Goal: Information Seeking & Learning: Learn about a topic

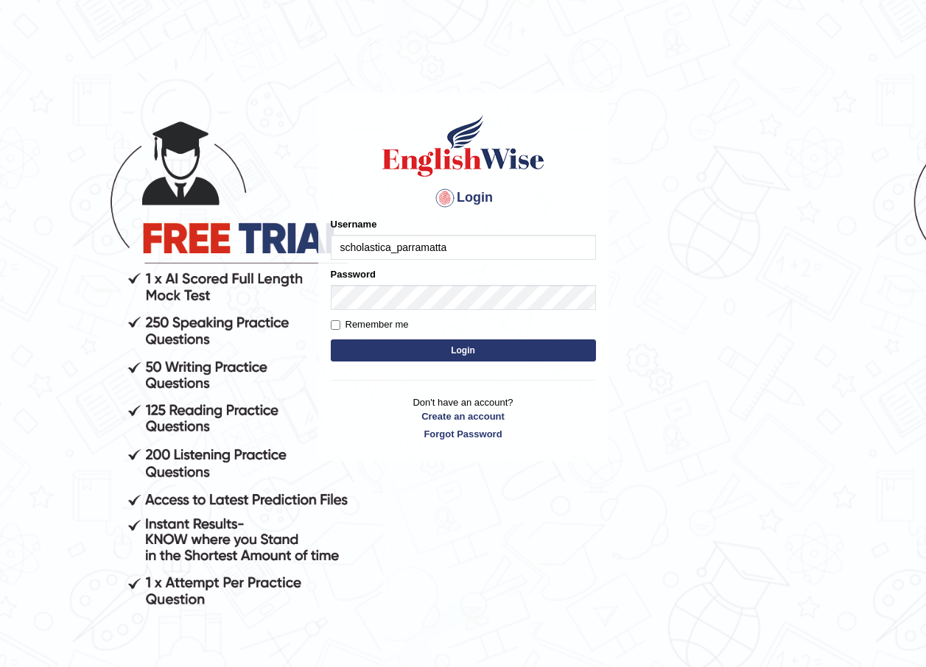
type input "scholastica_parramatta"
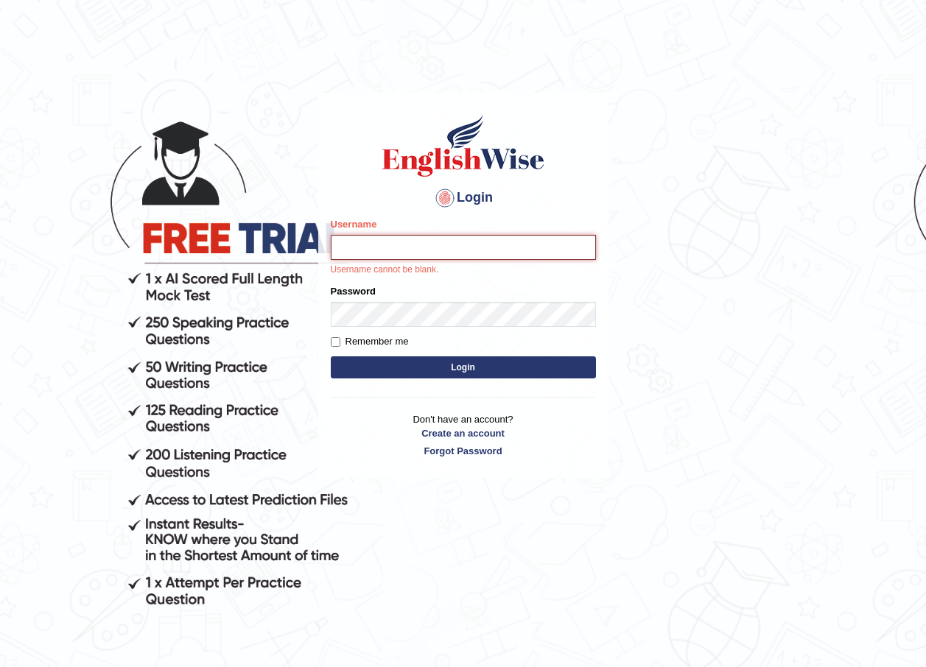
click at [380, 250] on input "Username" at bounding box center [463, 247] width 265 height 25
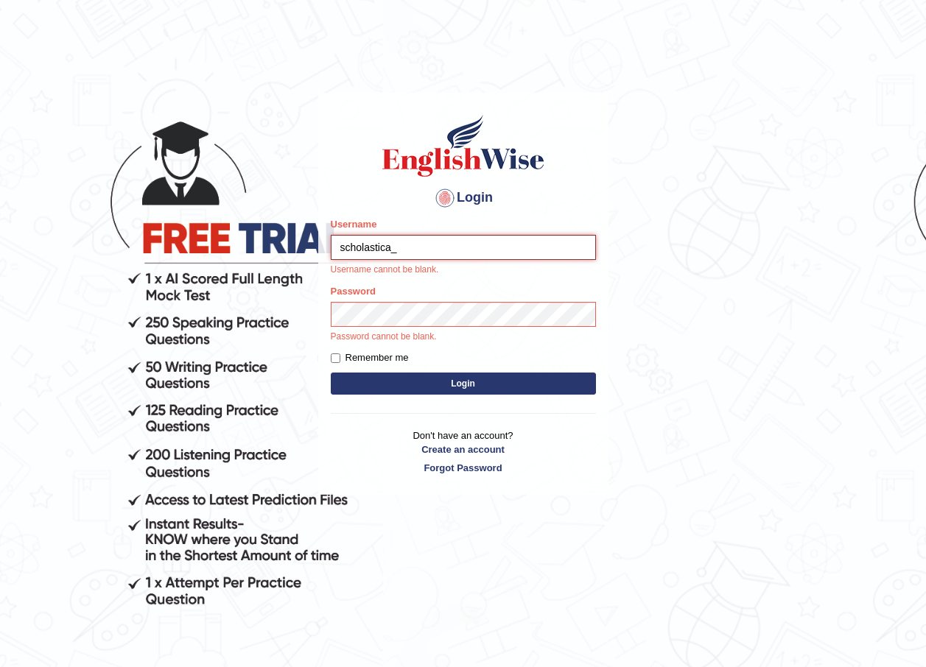
type input "scholastica_parramatta"
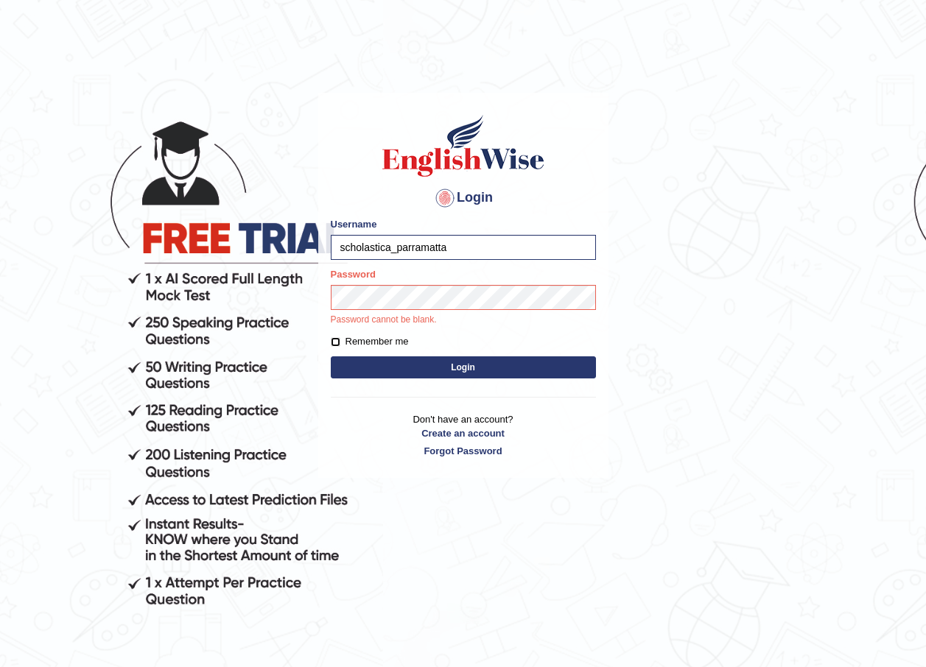
click at [338, 339] on input "Remember me" at bounding box center [336, 342] width 10 height 10
checkbox input "true"
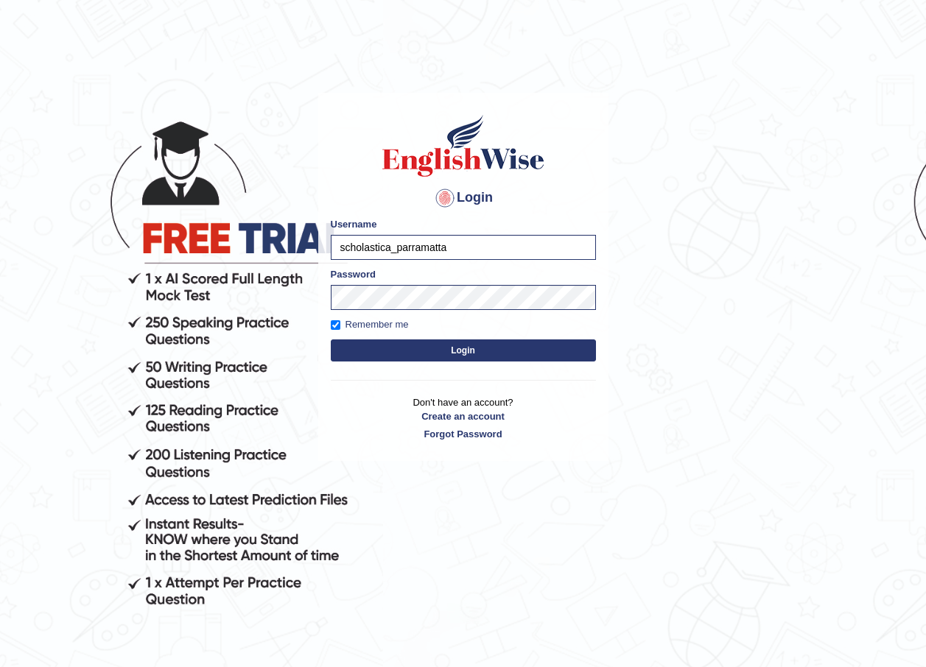
click at [416, 348] on button "Login" at bounding box center [463, 350] width 265 height 22
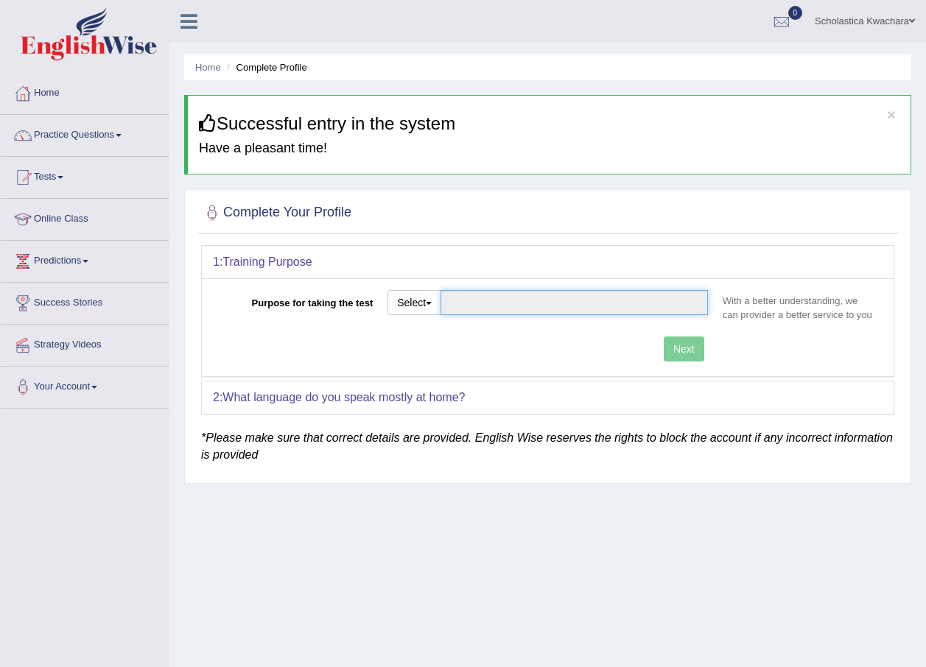
click at [479, 309] on input "Purpose for taking the test" at bounding box center [573, 302] width 267 height 25
click at [424, 304] on button "Select" at bounding box center [414, 302] width 54 height 25
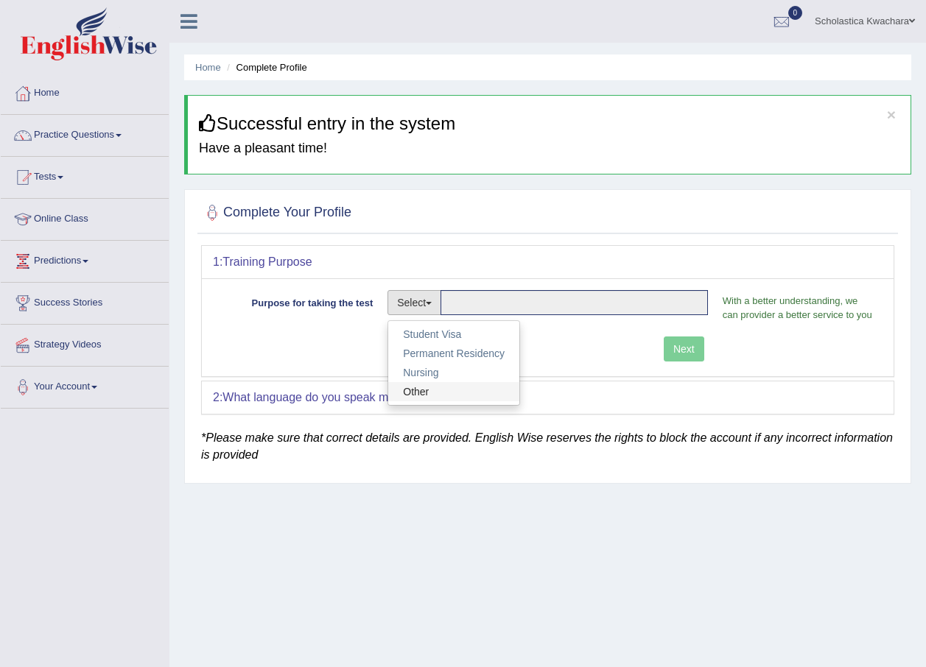
click at [445, 388] on link "Other" at bounding box center [453, 391] width 131 height 19
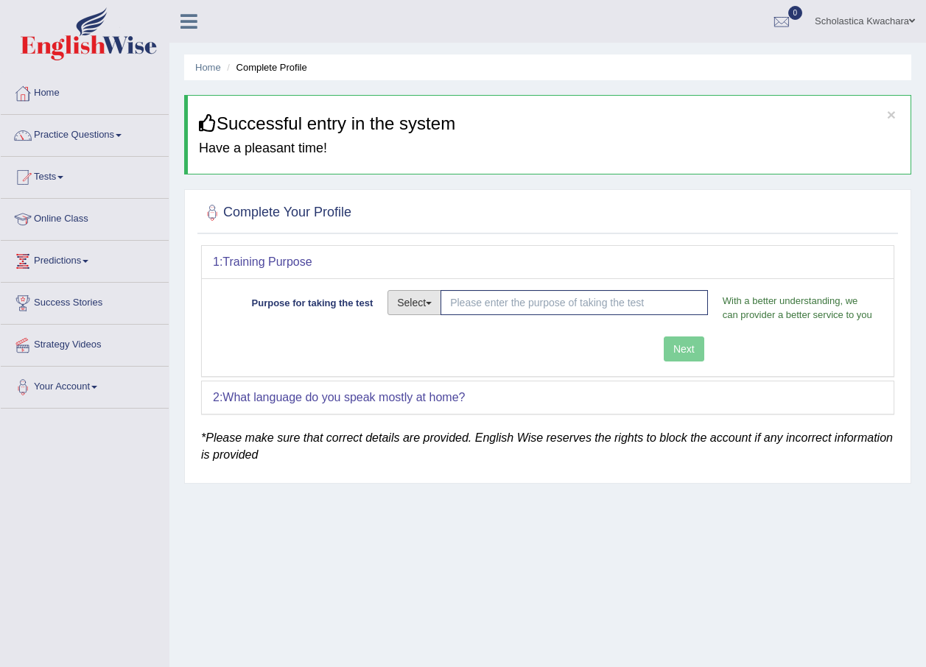
click at [427, 307] on button "Select" at bounding box center [414, 302] width 54 height 25
click at [426, 332] on link "Student Visa" at bounding box center [453, 334] width 131 height 19
type input "Student Visa"
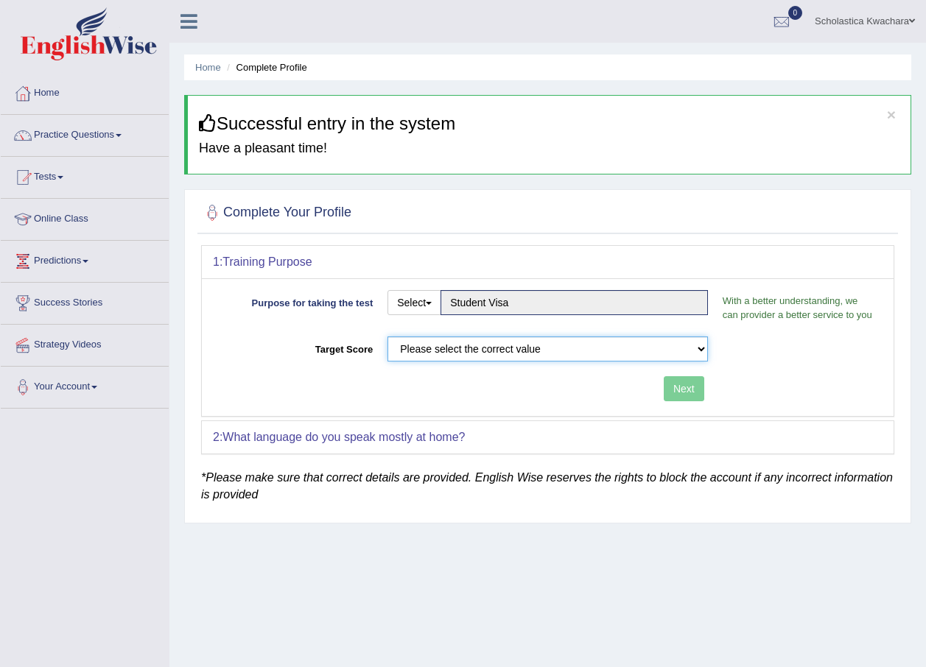
click at [654, 356] on select "Please select the correct value 50 (6 bands) 58 (6.5 bands) 65 (7 bands) 79 (8 …" at bounding box center [547, 349] width 320 height 25
select select "79"
click at [387, 337] on select "Please select the correct value 50 (6 bands) 58 (6.5 bands) 65 (7 bands) 79 (8 …" at bounding box center [547, 349] width 320 height 25
click at [700, 387] on button "Next" at bounding box center [684, 388] width 41 height 25
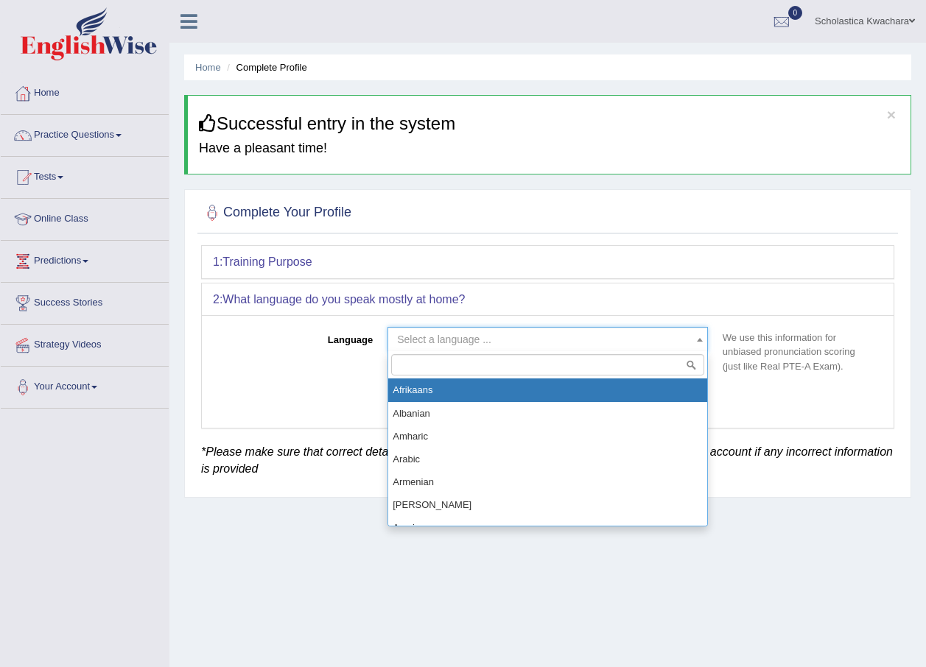
click at [465, 344] on span "Select a language ..." at bounding box center [444, 340] width 94 height 12
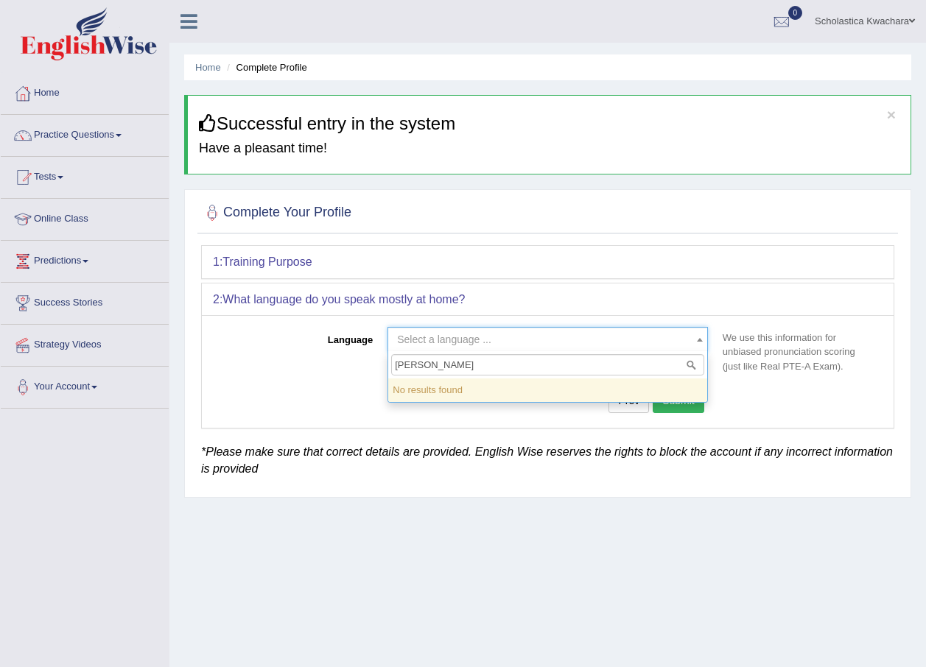
type input "shona"
click at [489, 370] on input "shona" at bounding box center [547, 364] width 313 height 21
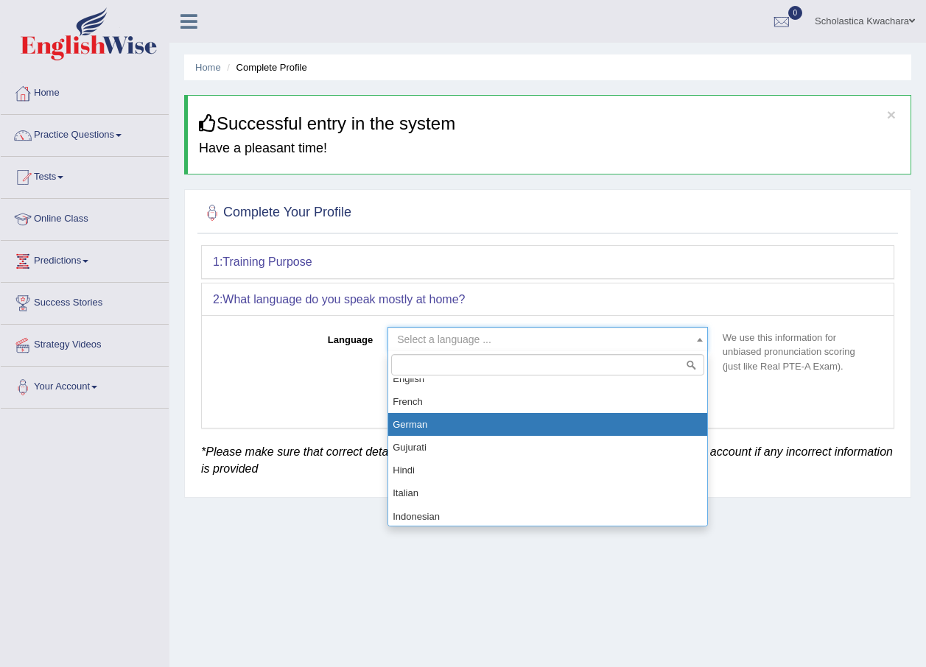
scroll to position [442, 0]
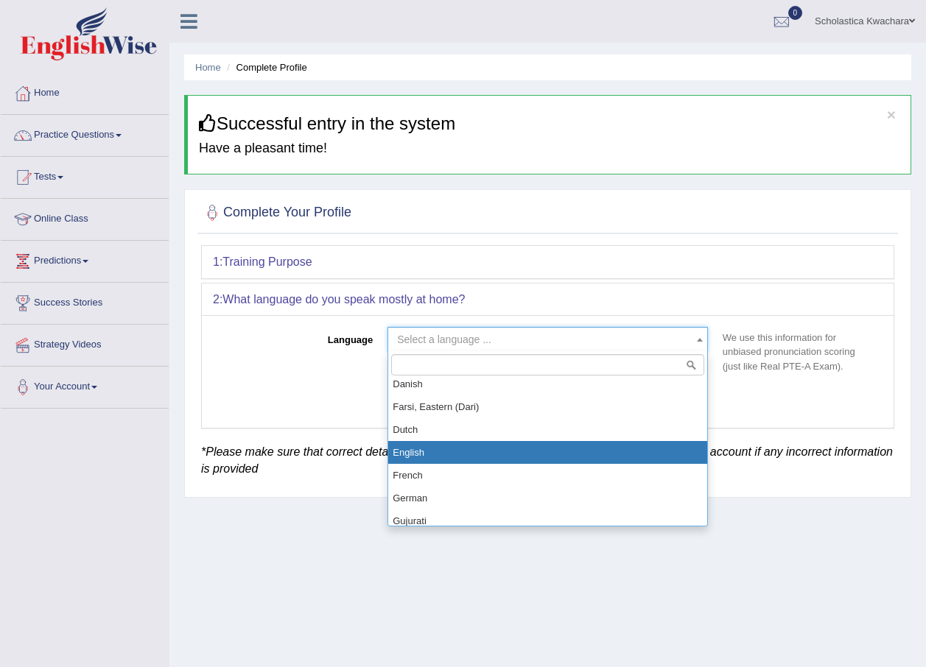
select select "English"
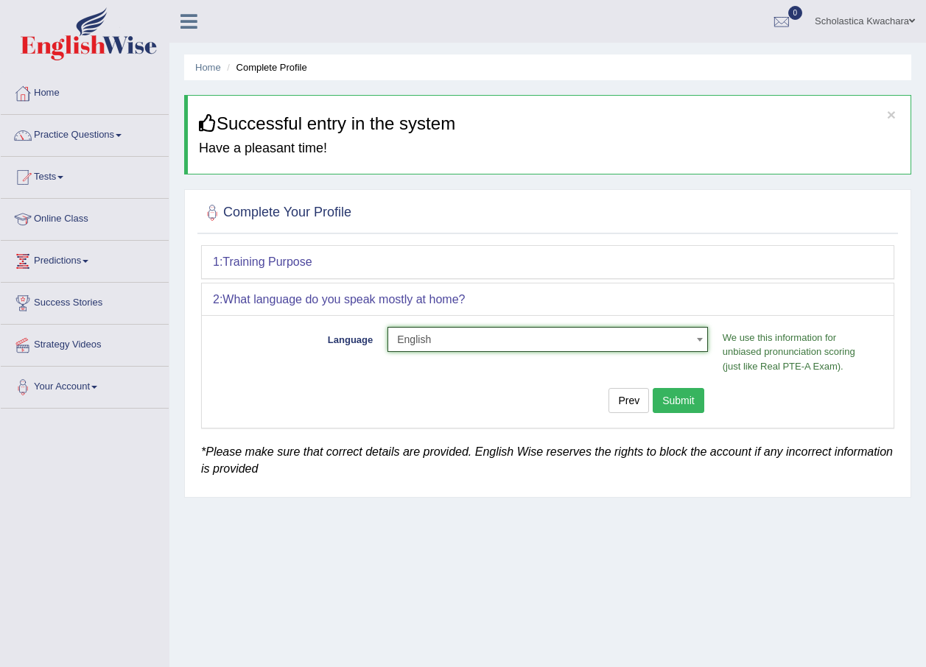
click at [682, 409] on button "Submit" at bounding box center [678, 400] width 52 height 25
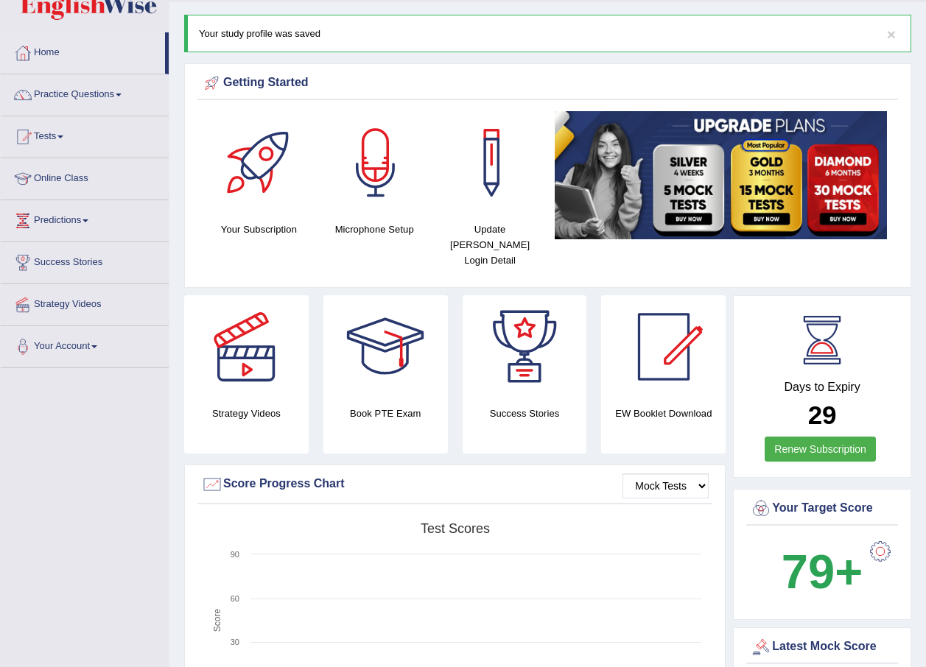
scroll to position [74, 0]
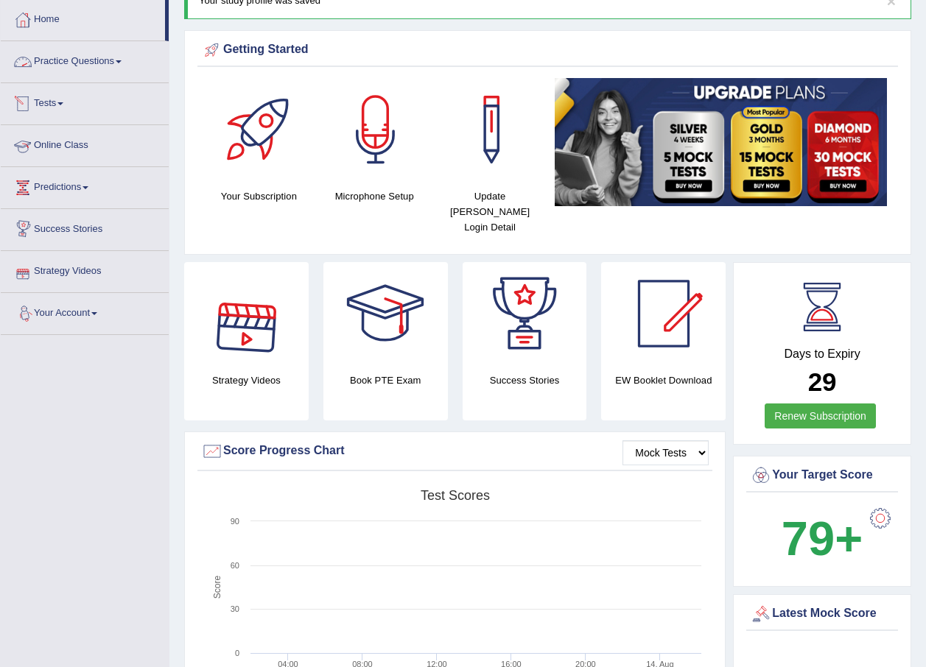
click at [74, 71] on link "Practice Questions" at bounding box center [85, 59] width 168 height 37
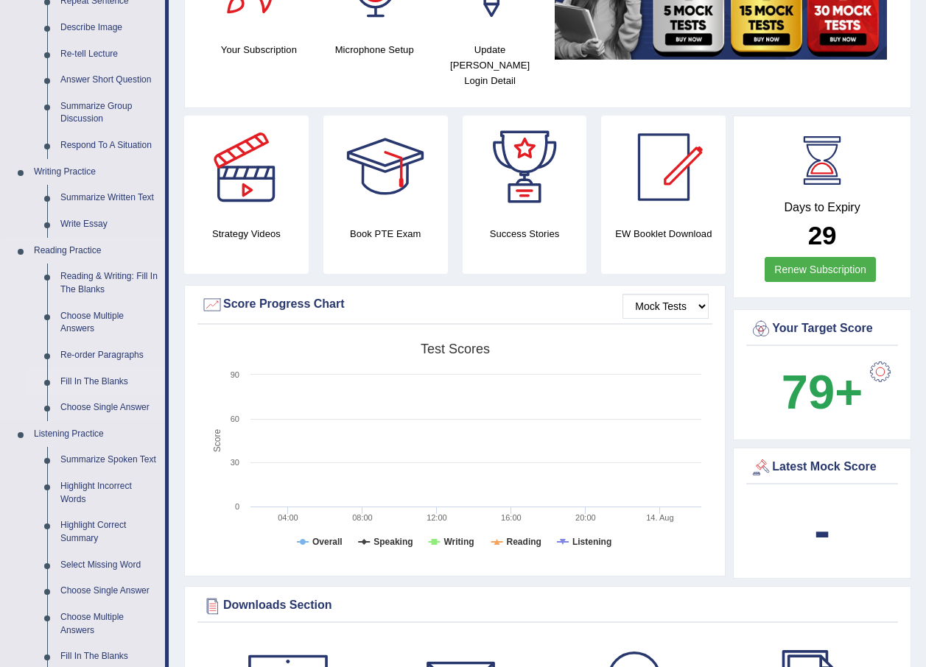
scroll to position [221, 0]
click at [96, 276] on link "Reading & Writing: Fill In The Blanks" at bounding box center [109, 282] width 111 height 39
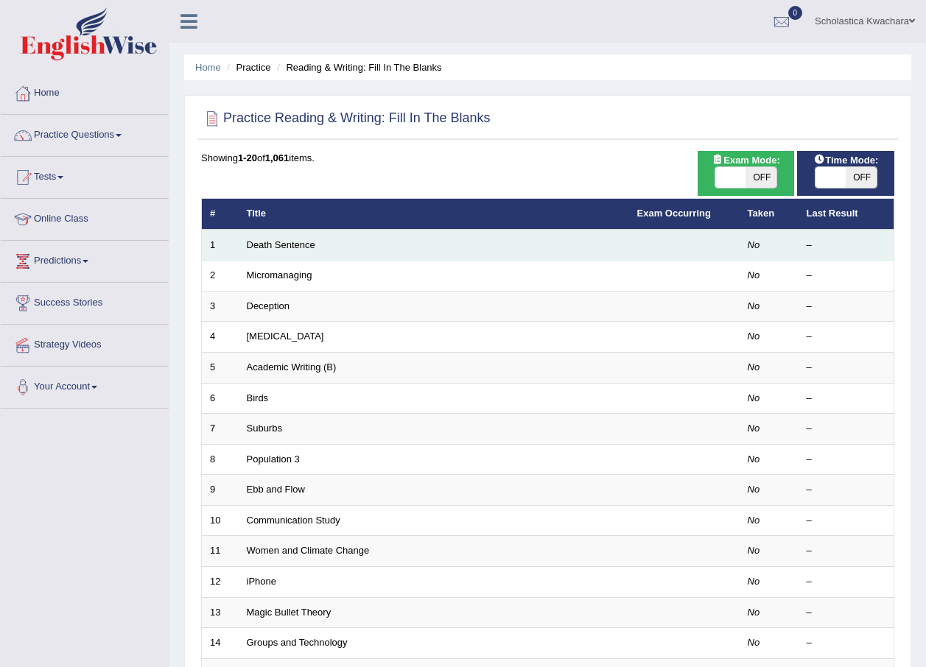
click at [263, 250] on td "Death Sentence" at bounding box center [434, 245] width 390 height 31
click at [311, 248] on link "Death Sentence" at bounding box center [281, 244] width 68 height 11
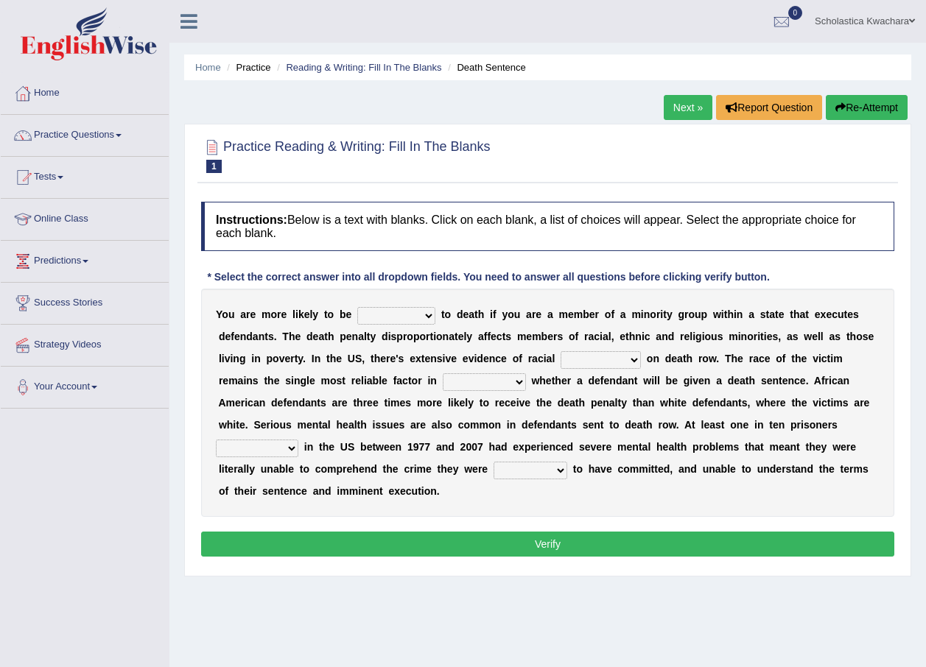
click at [393, 317] on select "penalized blamed complained sentenced" at bounding box center [396, 316] width 78 height 18
click at [394, 320] on select "penalized blamed complained sentenced" at bounding box center [396, 316] width 78 height 18
click at [54, 138] on link "Practice Questions" at bounding box center [85, 133] width 168 height 37
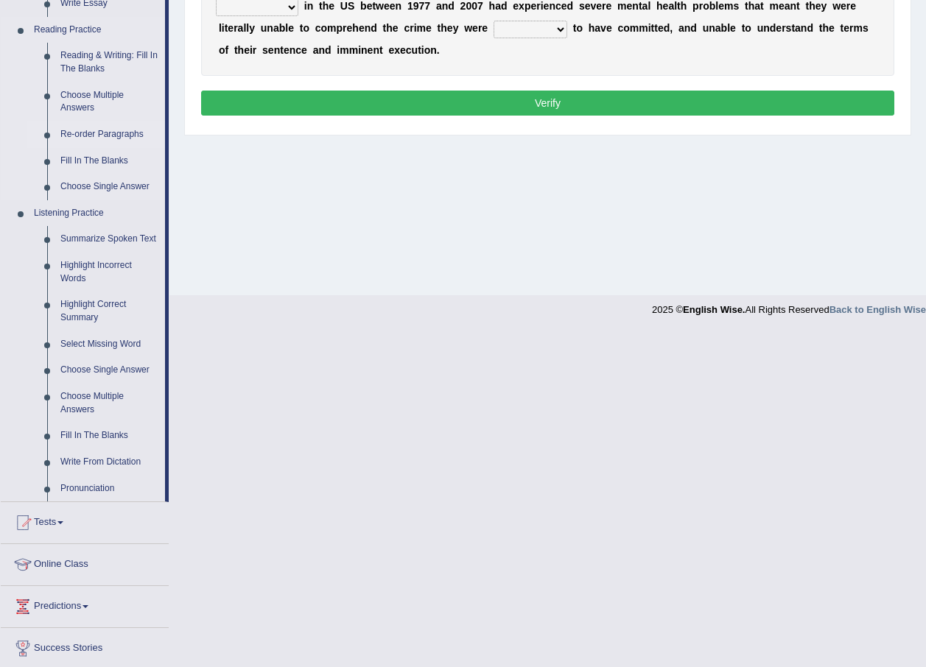
scroll to position [442, 0]
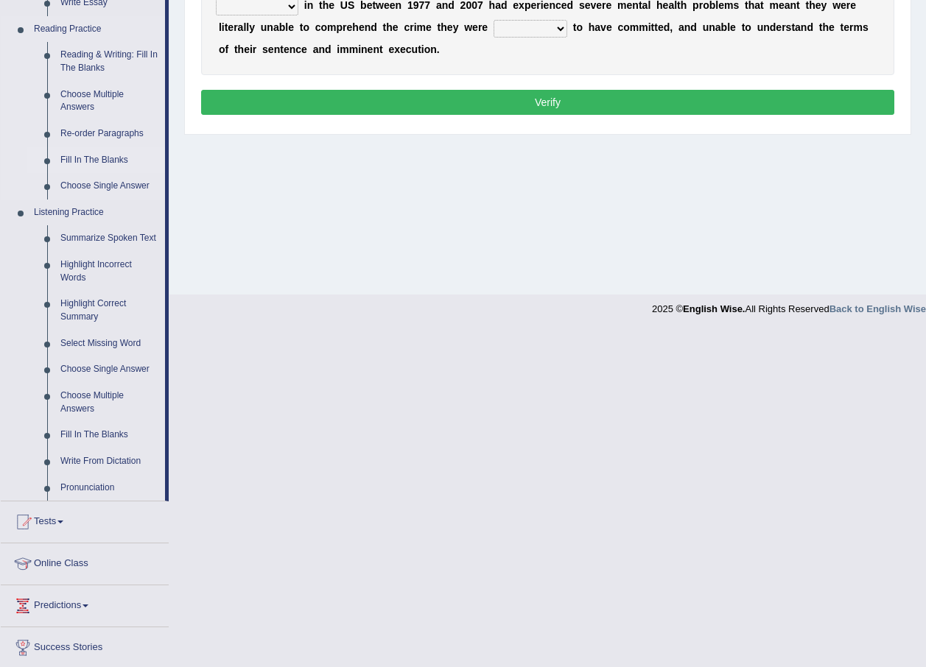
click at [88, 158] on link "Fill In The Blanks" at bounding box center [109, 160] width 111 height 27
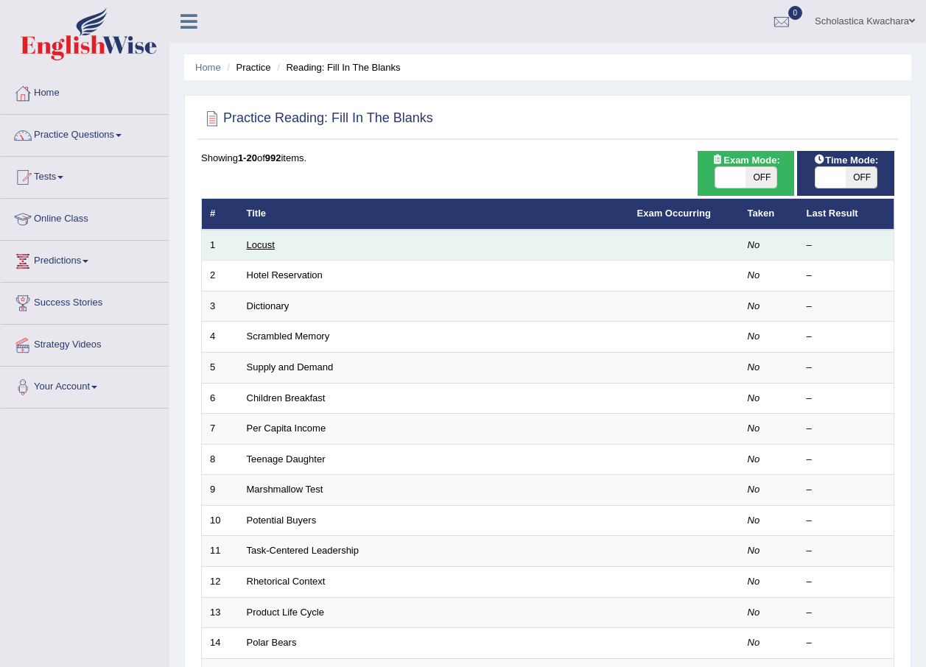
click at [267, 240] on link "Locust" at bounding box center [261, 244] width 28 height 11
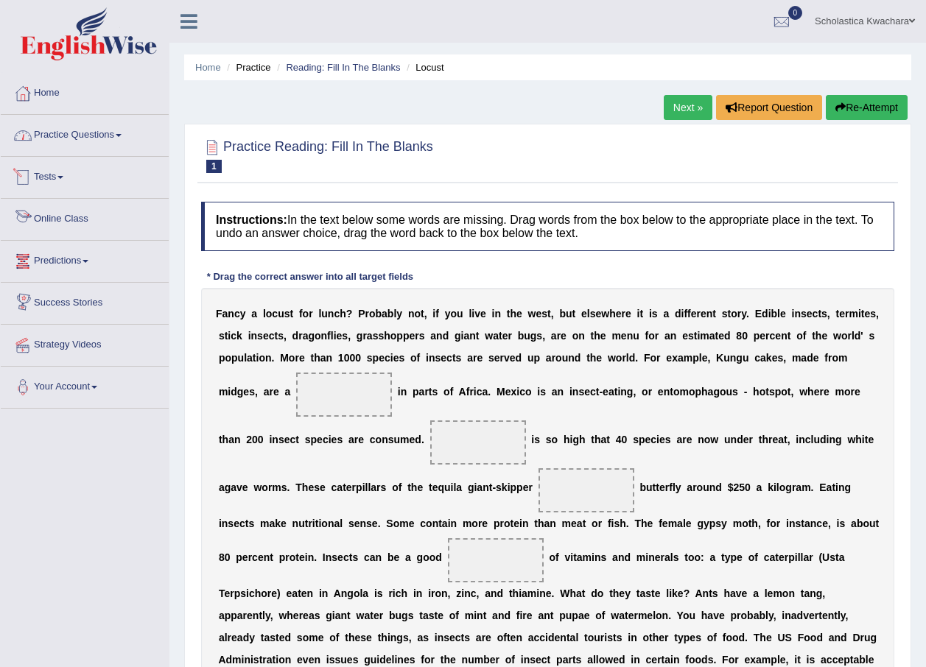
click at [66, 138] on link "Practice Questions" at bounding box center [85, 133] width 168 height 37
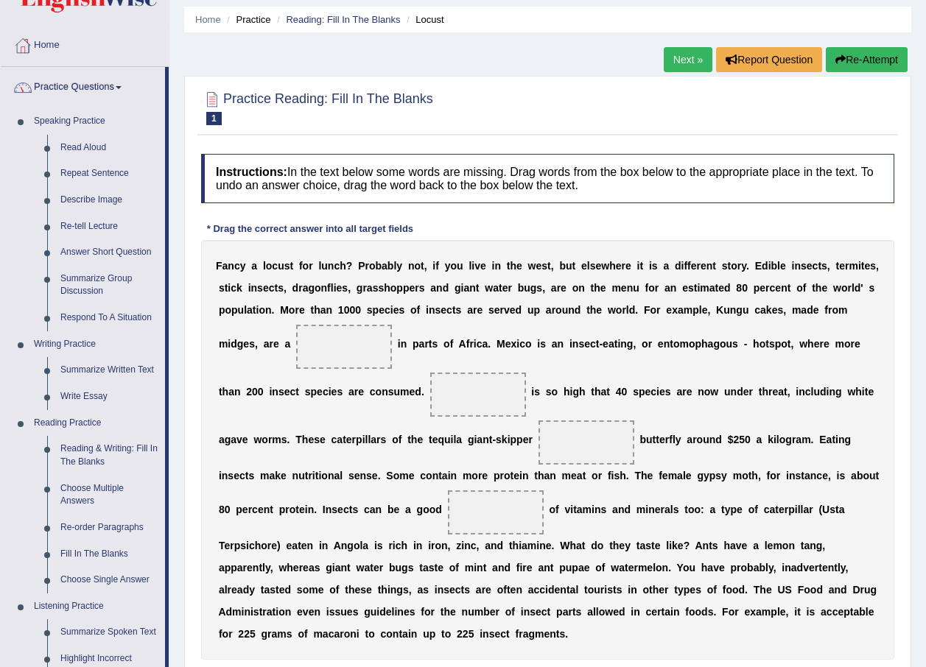
scroll to position [74, 0]
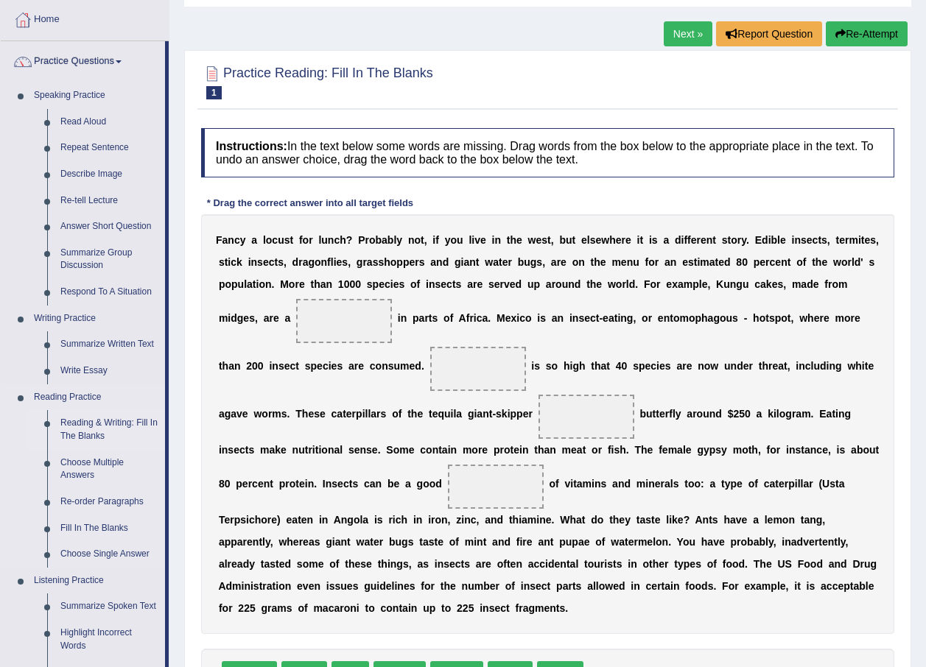
click at [69, 433] on link "Reading & Writing: Fill In The Blanks" at bounding box center [109, 429] width 111 height 39
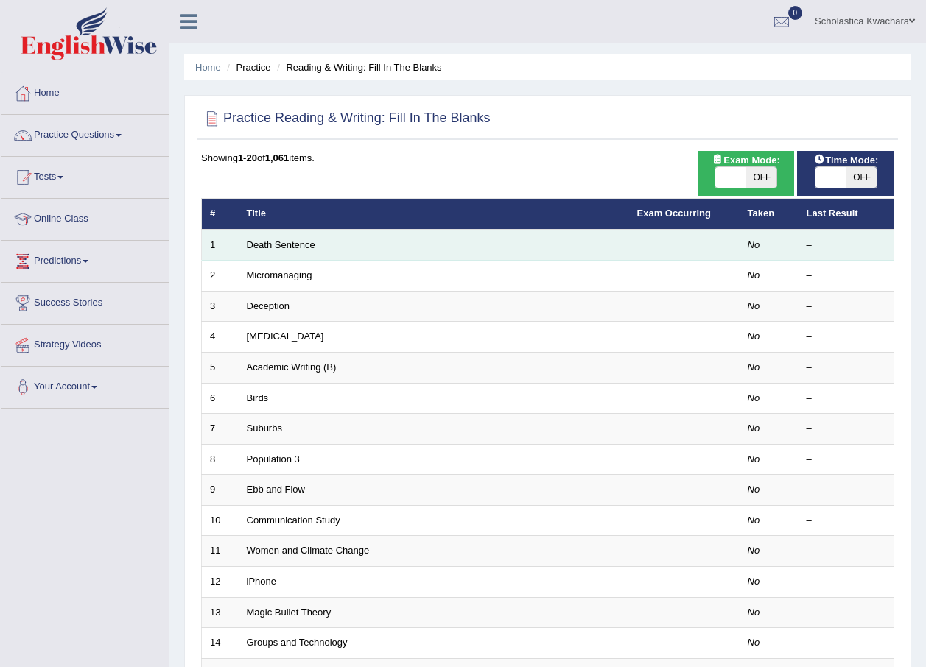
click at [356, 243] on td "Death Sentence" at bounding box center [434, 245] width 390 height 31
click at [355, 243] on td "Death Sentence" at bounding box center [434, 245] width 390 height 31
click at [285, 244] on link "Death Sentence" at bounding box center [281, 244] width 68 height 11
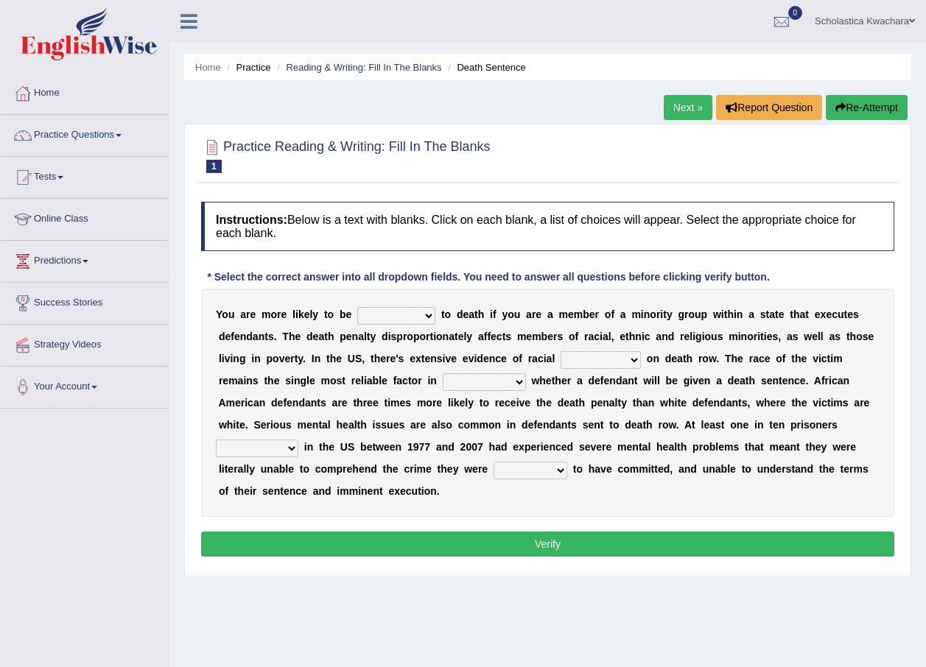
click at [561, 532] on button "Verify" at bounding box center [547, 544] width 693 height 25
click at [414, 309] on select "penalized blamed complained sentenced" at bounding box center [396, 316] width 78 height 18
select select "sentenced"
click at [357, 307] on select "penalized blamed complained sentenced" at bounding box center [396, 316] width 78 height 18
click at [560, 359] on select "bias equality appearance background" at bounding box center [600, 360] width 80 height 18
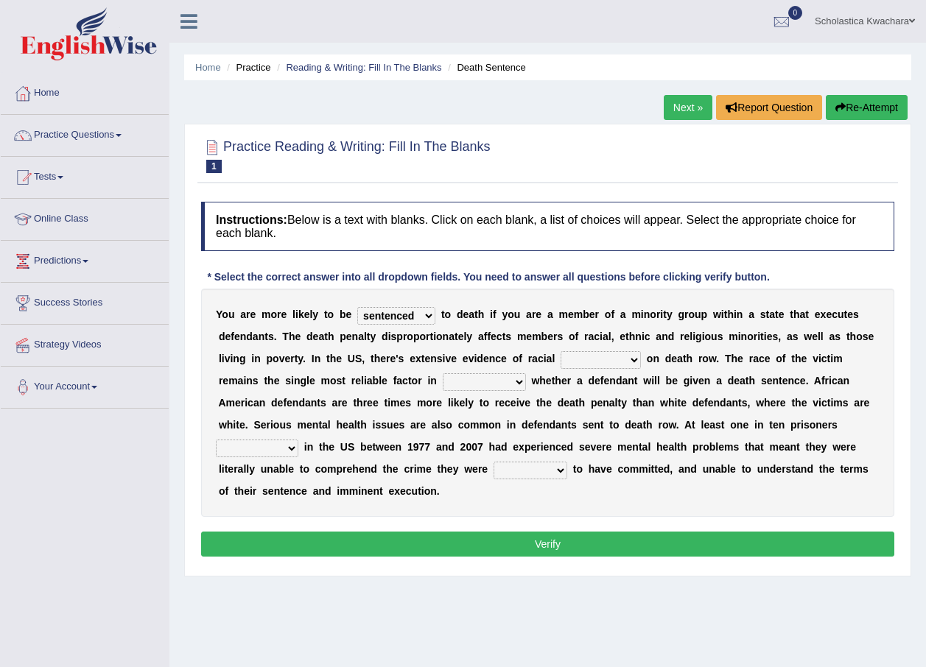
select select "bias"
click at [560, 351] on select "bias equality appearance background" at bounding box center [600, 360] width 80 height 18
click at [443, 379] on select "determining adjoining undermining examining" at bounding box center [484, 382] width 83 height 18
click at [417, 316] on select "penalized blamed complained sentenced" at bounding box center [396, 316] width 78 height 18
click at [357, 307] on select "penalized blamed complained sentenced" at bounding box center [396, 316] width 78 height 18
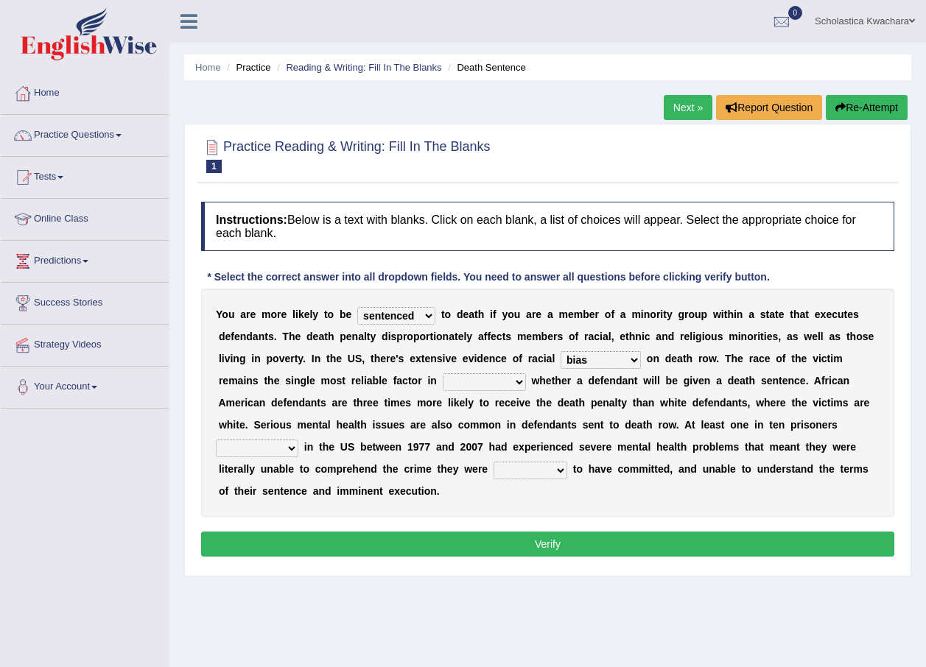
click at [563, 361] on select "bias equality appearance background" at bounding box center [600, 360] width 80 height 18
drag, startPoint x: 401, startPoint y: 381, endPoint x: 401, endPoint y: 362, distance: 19.2
click at [443, 381] on select "determining adjoining undermining examining" at bounding box center [484, 382] width 83 height 18
select select "determining"
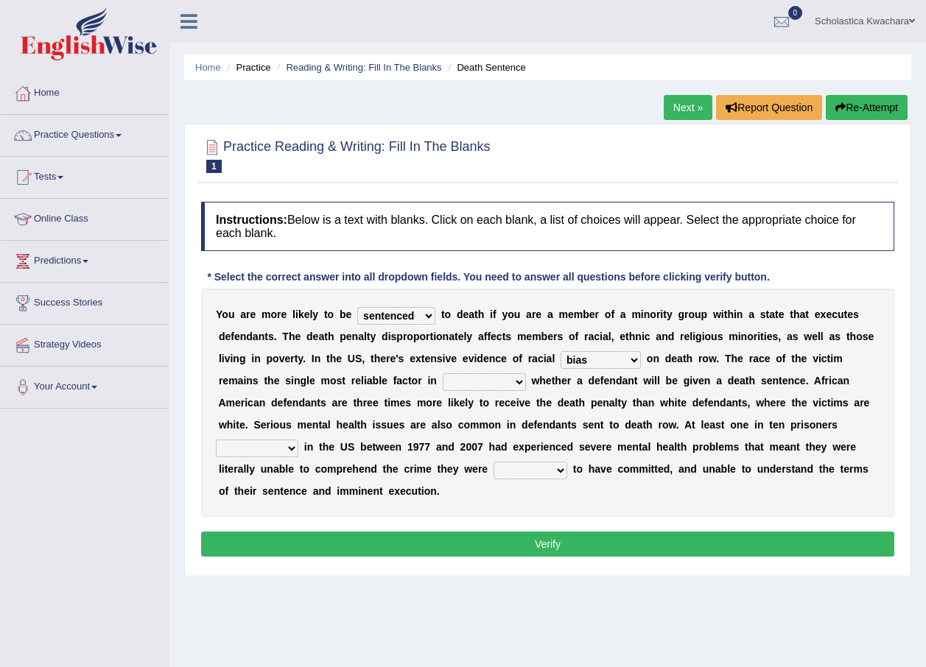
click at [443, 373] on select "determining adjoining undermining examining" at bounding box center [484, 382] width 83 height 18
click at [298, 440] on select "electrocuted persecuted executed captured" at bounding box center [257, 449] width 82 height 18
select select "persecuted"
click at [298, 440] on select "electrocuted persecuted executed captured" at bounding box center [257, 449] width 82 height 18
click at [493, 474] on select "alleged acclaimed persuaded claimed" at bounding box center [530, 471] width 74 height 18
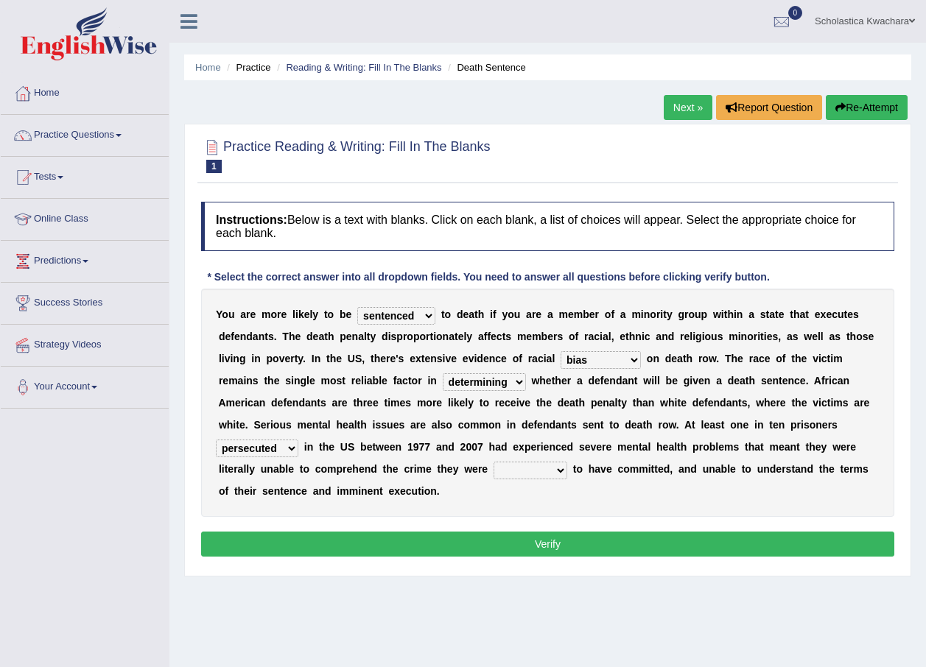
select select "alleged"
click at [493, 462] on select "alleged acclaimed persuaded claimed" at bounding box center [530, 471] width 74 height 18
click at [585, 532] on button "Verify" at bounding box center [547, 544] width 693 height 25
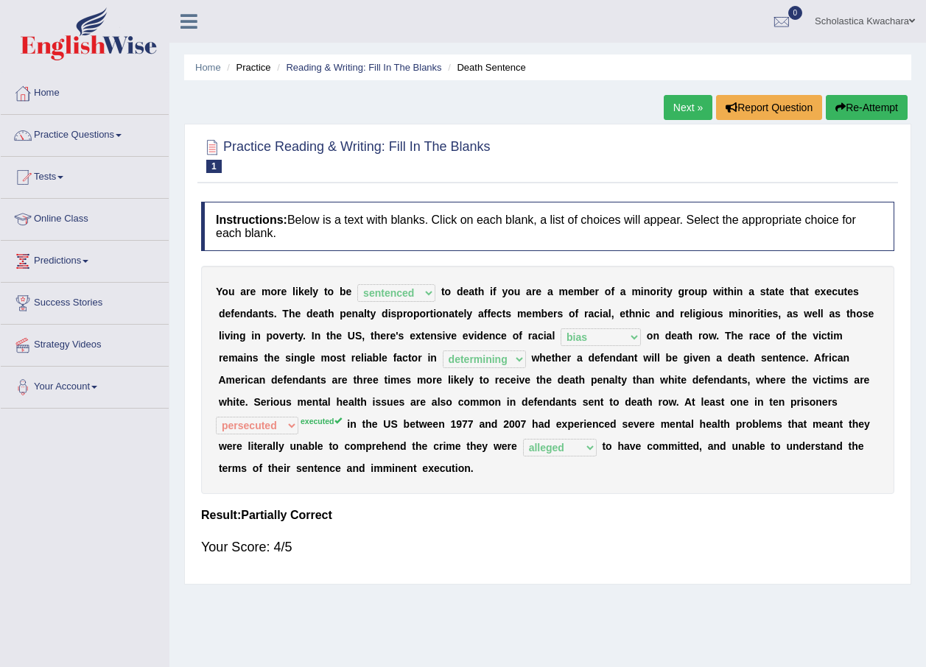
click at [342, 417] on sup "executed" at bounding box center [320, 421] width 41 height 9
click at [851, 110] on button "Re-Attempt" at bounding box center [867, 107] width 82 height 25
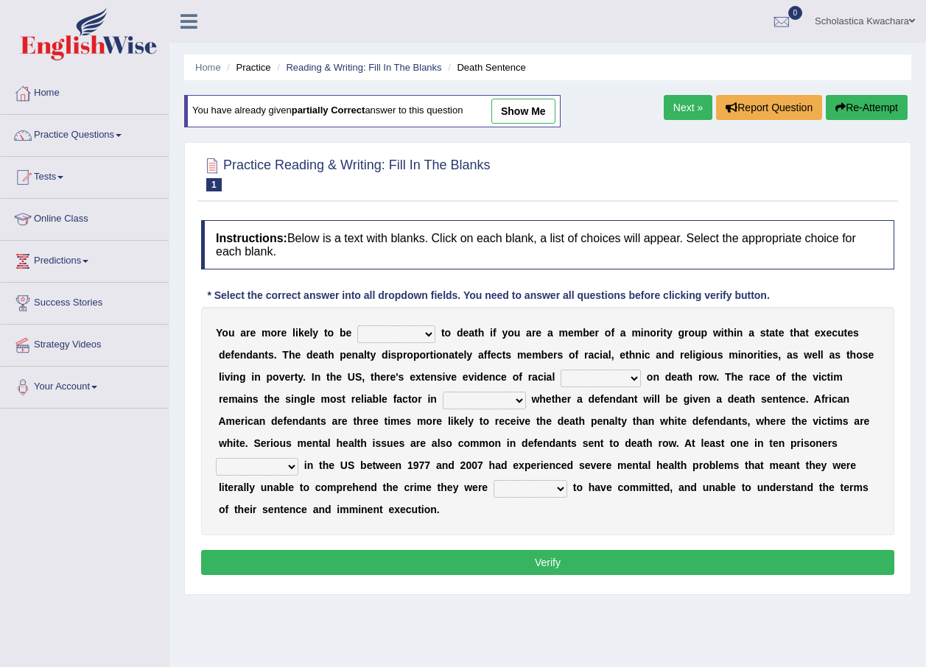
click at [298, 458] on select "electrocuted persecuted executed captured" at bounding box center [257, 467] width 82 height 18
click at [493, 490] on select "alleged acclaimed persuaded claimed" at bounding box center [530, 489] width 74 height 18
click at [683, 99] on link "Next »" at bounding box center [688, 107] width 49 height 25
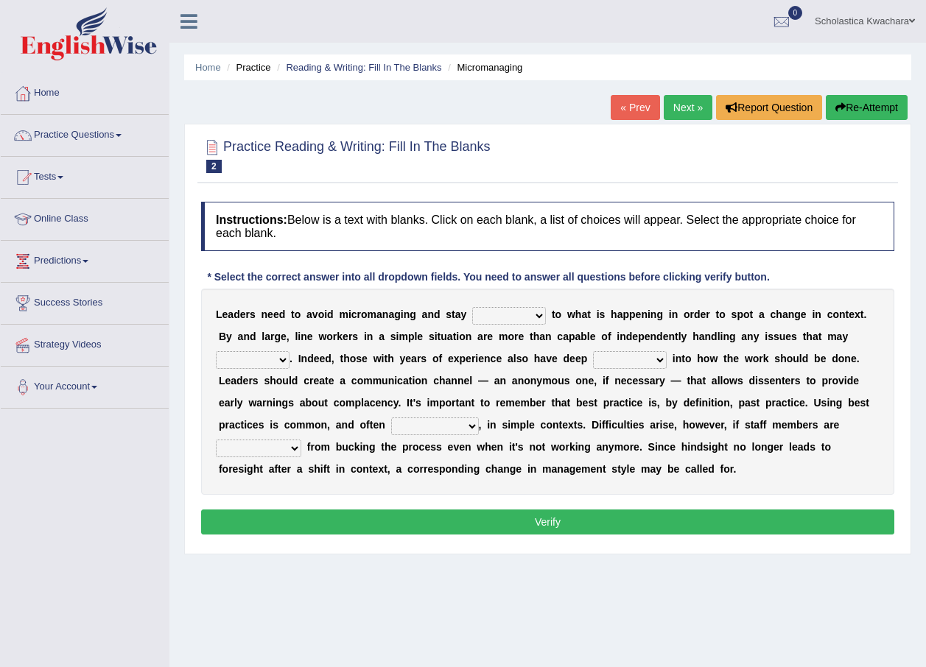
click at [527, 315] on select "complied connected precise concise" at bounding box center [509, 316] width 74 height 18
select select "complied"
click at [472, 307] on select "complied connected precise concise" at bounding box center [509, 316] width 74 height 18
click at [289, 351] on select "apprise rise encounter arise" at bounding box center [253, 360] width 74 height 18
select select "arise"
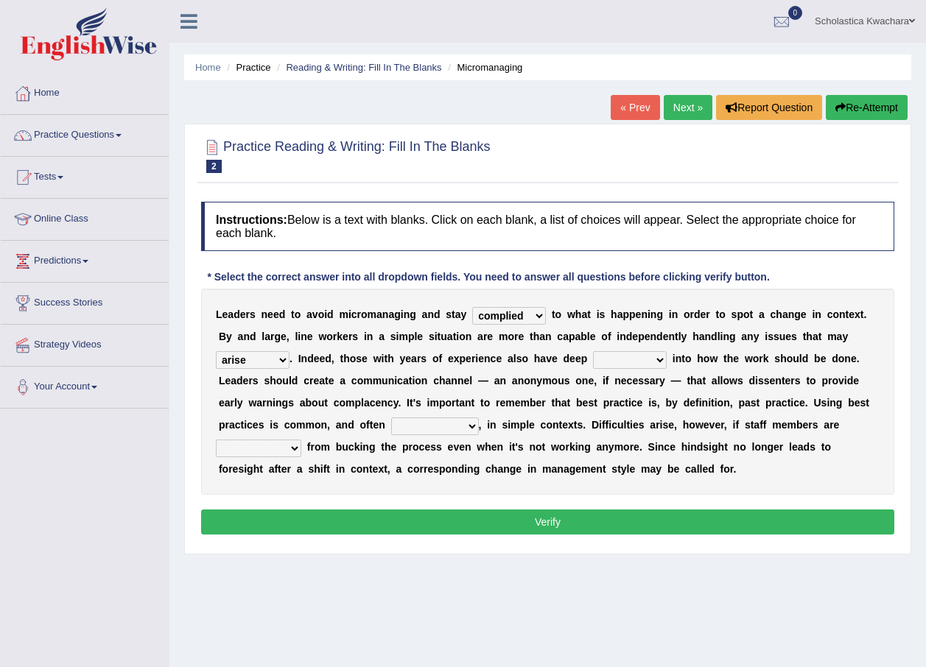
click at [289, 351] on select "apprise rise encounter arise" at bounding box center [253, 360] width 74 height 18
click at [593, 359] on select "incursion insight indignity indication" at bounding box center [630, 360] width 74 height 18
select select "insight"
click at [593, 351] on select "incursion insight indignity indication" at bounding box center [630, 360] width 74 height 18
click at [479, 426] on b "," at bounding box center [480, 425] width 3 height 12
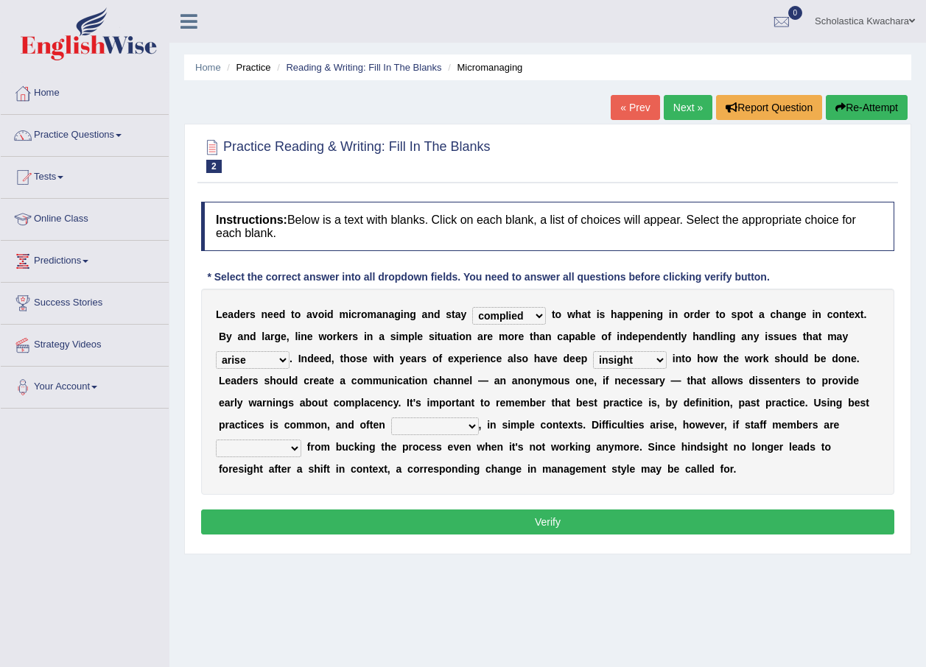
click at [391, 426] on select "inappropriate apprehensive appropriate forbidden" at bounding box center [435, 427] width 88 height 18
select select "forbidden"
click at [391, 418] on select "inappropriate apprehensive appropriate forbidden" at bounding box center [435, 427] width 88 height 18
click at [301, 440] on select "disarranged disinclined discouraged disintegrated" at bounding box center [258, 449] width 85 height 18
select select "discouraged"
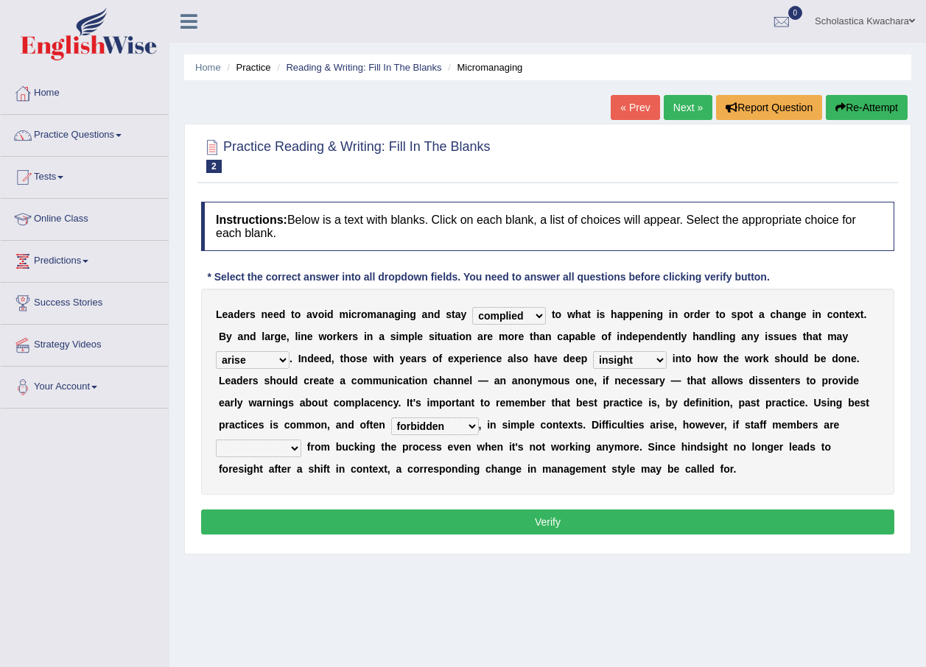
click at [301, 440] on select "disarranged disinclined discouraged disintegrated" at bounding box center [258, 449] width 85 height 18
click at [545, 518] on button "Verify" at bounding box center [547, 522] width 693 height 25
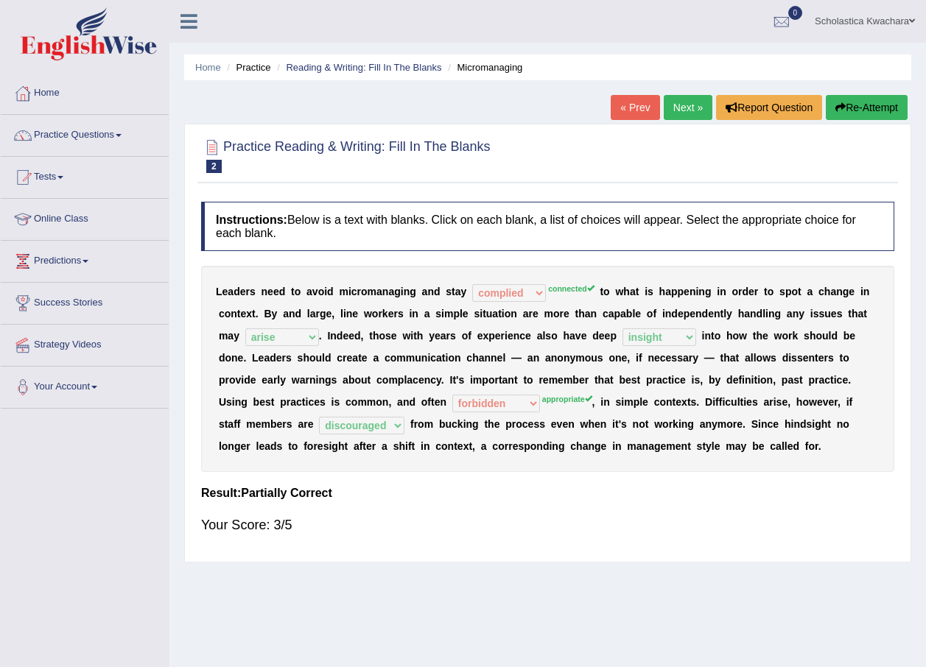
click at [674, 104] on link "Next »" at bounding box center [688, 107] width 49 height 25
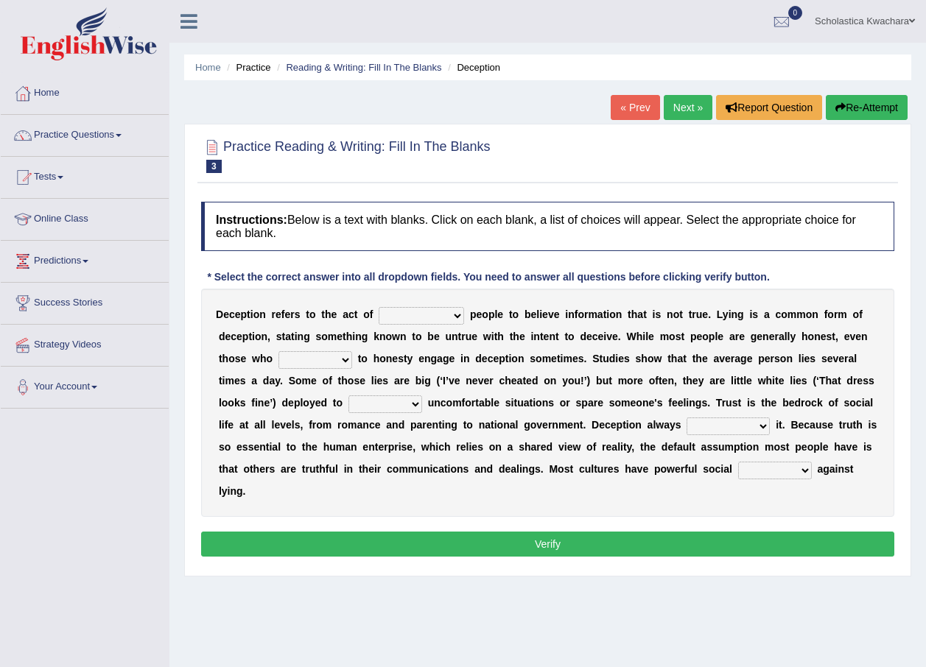
click at [440, 314] on select "discouraging forbidding detecting encouraging" at bounding box center [421, 316] width 85 height 18
select select "encouraging"
click at [379, 307] on select "discouraging forbidding detecting encouraging" at bounding box center [421, 316] width 85 height 18
click at [278, 356] on select "describe prescribe inscribe subscribe" at bounding box center [315, 360] width 74 height 18
select select "prescribe"
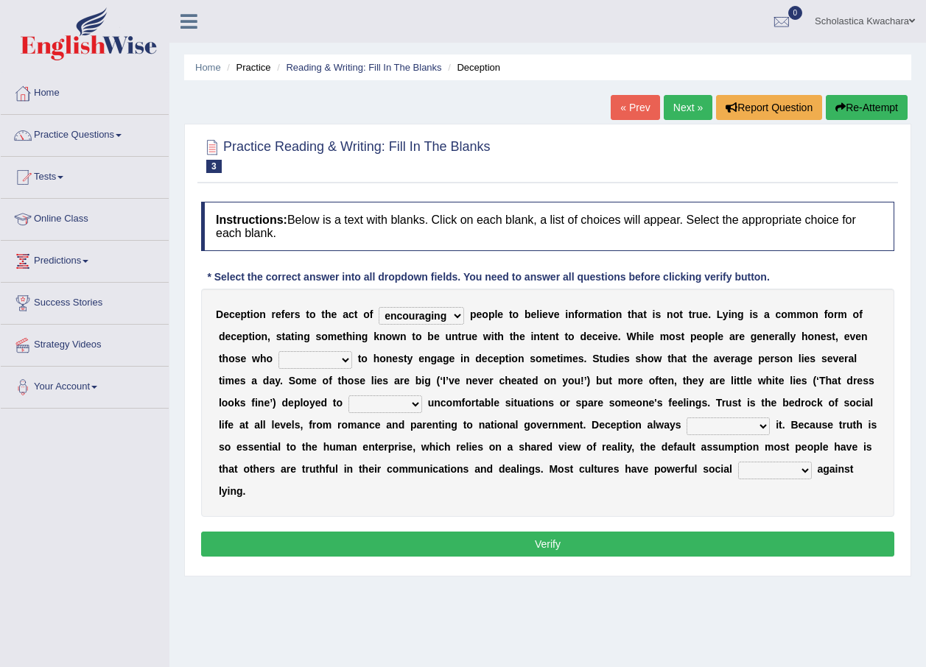
click at [278, 351] on select "describe prescribe inscribe subscribe" at bounding box center [315, 360] width 74 height 18
click at [348, 401] on select "contest illuminate disguise avoid" at bounding box center [385, 404] width 74 height 18
select select "avoid"
click at [348, 395] on select "contest illuminate disguise avoid" at bounding box center [385, 404] width 74 height 18
click at [686, 428] on select "undermines underscores undertakes underwrites" at bounding box center [727, 427] width 83 height 18
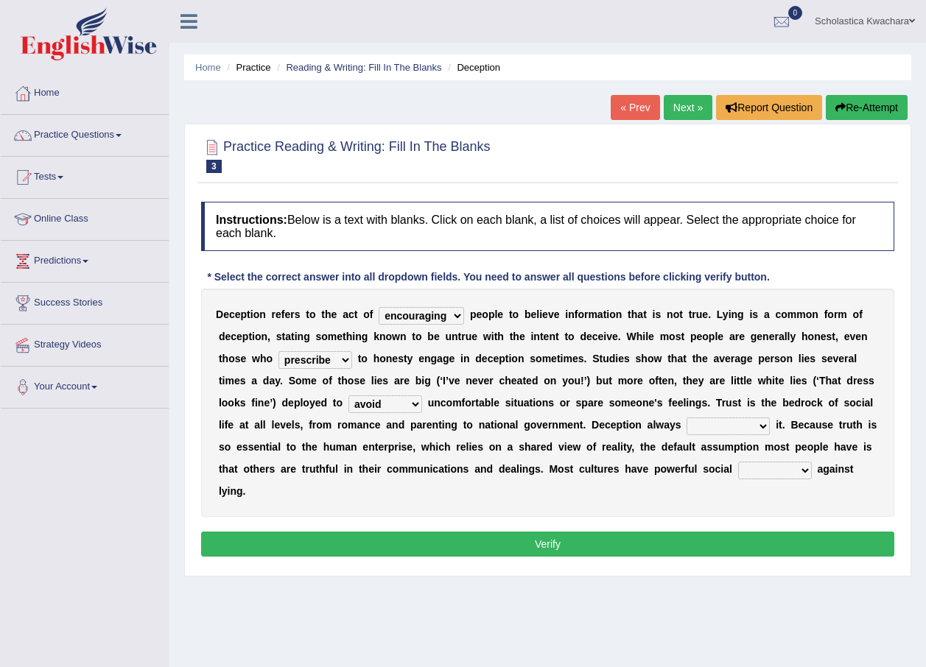
select select "underscores"
click at [686, 418] on select "undermines underscores undertakes underwrites" at bounding box center [727, 427] width 83 height 18
click at [738, 472] on select "ejections sanctions fractions inductions" at bounding box center [775, 471] width 74 height 18
select select "sanctions"
click at [738, 462] on select "ejections sanctions fractions inductions" at bounding box center [775, 471] width 74 height 18
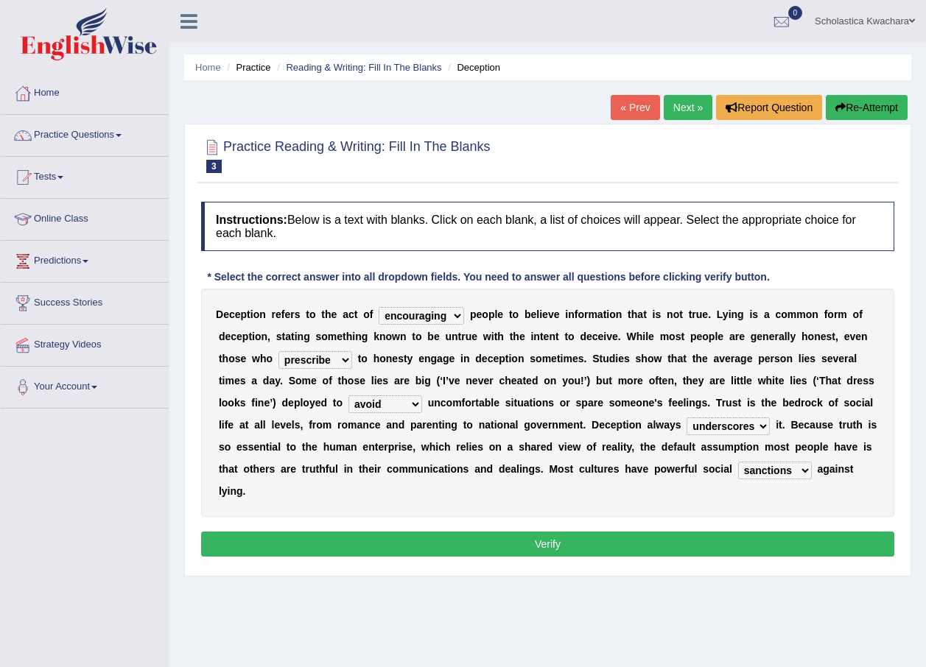
click at [586, 532] on button "Verify" at bounding box center [547, 544] width 693 height 25
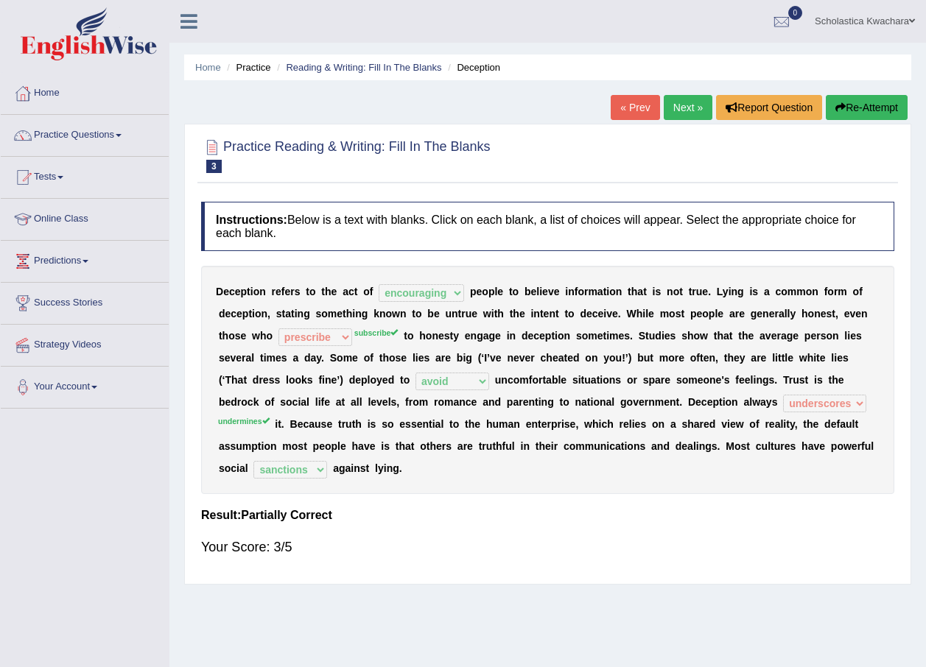
click at [682, 102] on link "Next »" at bounding box center [688, 107] width 49 height 25
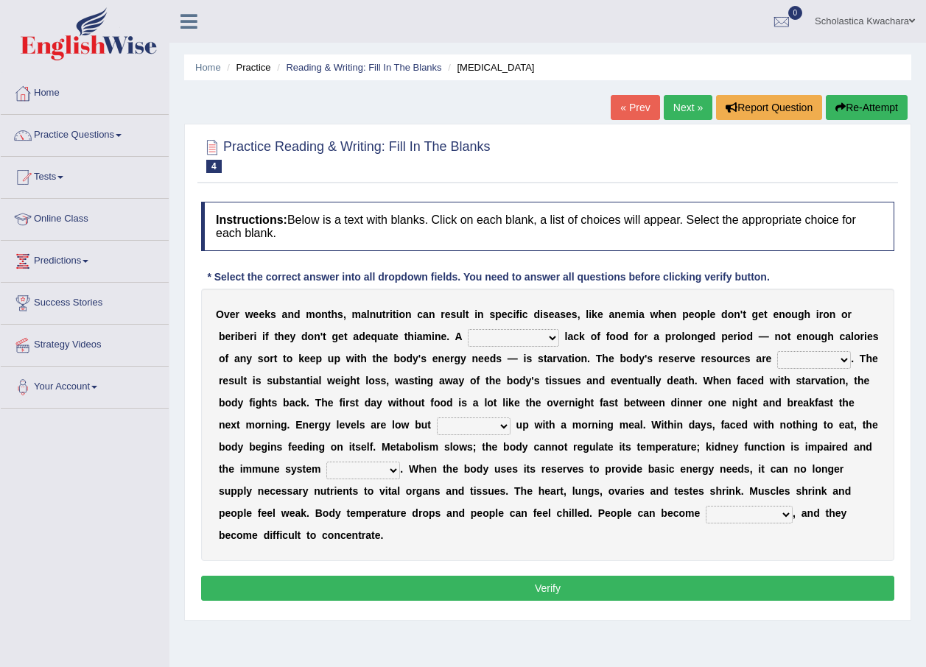
click at [470, 340] on select "severe distinguishing proper distinctive" at bounding box center [513, 338] width 91 height 18
select select "severe"
click at [468, 329] on select "severe distinguishing proper distinctive" at bounding box center [513, 338] width 91 height 18
click at [476, 338] on select "severe distinguishing proper distinctive" at bounding box center [513, 338] width 91 height 18
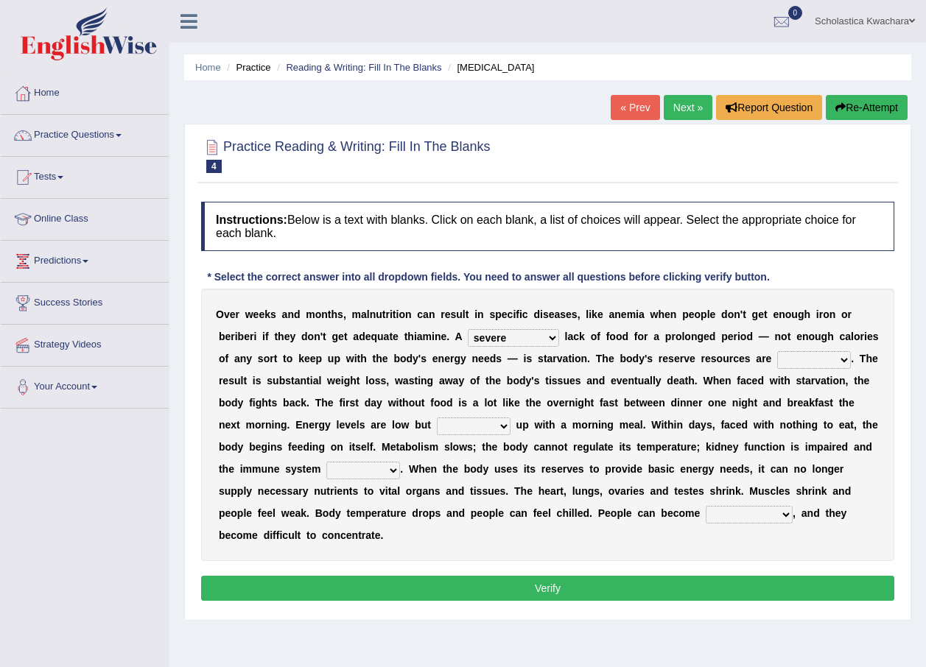
click at [777, 358] on select "obsoleted depleted pelleted deleted" at bounding box center [814, 360] width 74 height 18
select select "depleted"
click at [777, 351] on select "obsoleted depleted pelleted deleted" at bounding box center [814, 360] width 74 height 18
click at [437, 429] on select "feed come chill pick" at bounding box center [474, 427] width 74 height 18
click at [437, 418] on select "feed come chill pick" at bounding box center [474, 427] width 74 height 18
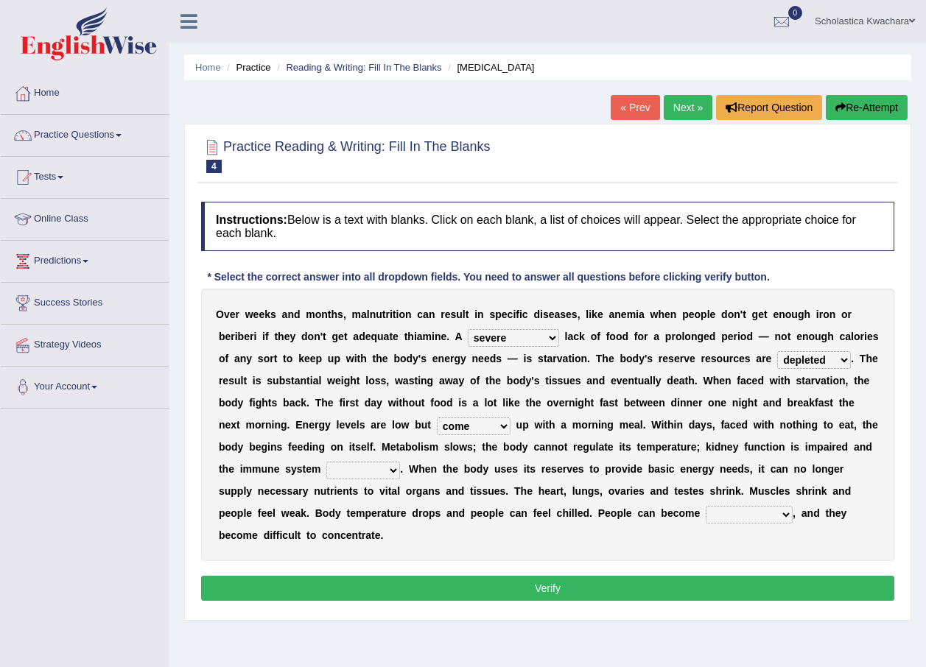
click at [437, 420] on select "feed come chill pick" at bounding box center [474, 427] width 74 height 18
select select "pick"
click at [437, 418] on select "feed come chill pick" at bounding box center [474, 427] width 74 height 18
click at [400, 462] on select "deepens deafens weakens surpasses" at bounding box center [363, 471] width 74 height 18
select select "weakens"
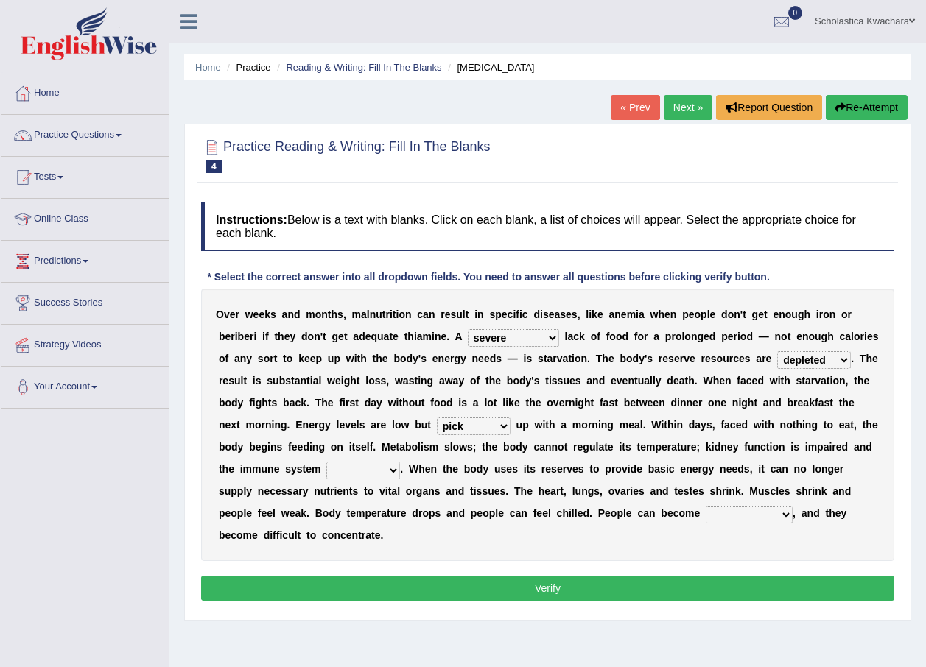
click at [400, 462] on select "deepens deafens weakens surpasses" at bounding box center [363, 471] width 74 height 18
click at [706, 514] on select "irritable commutable indisputable transportable" at bounding box center [749, 515] width 87 height 18
select select "irritable"
click at [706, 506] on select "irritable commutable indisputable transportable" at bounding box center [749, 515] width 87 height 18
click at [566, 576] on button "Verify" at bounding box center [547, 588] width 693 height 25
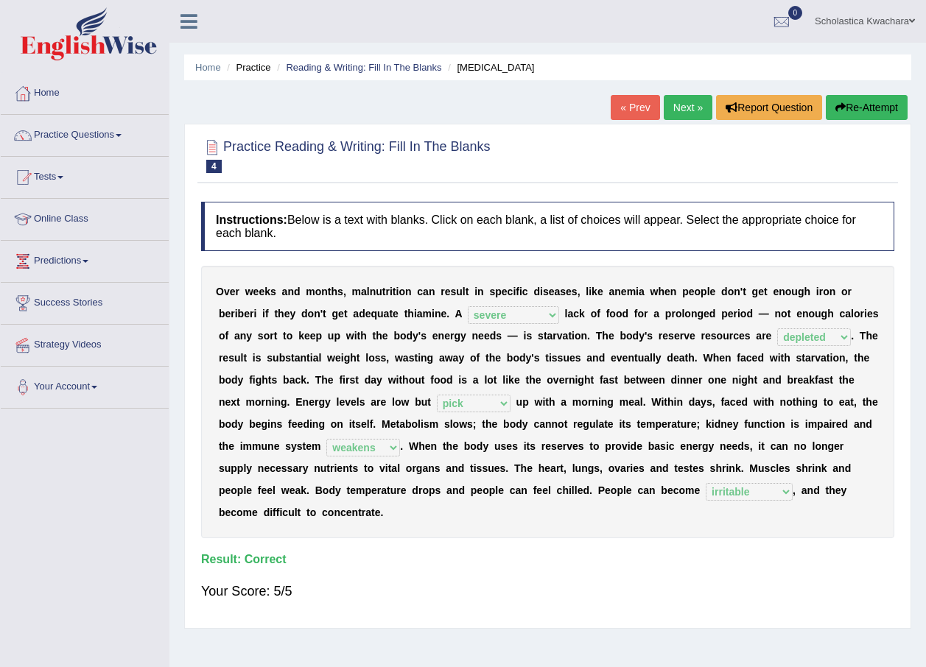
click at [677, 99] on link "Next »" at bounding box center [688, 107] width 49 height 25
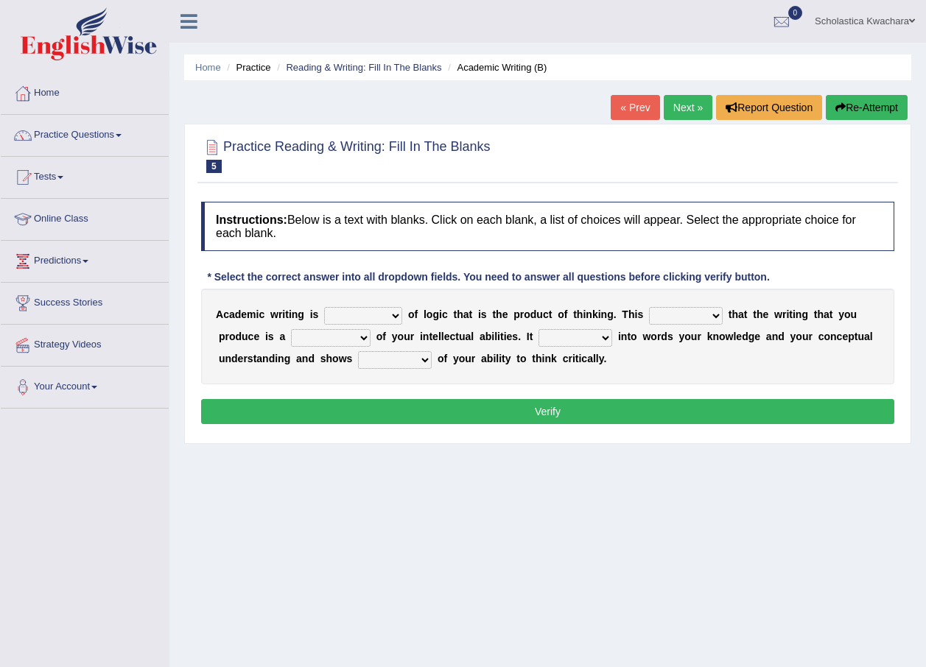
click at [383, 314] on select "expectation entitlement expression exchange" at bounding box center [363, 316] width 78 height 18
select select "expression"
click at [324, 307] on select "expectation entitlement expression exchange" at bounding box center [363, 316] width 78 height 18
click at [688, 313] on select "means questions stipulates answers" at bounding box center [686, 316] width 74 height 18
select select "means"
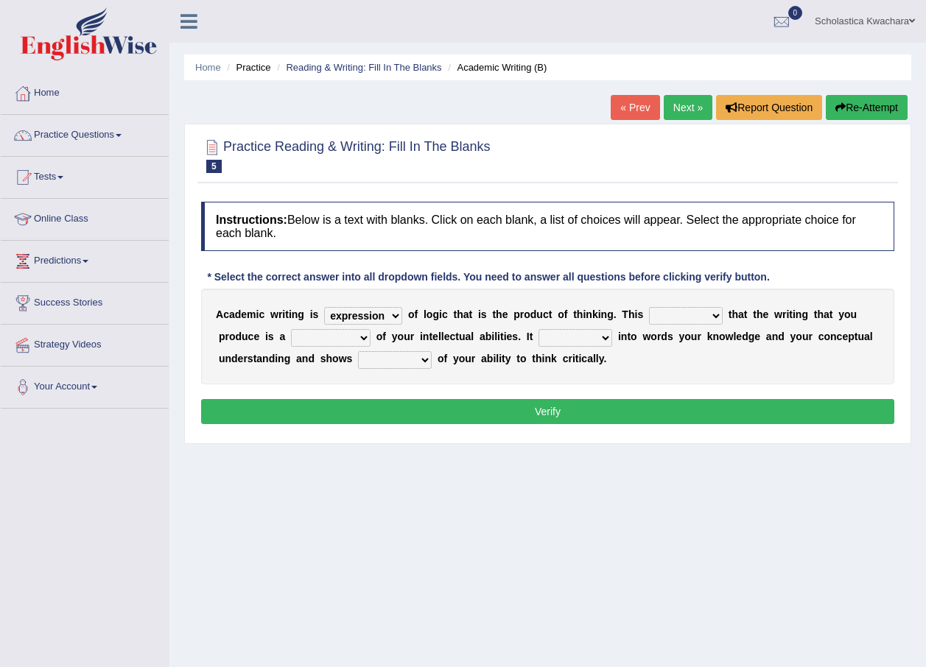
click at [649, 307] on select "means questions stipulates answers" at bounding box center [686, 316] width 74 height 18
click at [295, 333] on select "redundancy mission credit reflection" at bounding box center [331, 338] width 80 height 18
select select "reflection"
click at [291, 329] on select "redundancy mission credit reflection" at bounding box center [331, 338] width 80 height 18
click at [538, 335] on select "enriches shows allows puts" at bounding box center [575, 338] width 74 height 18
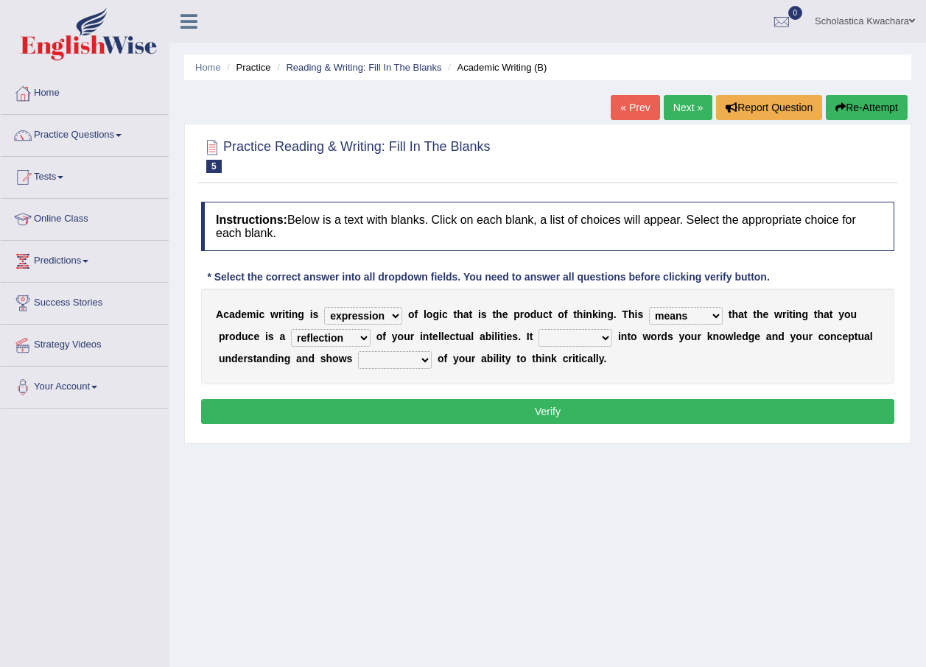
select select "enriches"
click at [538, 329] on select "enriches shows allows puts" at bounding box center [575, 338] width 74 height 18
click at [358, 359] on select "hassle excuse capacity evidence" at bounding box center [395, 360] width 74 height 18
select select "capacity"
click at [358, 351] on select "hassle excuse capacity evidence" at bounding box center [395, 360] width 74 height 18
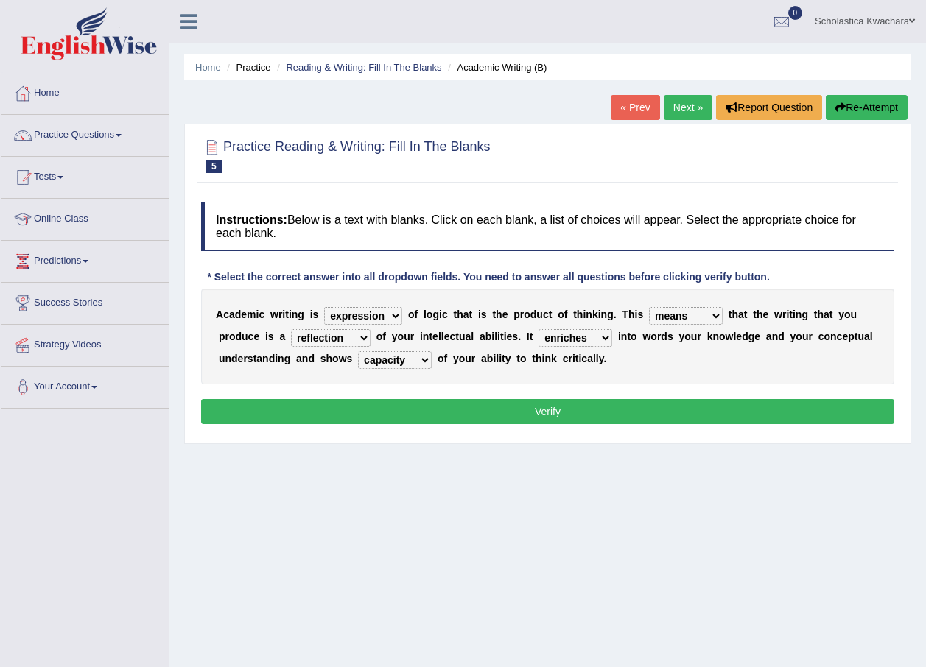
click at [525, 414] on button "Verify" at bounding box center [547, 411] width 693 height 25
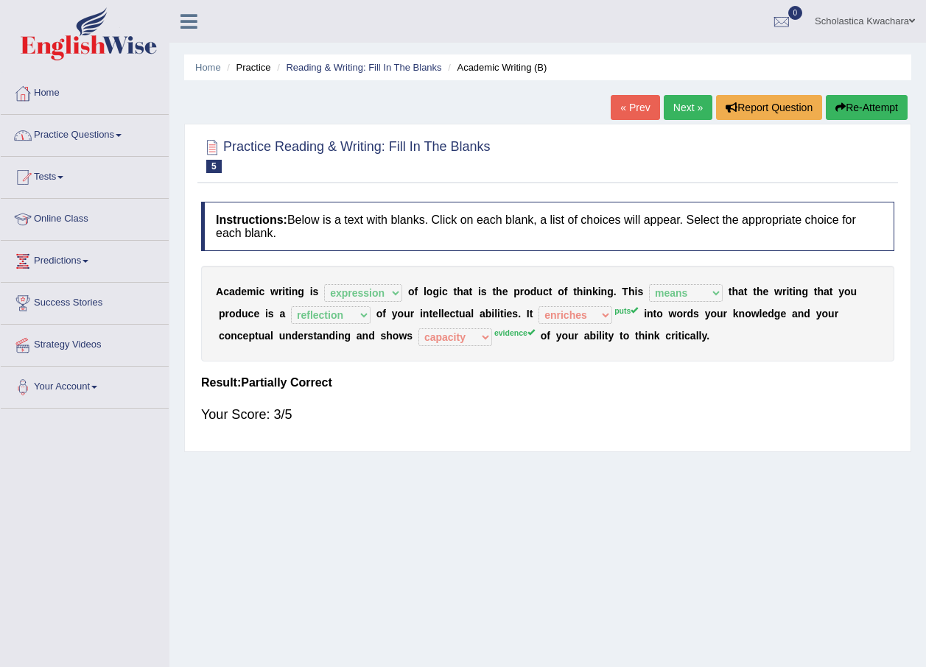
click at [98, 133] on link "Practice Questions" at bounding box center [85, 133] width 168 height 37
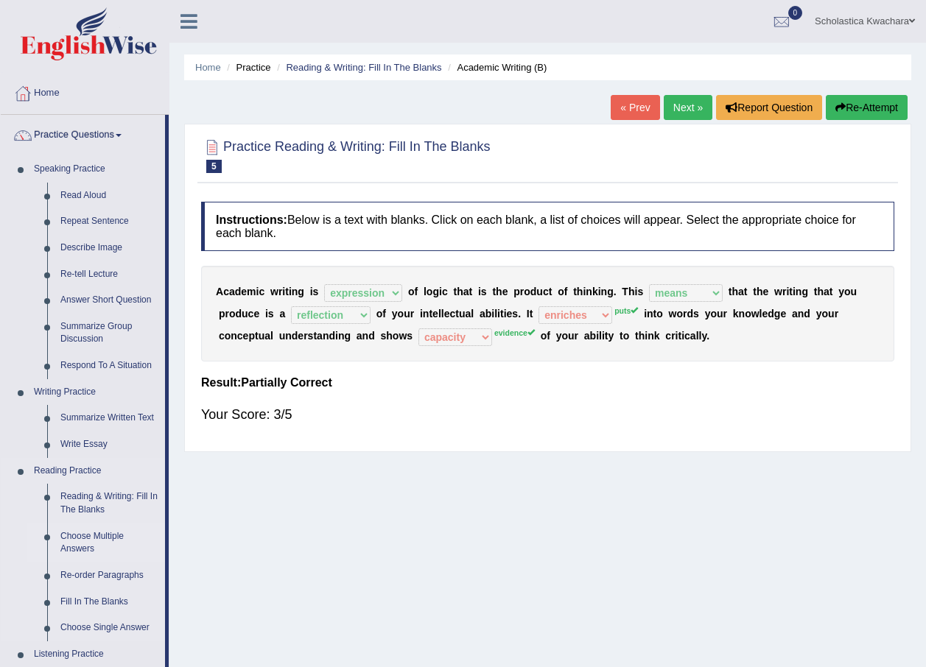
click at [99, 543] on link "Choose Multiple Answers" at bounding box center [109, 543] width 111 height 39
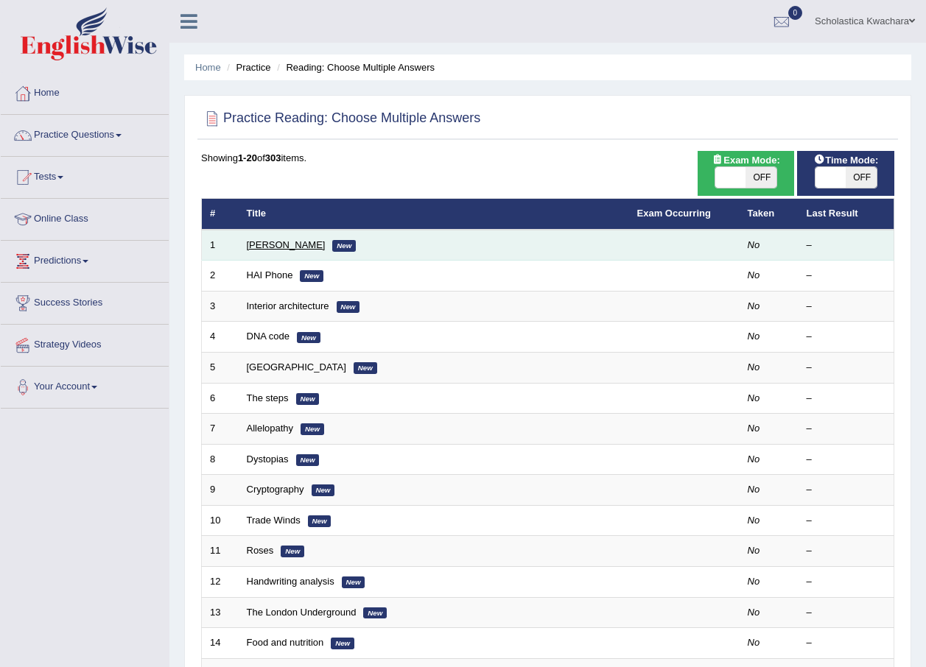
click at [272, 247] on link "[PERSON_NAME]" at bounding box center [286, 244] width 79 height 11
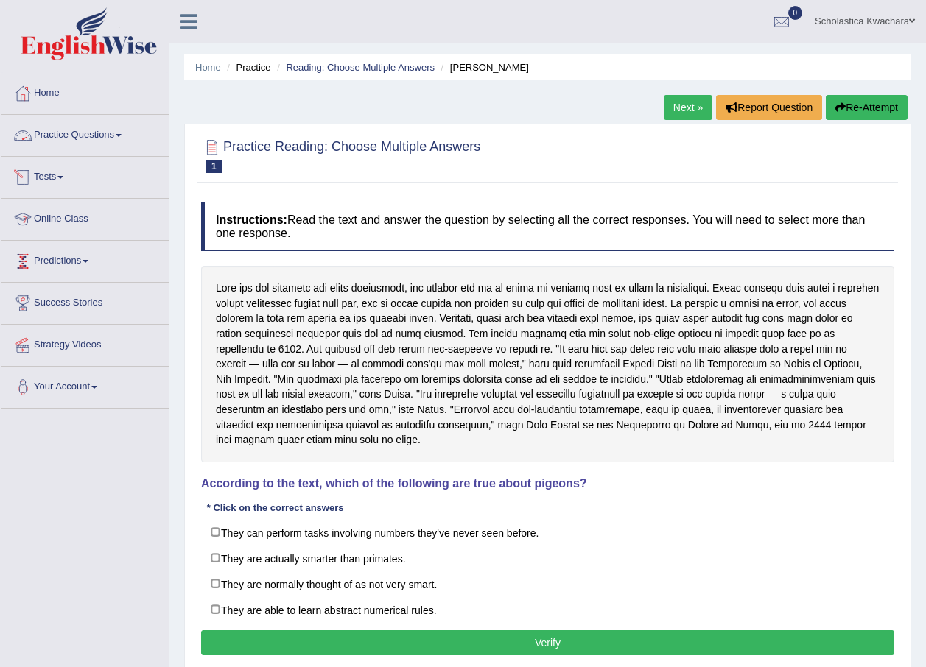
click at [102, 136] on link "Practice Questions" at bounding box center [85, 133] width 168 height 37
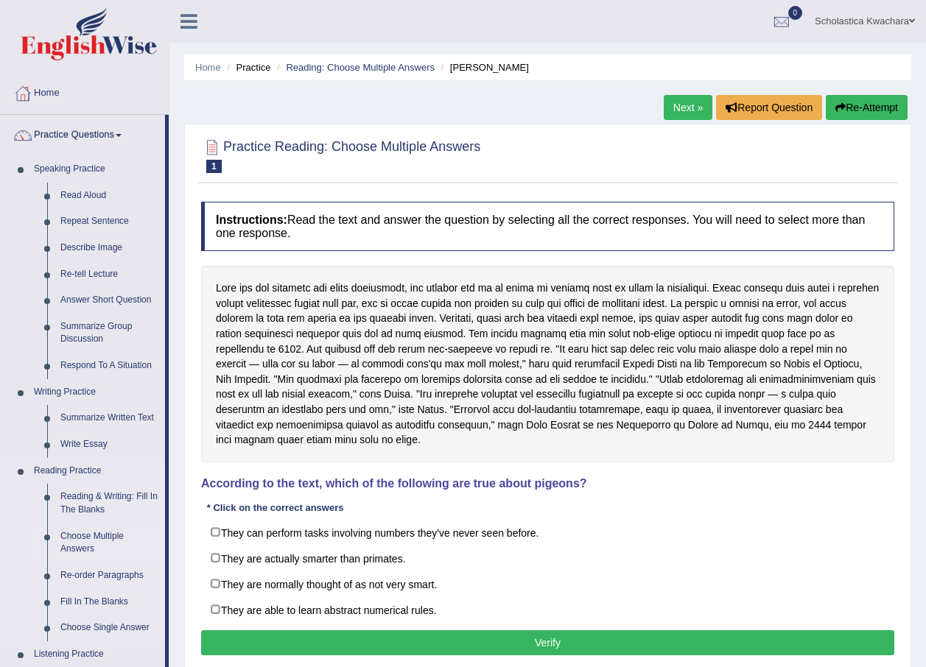
click at [83, 533] on link "Choose Multiple Answers" at bounding box center [109, 543] width 111 height 39
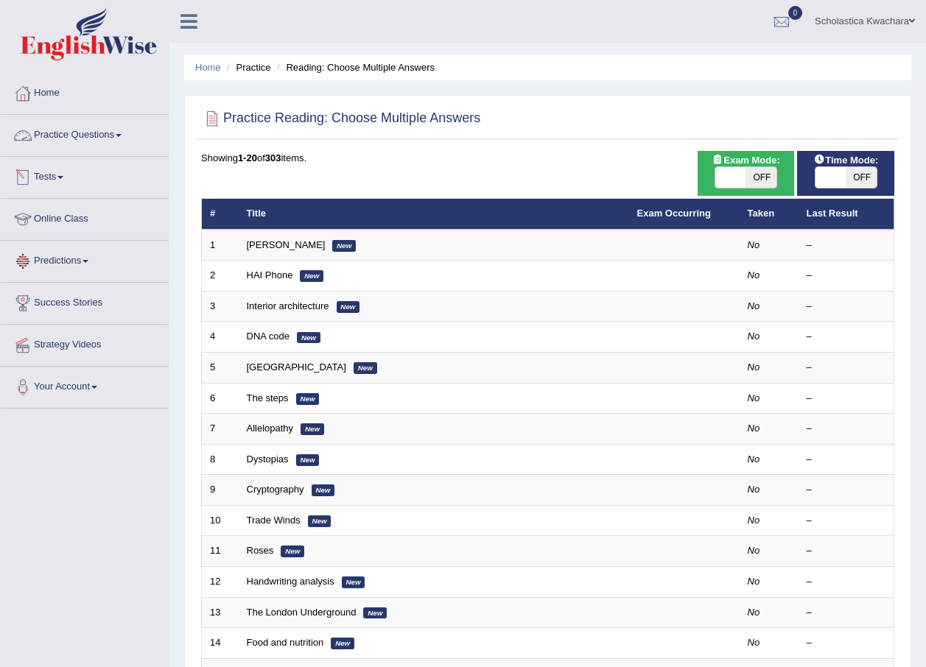
click at [104, 136] on link "Practice Questions" at bounding box center [85, 133] width 168 height 37
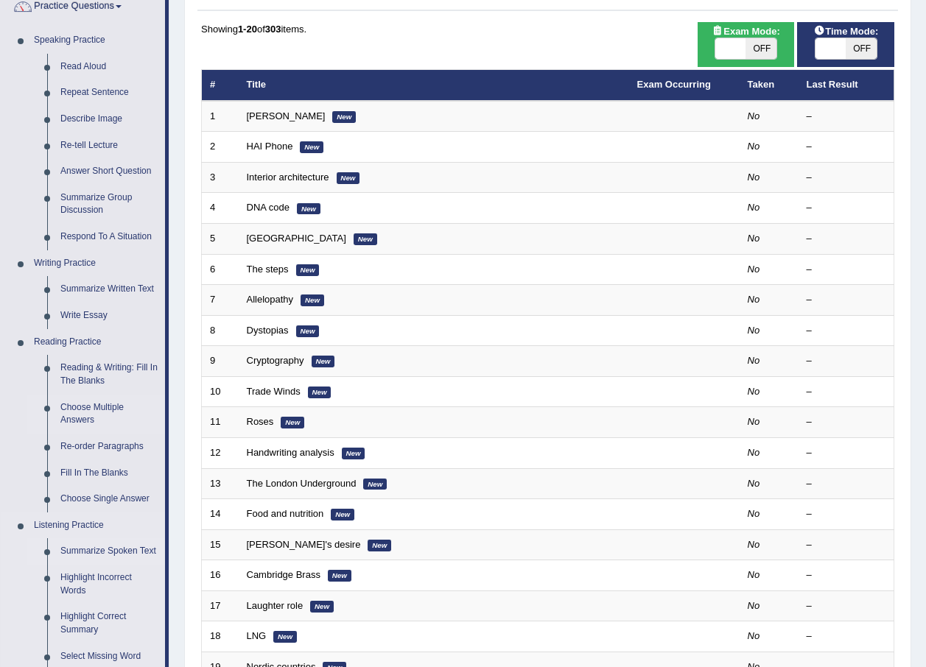
scroll to position [147, 0]
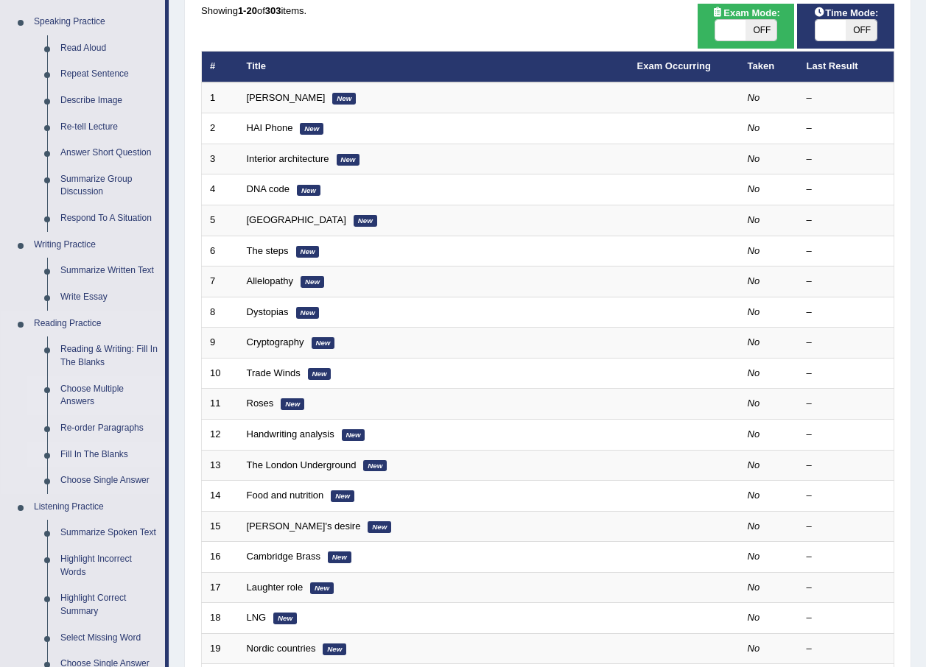
click at [96, 457] on link "Fill In The Blanks" at bounding box center [109, 455] width 111 height 27
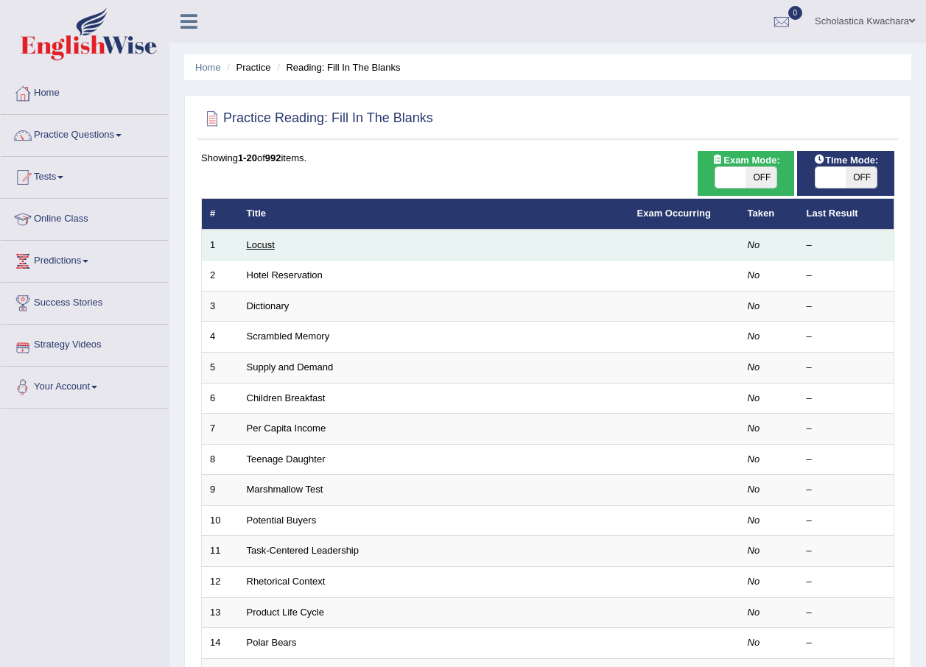
click at [253, 244] on link "Locust" at bounding box center [261, 244] width 28 height 11
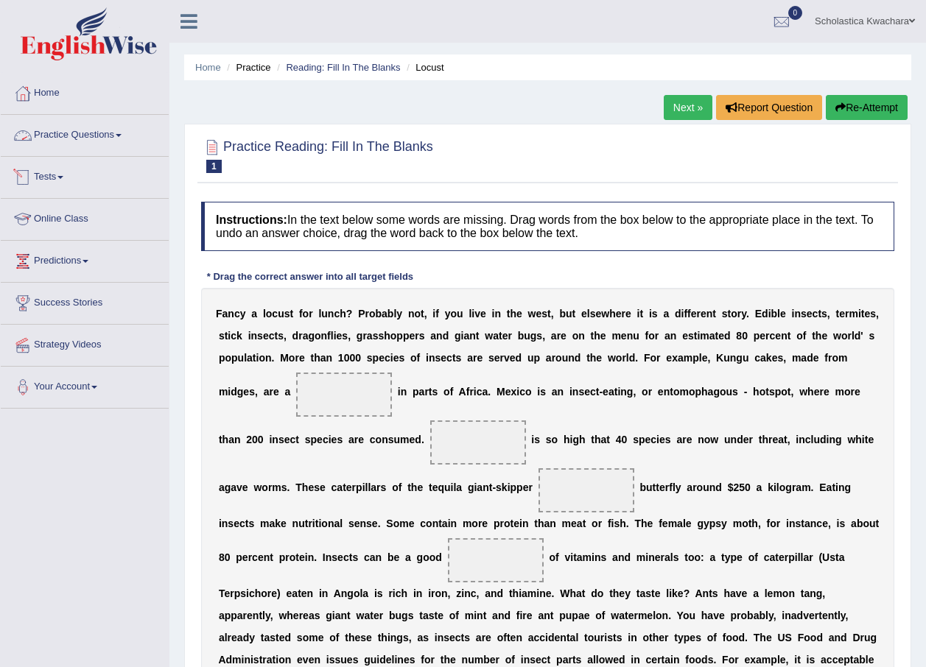
click at [109, 133] on link "Practice Questions" at bounding box center [85, 133] width 168 height 37
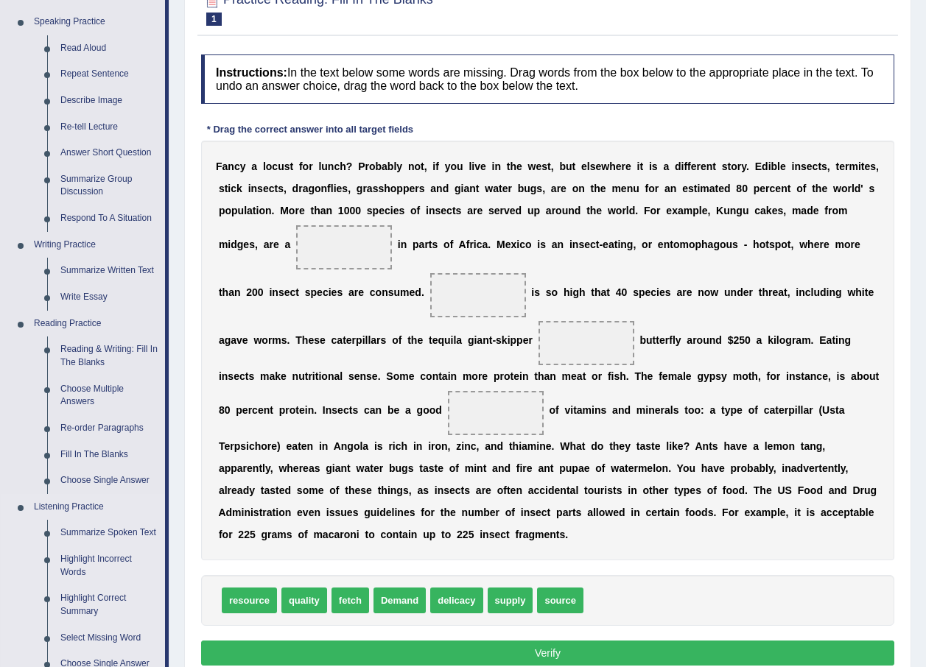
scroll to position [221, 0]
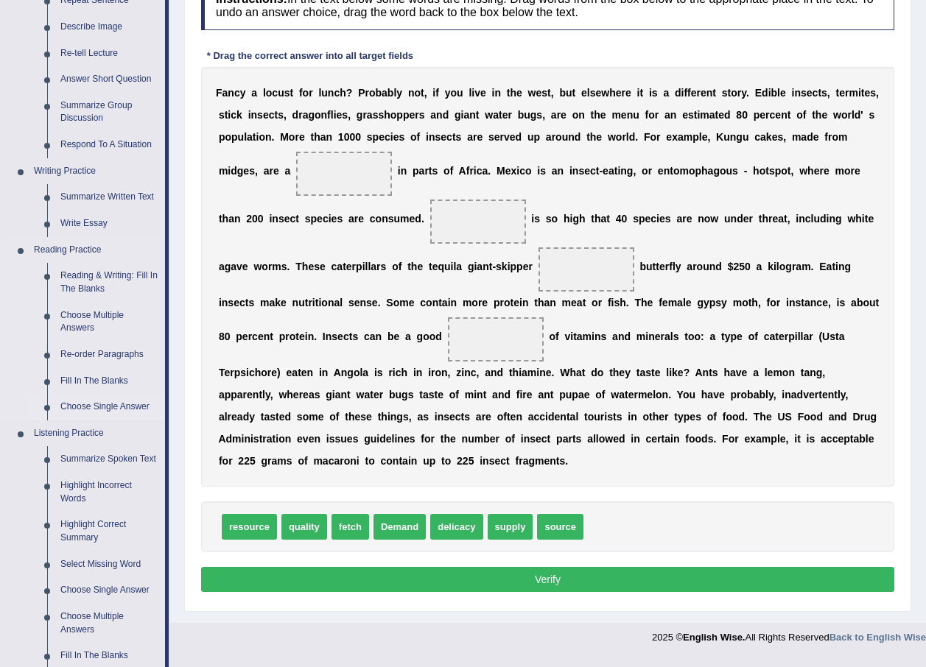
click at [99, 407] on link "Choose Single Answer" at bounding box center [109, 407] width 111 height 27
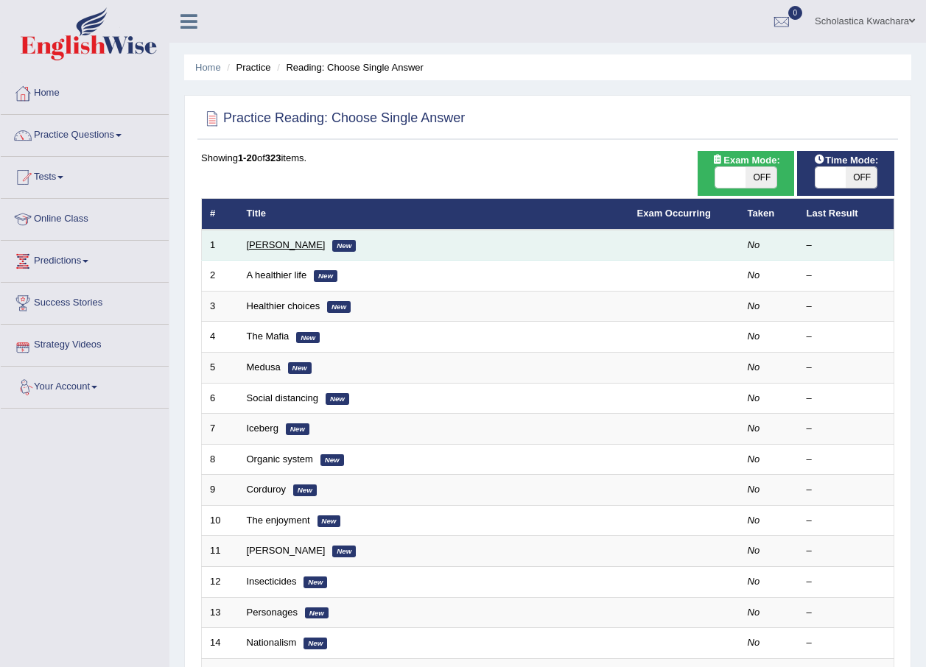
click at [261, 244] on link "Clark" at bounding box center [286, 244] width 79 height 11
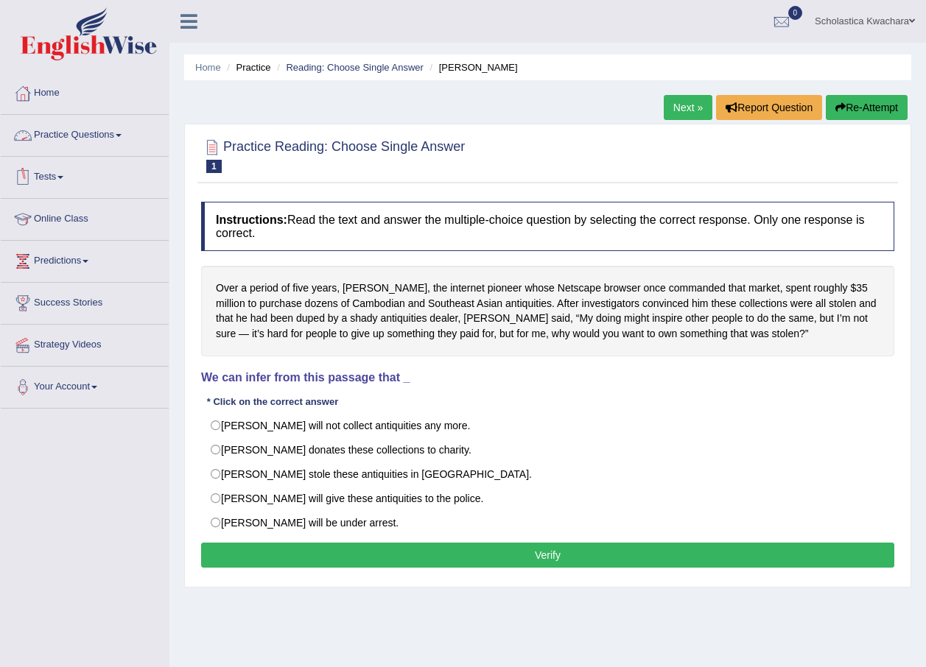
click at [102, 137] on link "Practice Questions" at bounding box center [85, 133] width 168 height 37
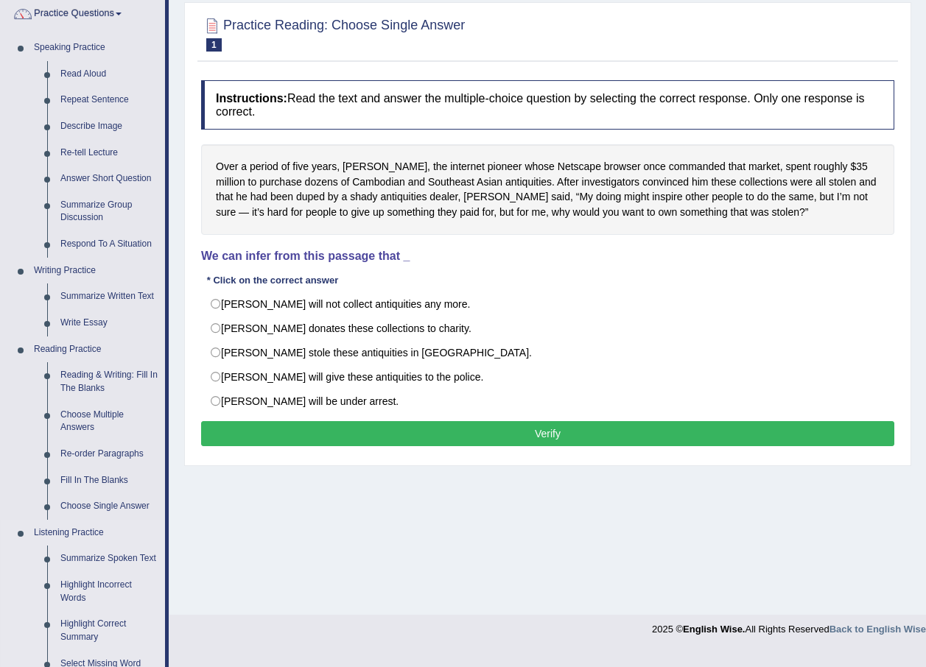
scroll to position [147, 0]
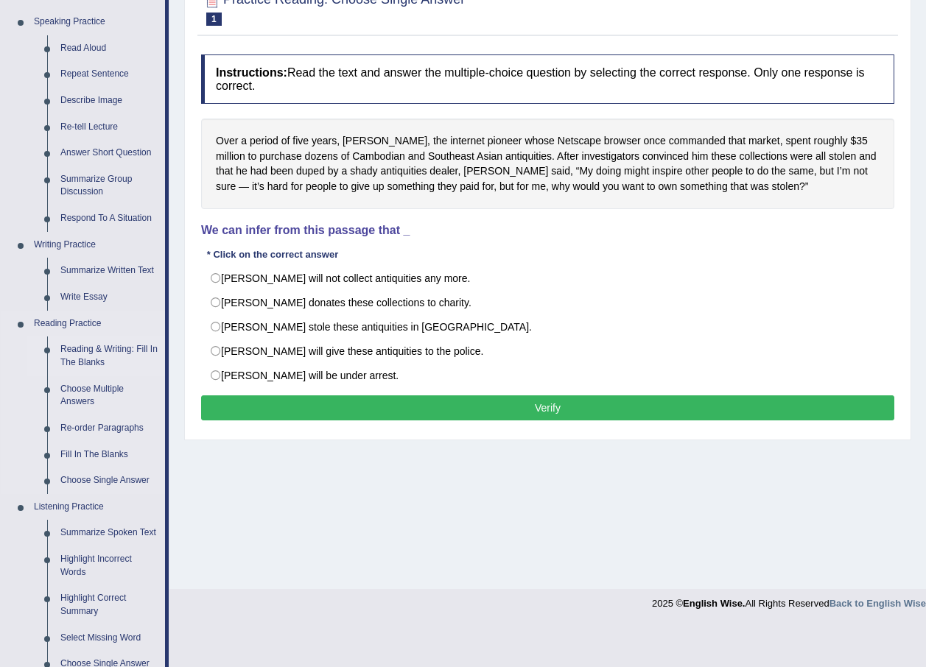
click at [80, 360] on link "Reading & Writing: Fill In The Blanks" at bounding box center [109, 356] width 111 height 39
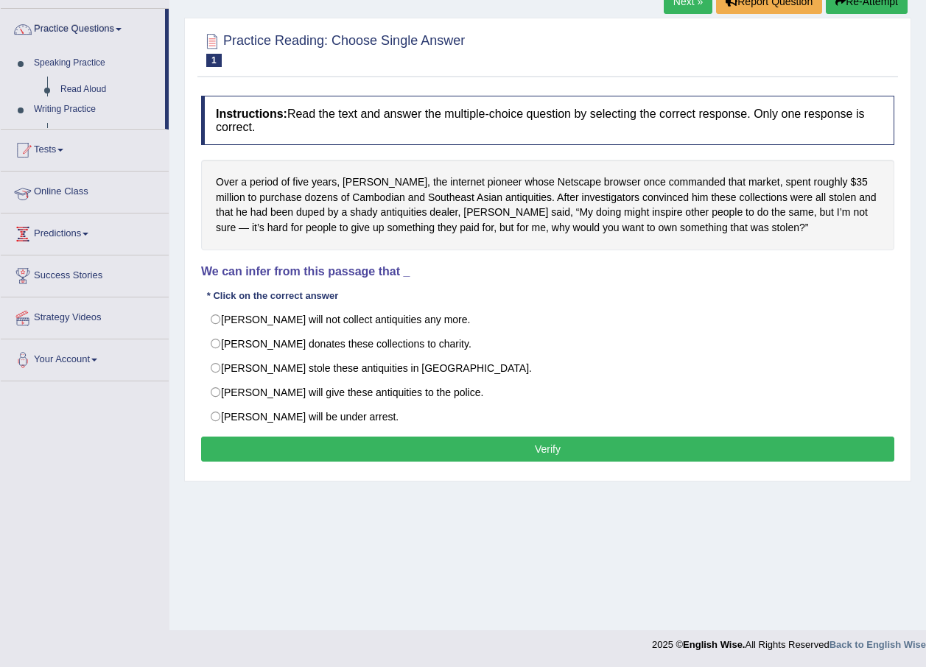
scroll to position [106, 0]
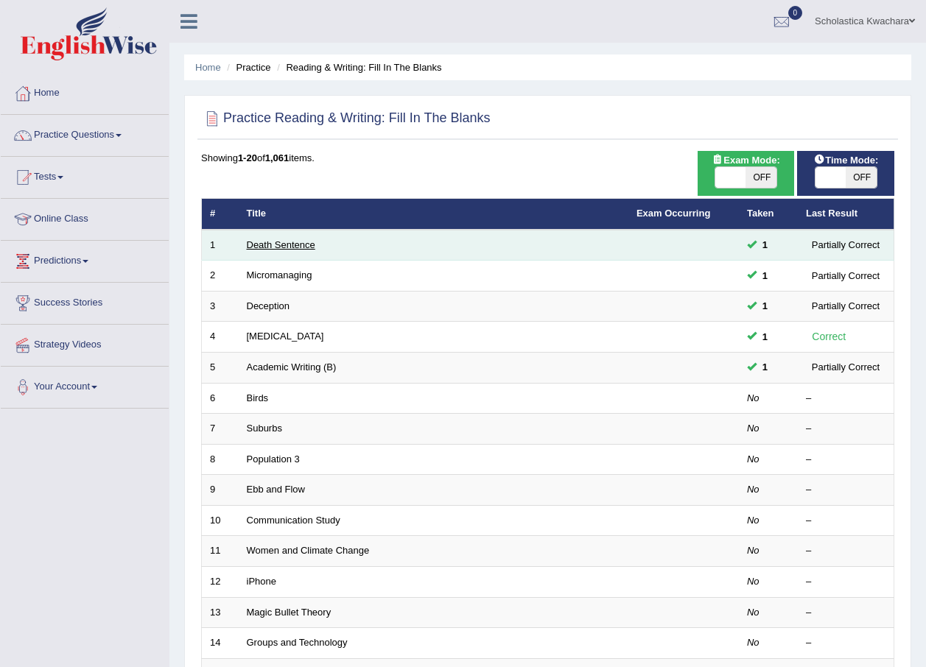
click at [270, 244] on link "Death Sentence" at bounding box center [281, 244] width 68 height 11
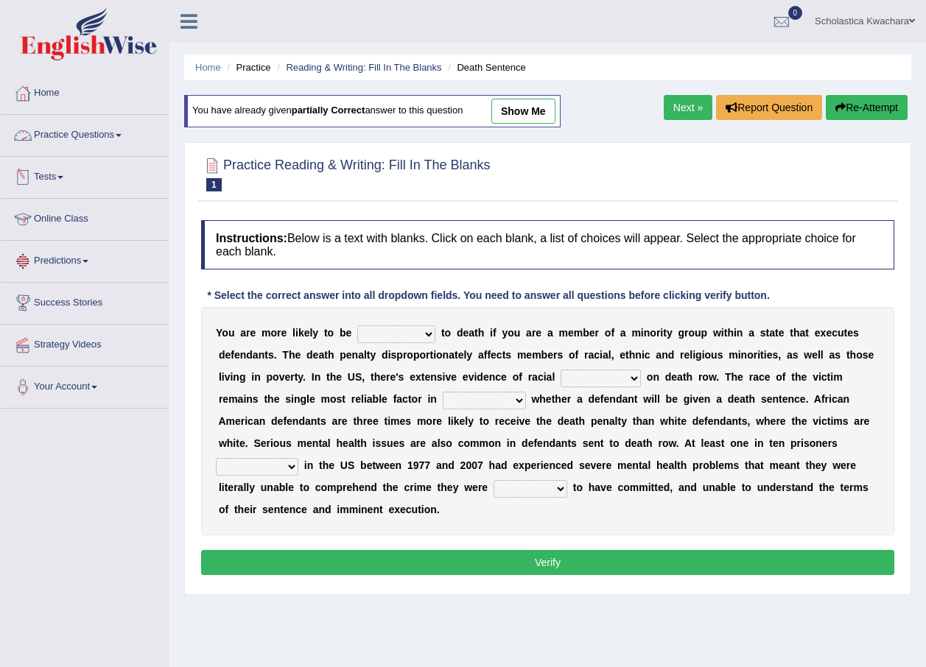
click at [115, 136] on link "Practice Questions" at bounding box center [85, 133] width 168 height 37
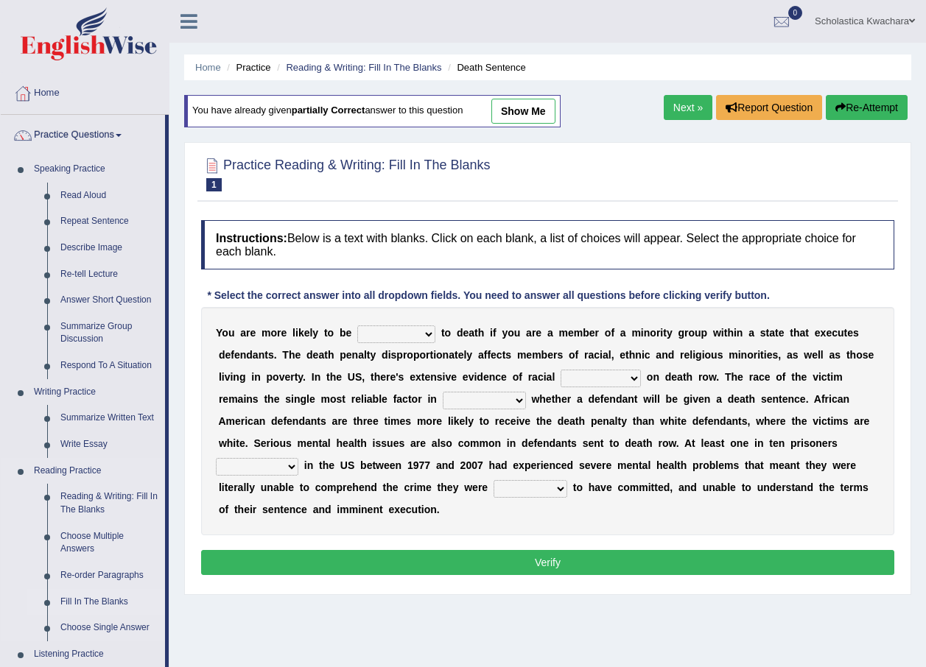
click at [74, 592] on link "Fill In The Blanks" at bounding box center [109, 602] width 111 height 27
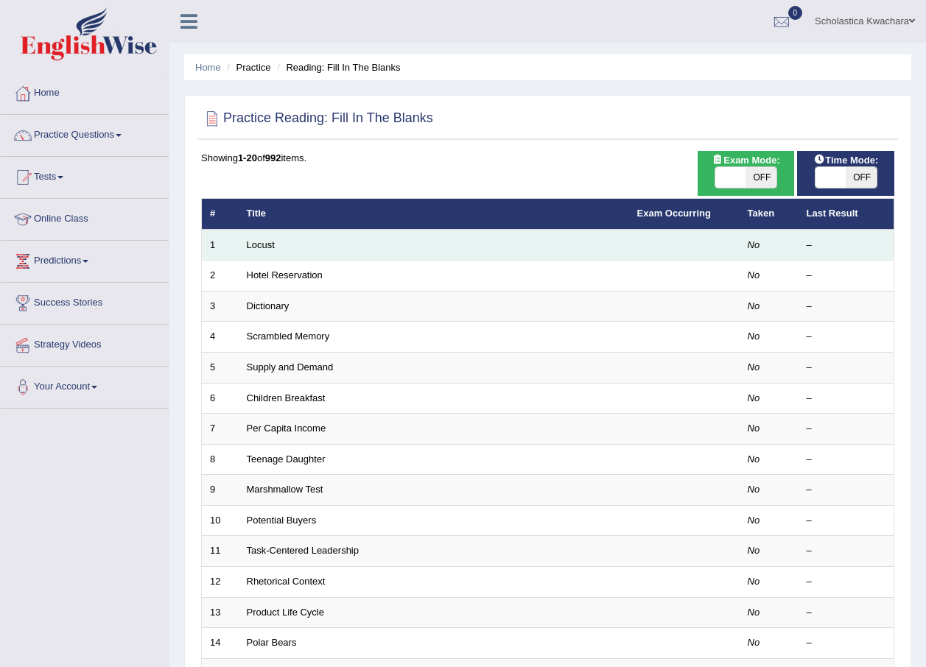
click at [474, 236] on td "Locust" at bounding box center [434, 245] width 390 height 31
click at [270, 252] on td "Locust" at bounding box center [434, 245] width 390 height 31
click at [269, 245] on link "Locust" at bounding box center [261, 244] width 28 height 11
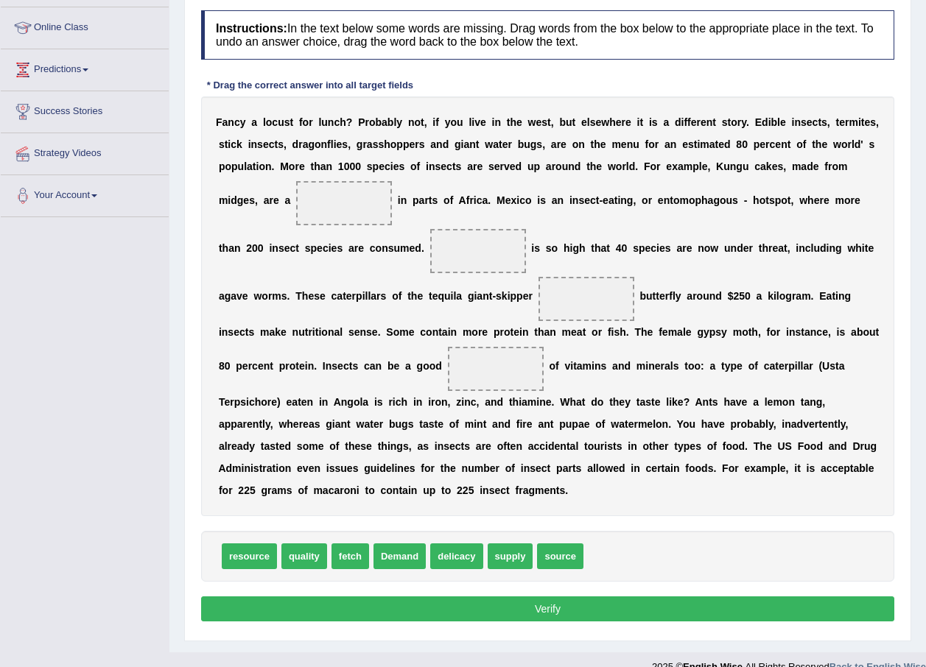
scroll to position [118, 0]
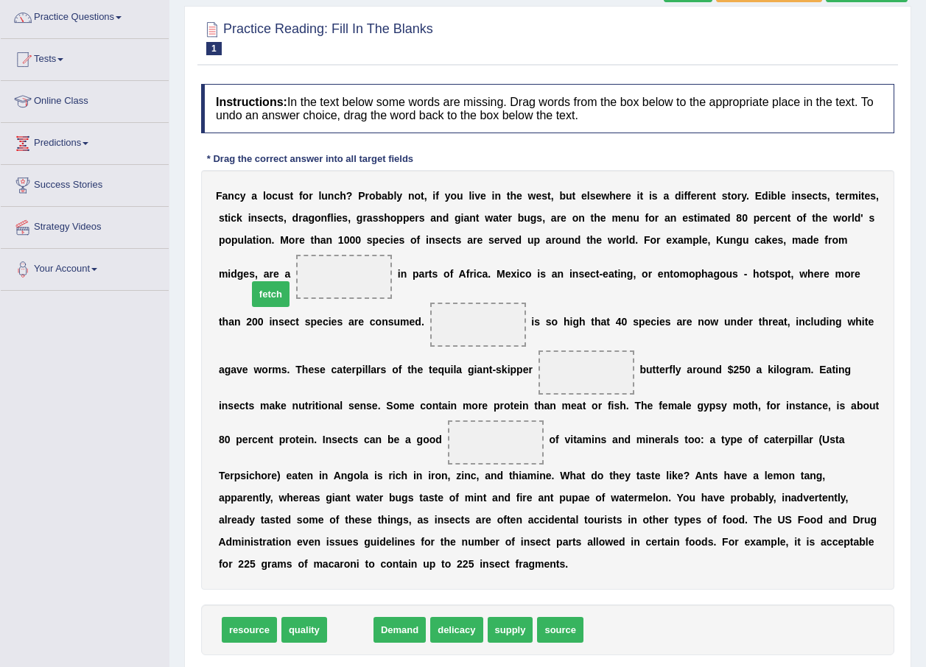
drag, startPoint x: 350, startPoint y: 606, endPoint x: 270, endPoint y: 270, distance: 345.1
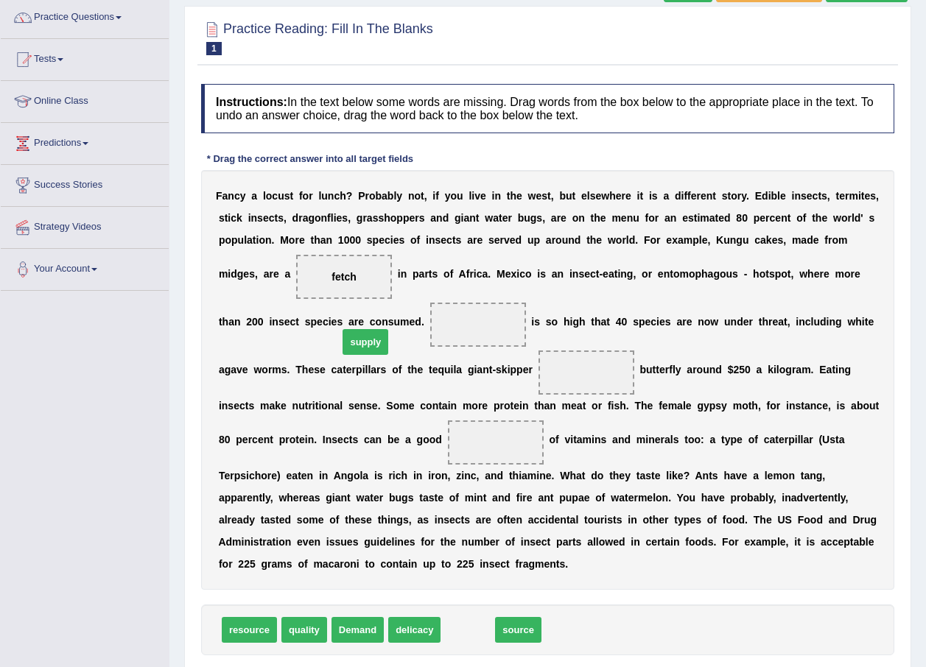
drag, startPoint x: 454, startPoint y: 609, endPoint x: 351, endPoint y: 321, distance: 305.6
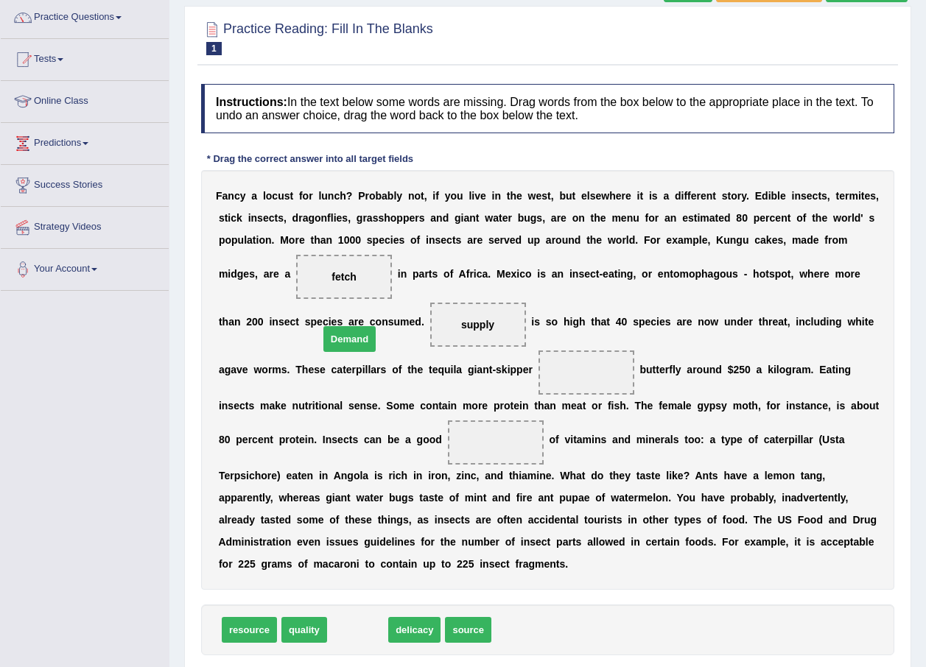
drag, startPoint x: 359, startPoint y: 608, endPoint x: 351, endPoint y: 317, distance: 291.0
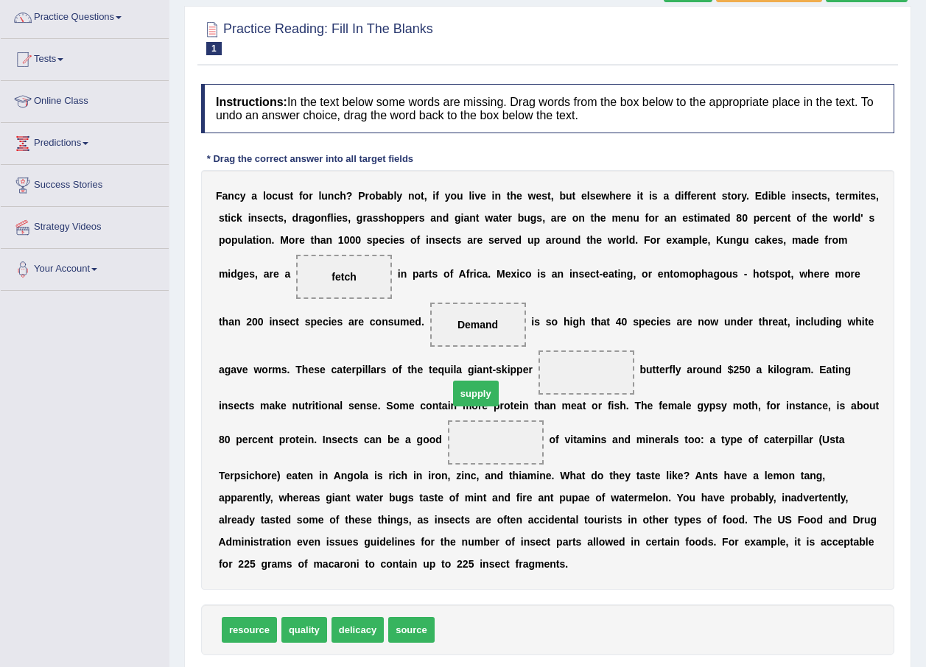
drag, startPoint x: 454, startPoint y: 605, endPoint x: 468, endPoint y: 369, distance: 236.8
drag, startPoint x: 398, startPoint y: 612, endPoint x: 292, endPoint y: 439, distance: 203.4
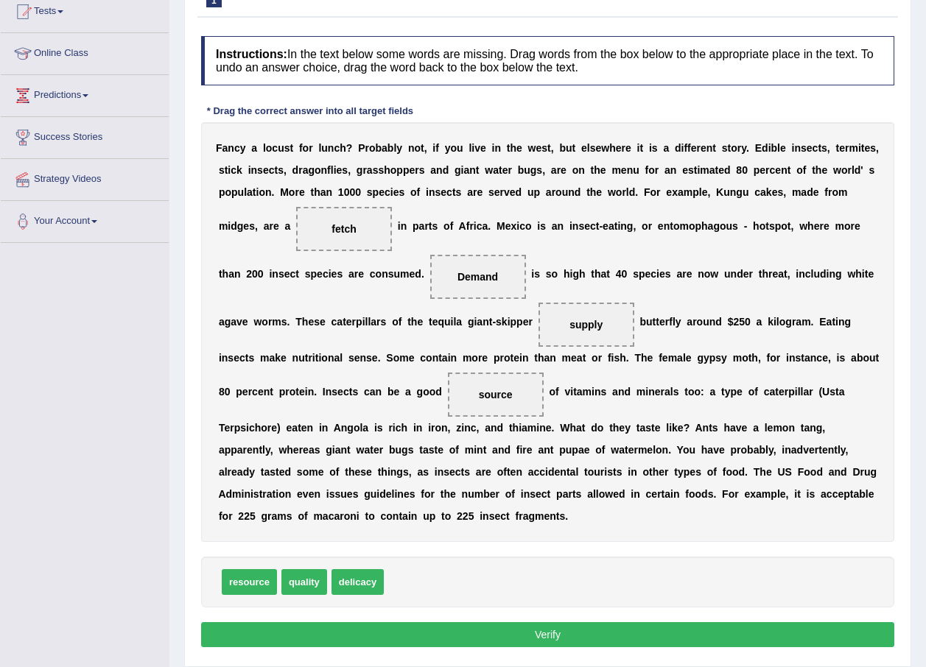
scroll to position [191, 0]
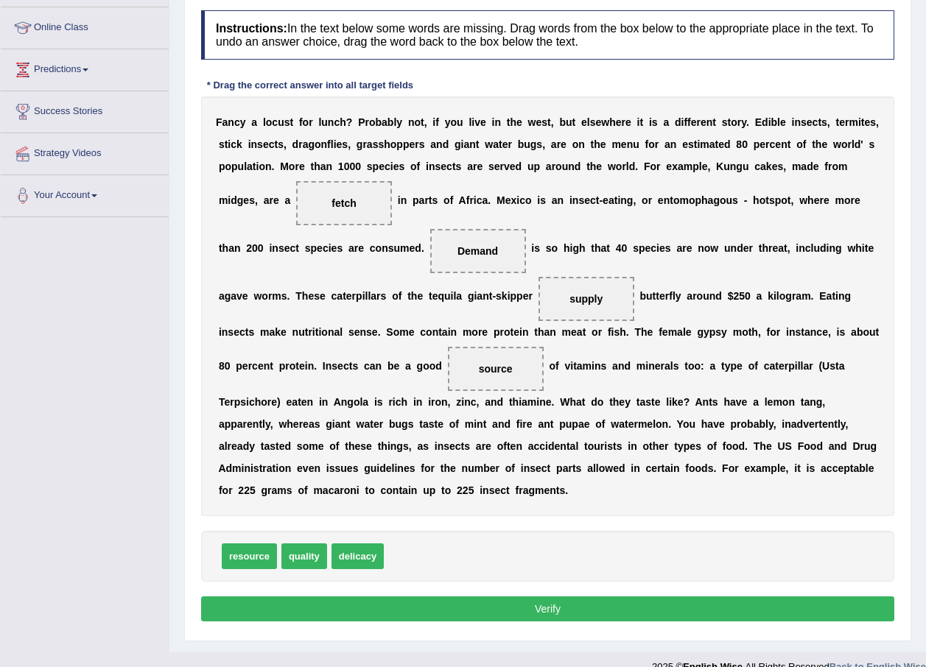
click at [541, 597] on button "Verify" at bounding box center [547, 609] width 693 height 25
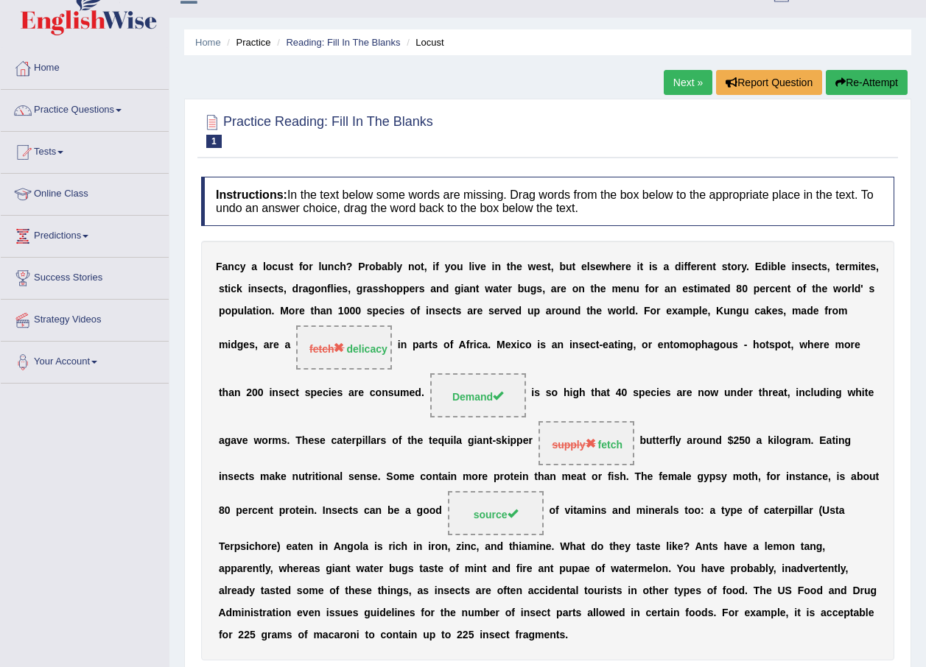
scroll to position [0, 0]
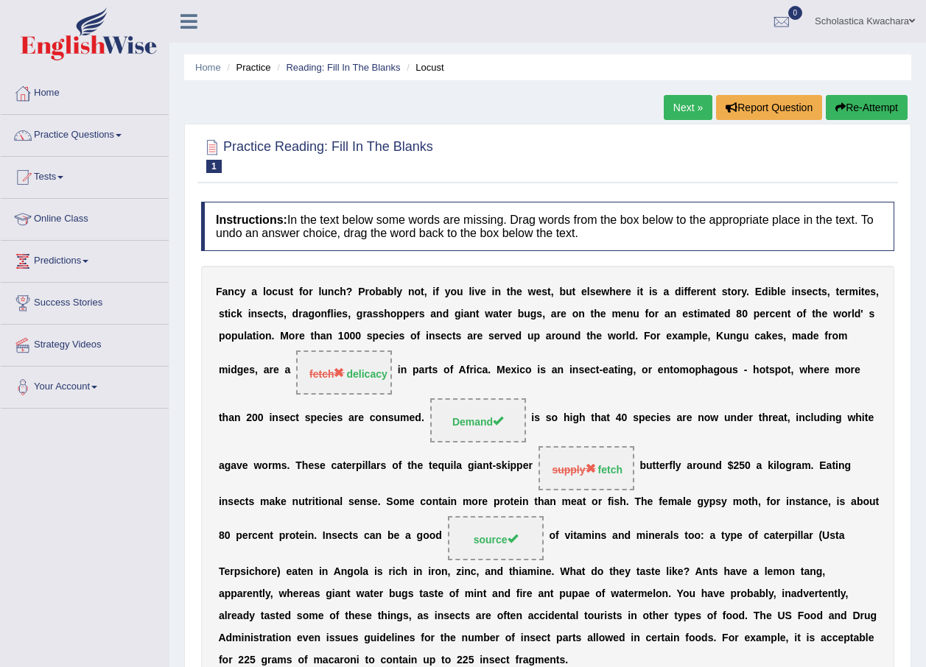
click at [675, 109] on link "Next »" at bounding box center [688, 107] width 49 height 25
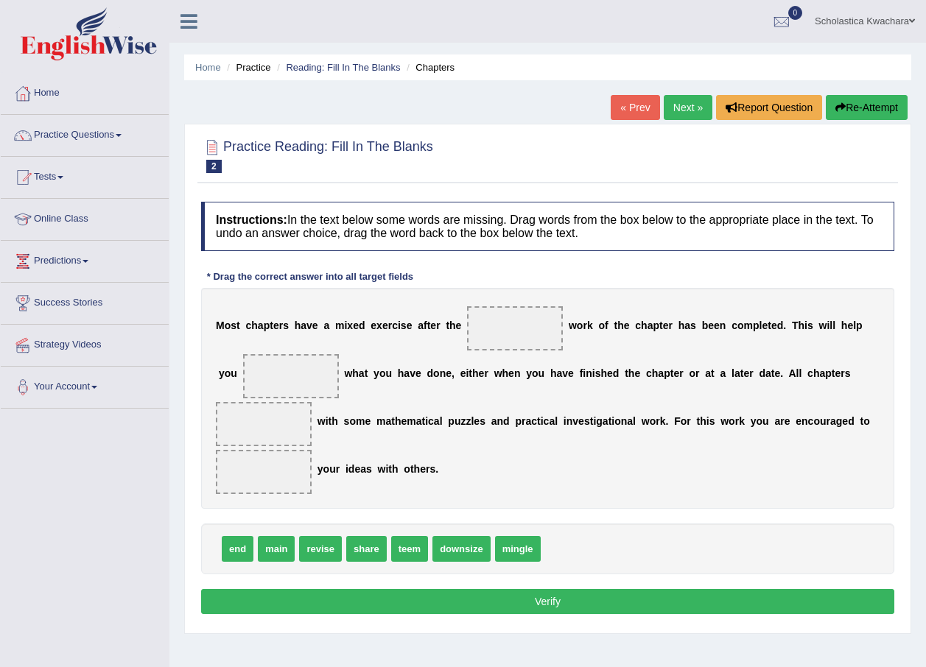
drag, startPoint x: 294, startPoint y: 548, endPoint x: 496, endPoint y: 327, distance: 299.7
click at [496, 327] on div "Instructions: In the text below some words are missing. Drag words from the box…" at bounding box center [547, 410] width 700 height 432
drag, startPoint x: 277, startPoint y: 541, endPoint x: 512, endPoint y: 325, distance: 319.5
drag, startPoint x: 287, startPoint y: 546, endPoint x: 283, endPoint y: 373, distance: 173.1
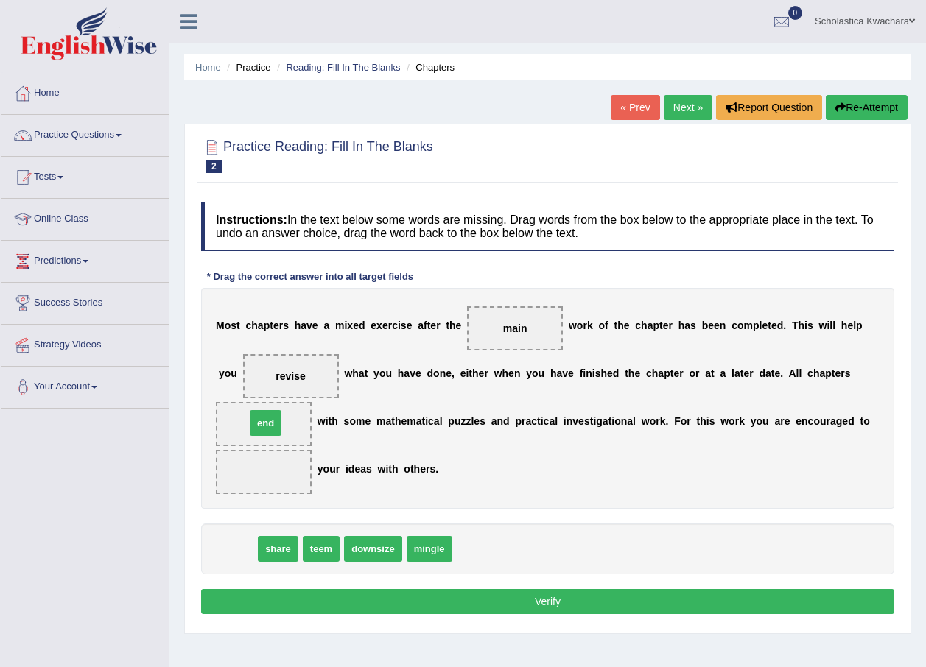
drag, startPoint x: 227, startPoint y: 549, endPoint x: 255, endPoint y: 423, distance: 129.0
drag, startPoint x: 248, startPoint y: 547, endPoint x: 276, endPoint y: 473, distance: 79.5
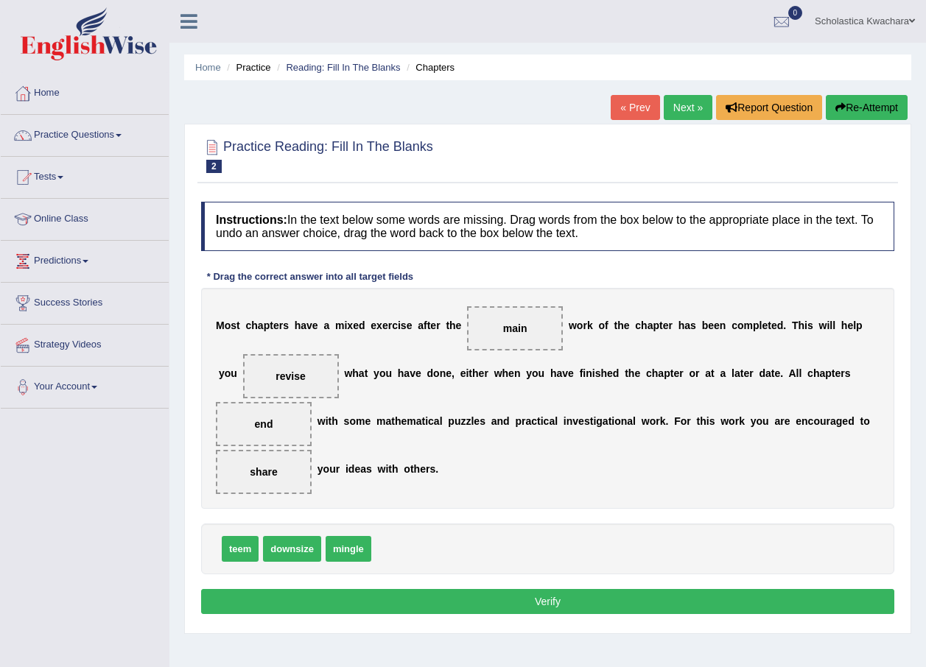
click at [565, 597] on button "Verify" at bounding box center [547, 601] width 693 height 25
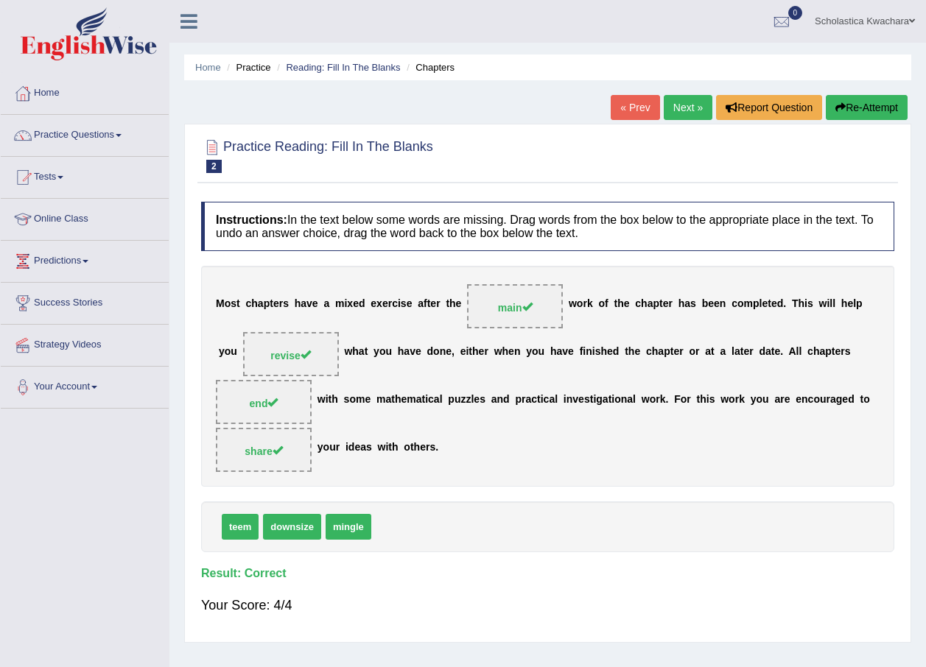
click at [680, 108] on link "Next »" at bounding box center [688, 107] width 49 height 25
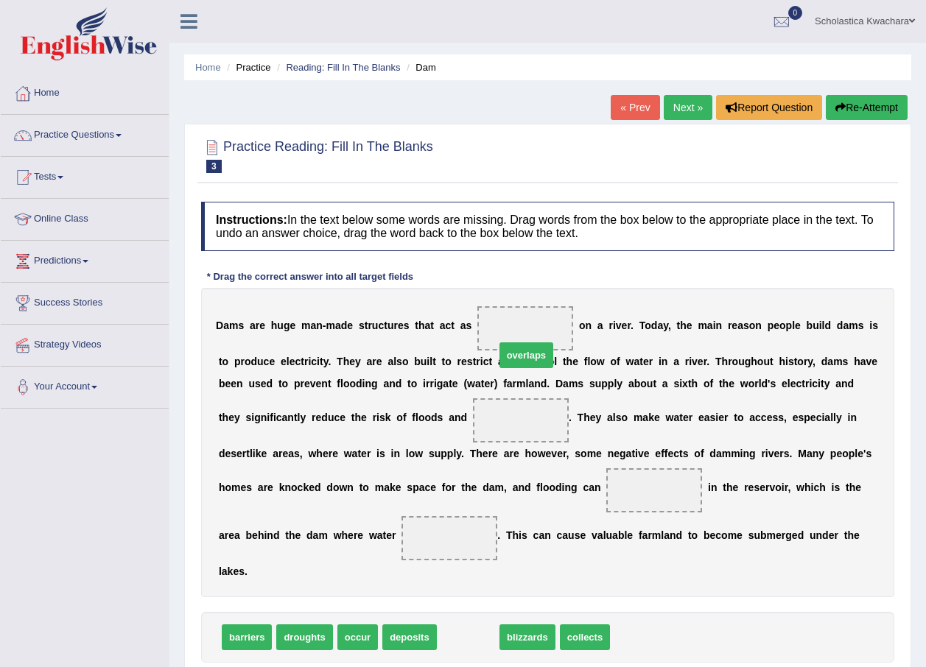
drag, startPoint x: 457, startPoint y: 618, endPoint x: 516, endPoint y: 336, distance: 288.0
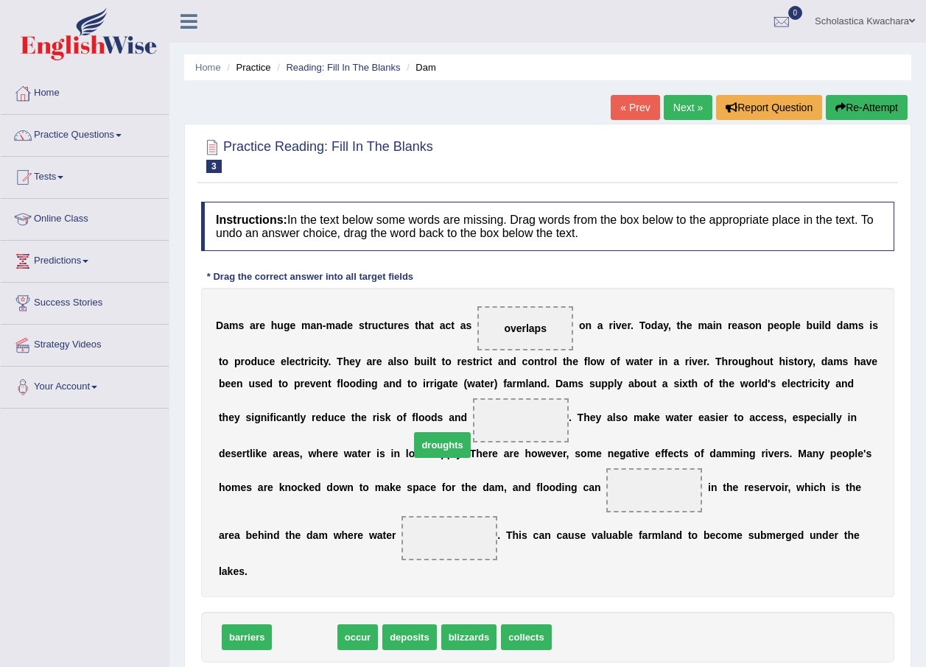
drag, startPoint x: 301, startPoint y: 612, endPoint x: 439, endPoint y: 420, distance: 236.5
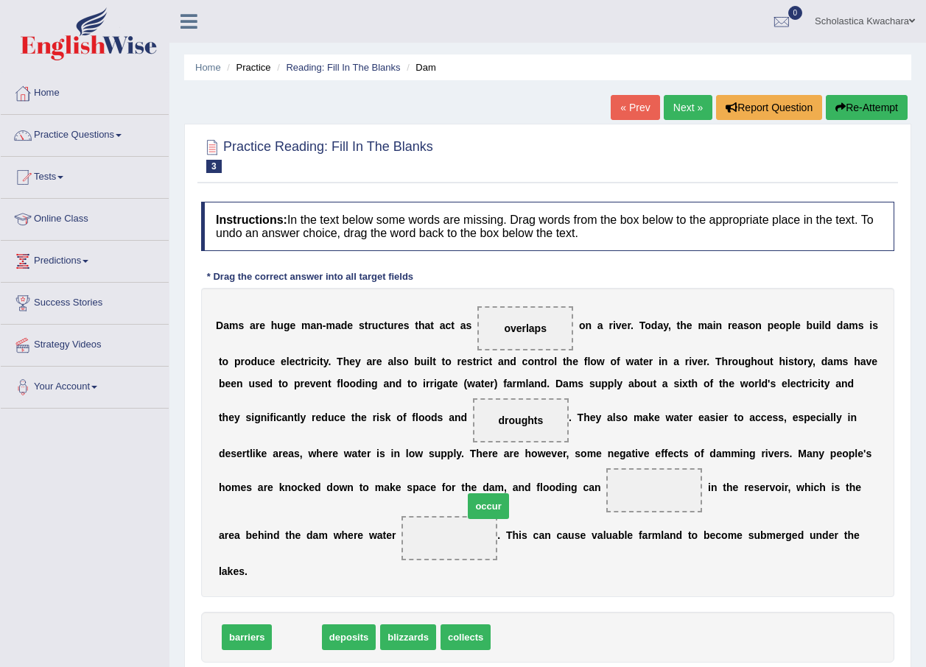
drag, startPoint x: 296, startPoint y: 613, endPoint x: 488, endPoint y: 482, distance: 232.0
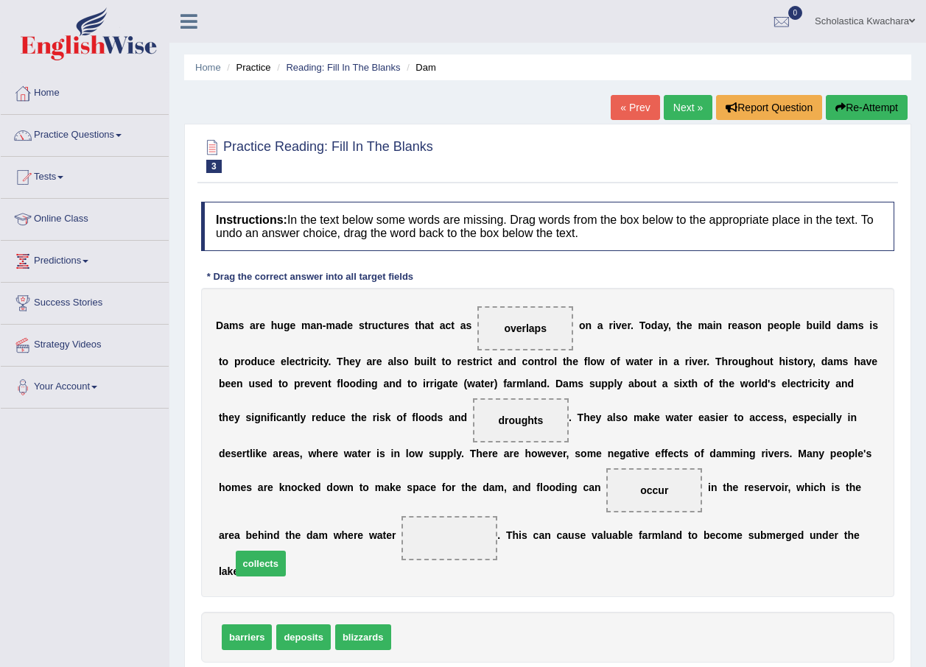
drag, startPoint x: 412, startPoint y: 619, endPoint x: 252, endPoint y: 545, distance: 176.0
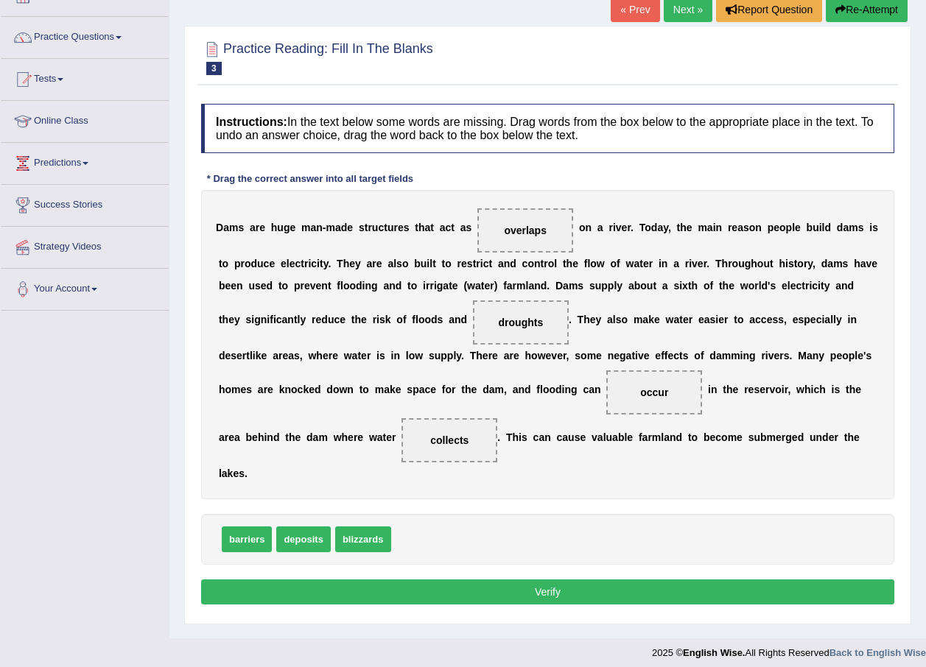
scroll to position [106, 0]
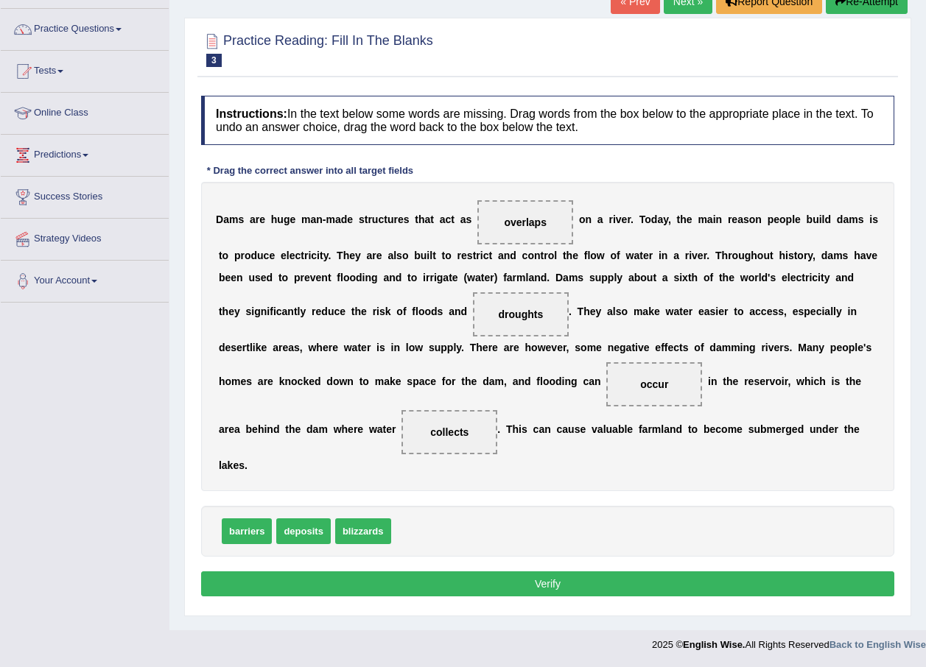
click at [526, 571] on button "Verify" at bounding box center [547, 583] width 693 height 25
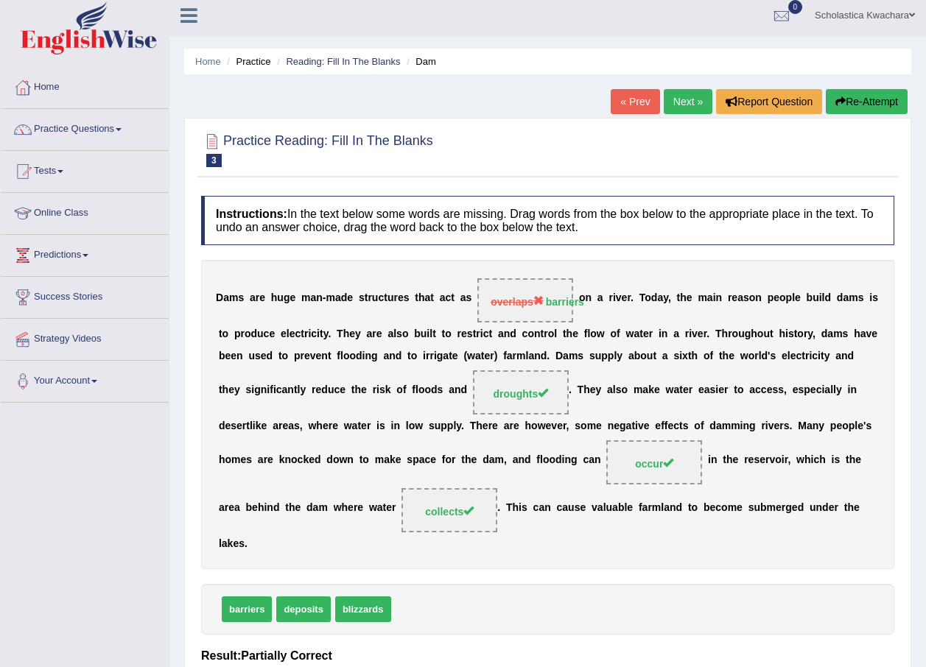
scroll to position [0, 0]
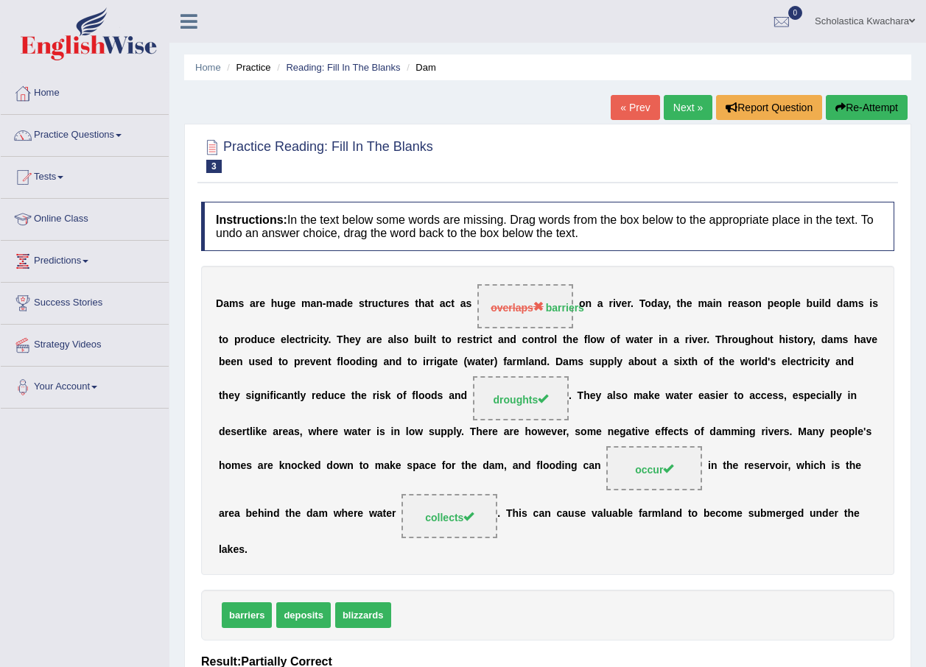
click at [689, 99] on link "Next »" at bounding box center [688, 107] width 49 height 25
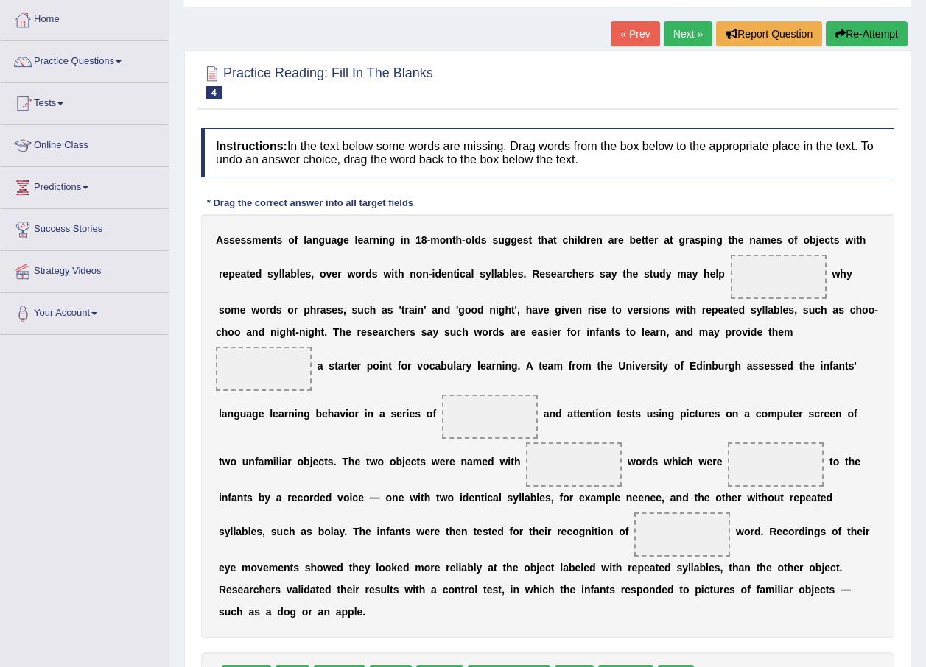
scroll to position [147, 0]
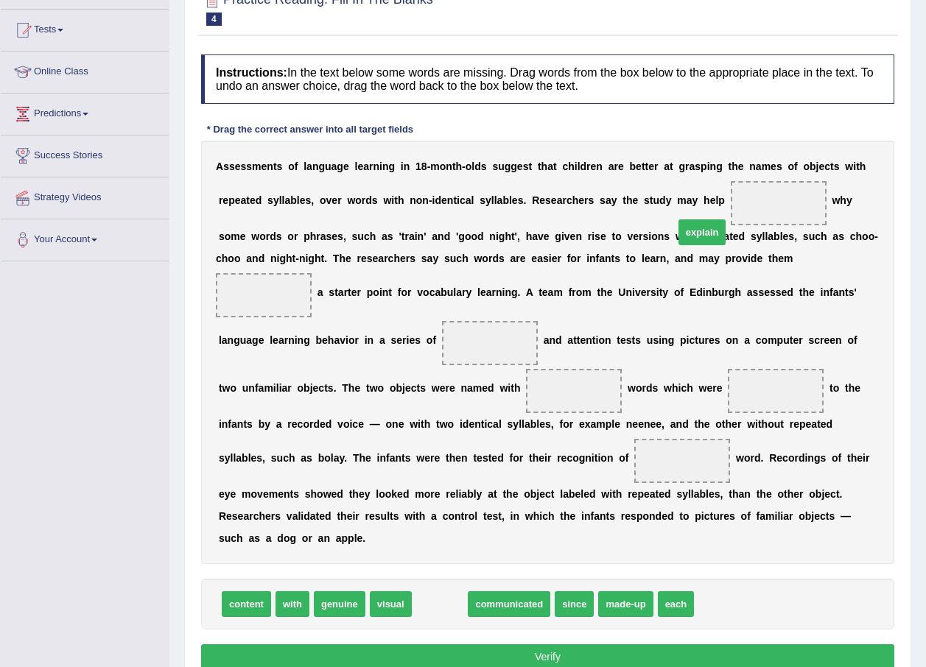
drag, startPoint x: 435, startPoint y: 586, endPoint x: 697, endPoint y: 209, distance: 459.2
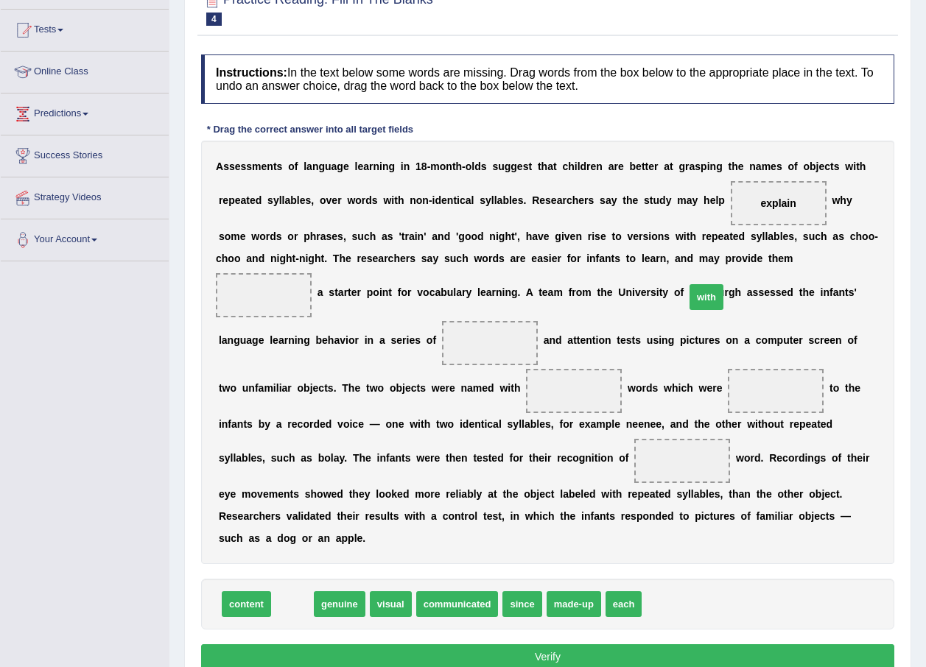
drag, startPoint x: 289, startPoint y: 575, endPoint x: 699, endPoint y: 267, distance: 512.3
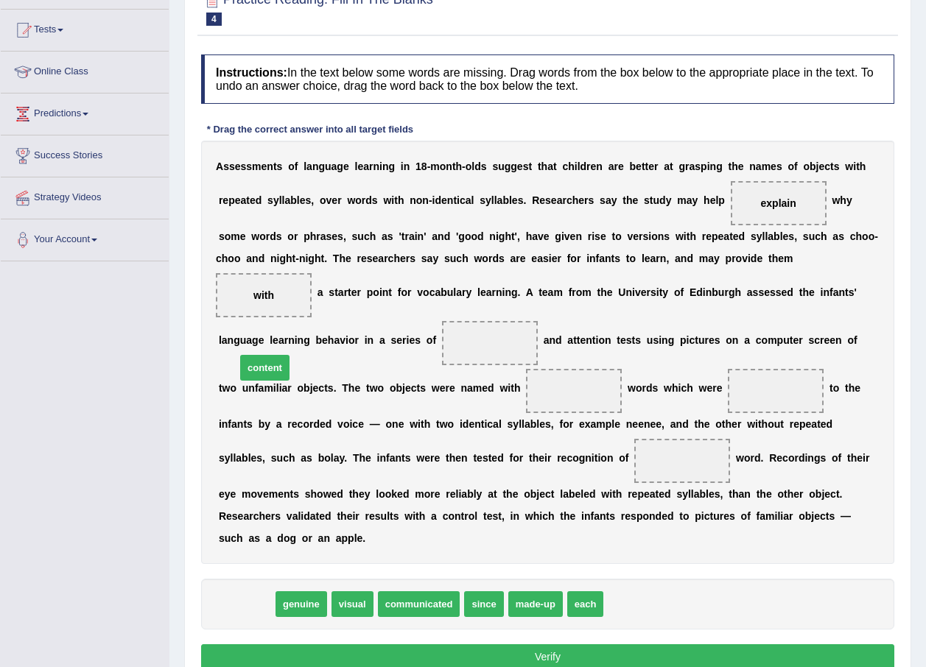
drag, startPoint x: 244, startPoint y: 584, endPoint x: 263, endPoint y: 348, distance: 237.1
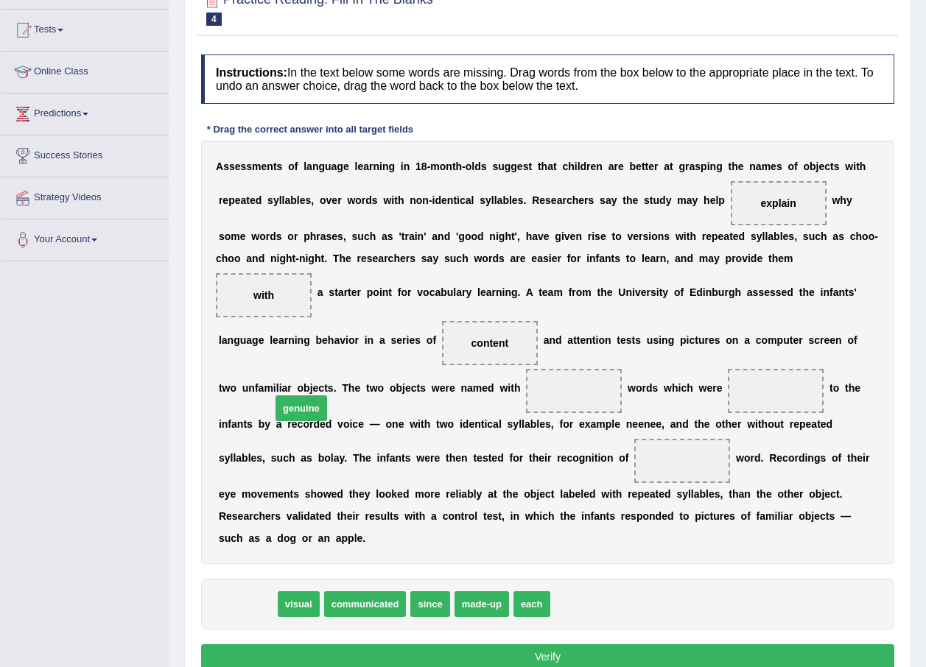
drag, startPoint x: 247, startPoint y: 580, endPoint x: 292, endPoint y: 385, distance: 200.4
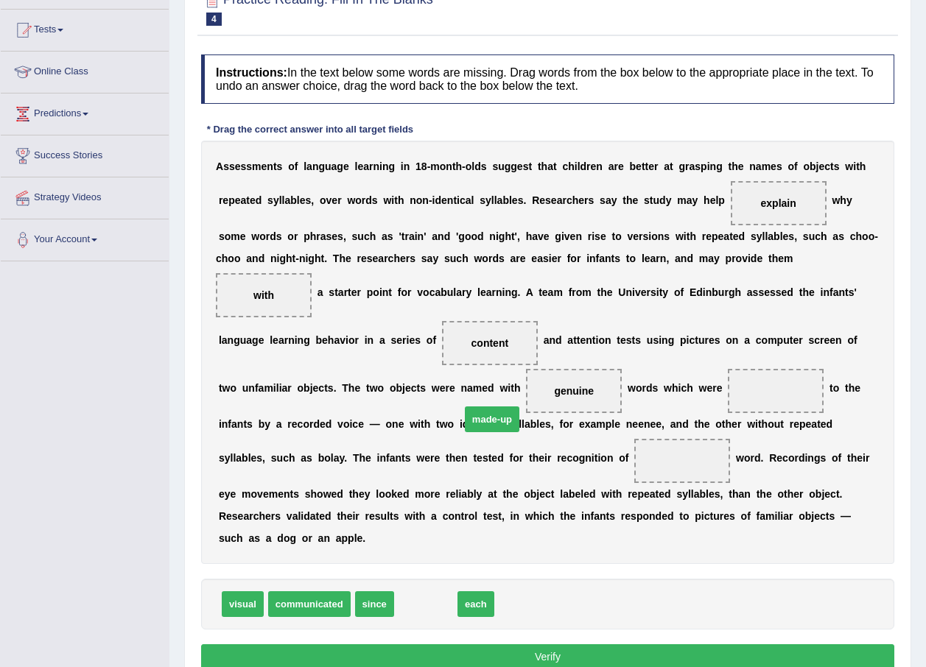
drag, startPoint x: 429, startPoint y: 578, endPoint x: 495, endPoint y: 393, distance: 196.4
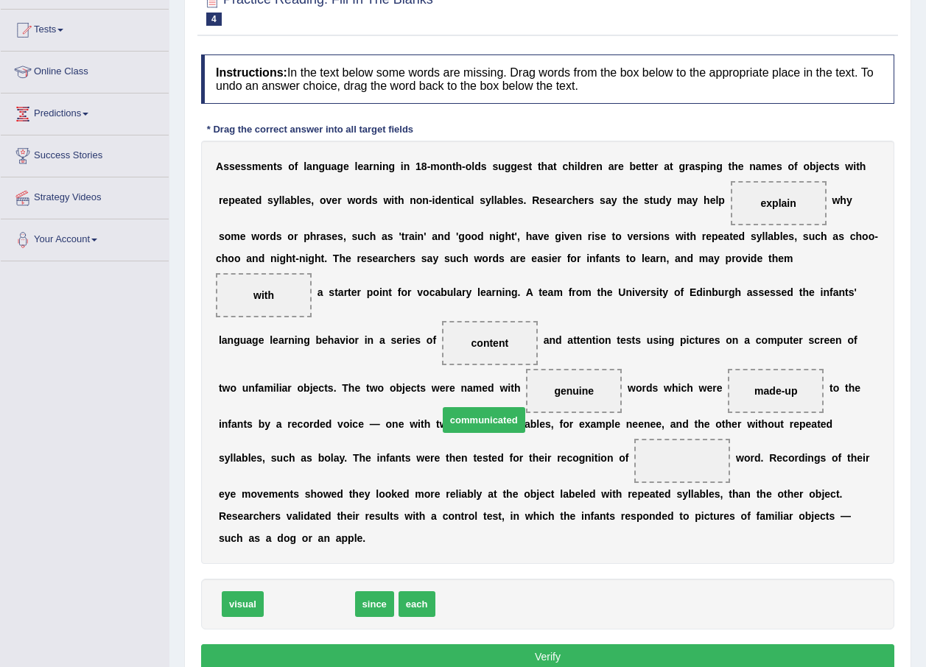
drag, startPoint x: 281, startPoint y: 585, endPoint x: 455, endPoint y: 401, distance: 253.7
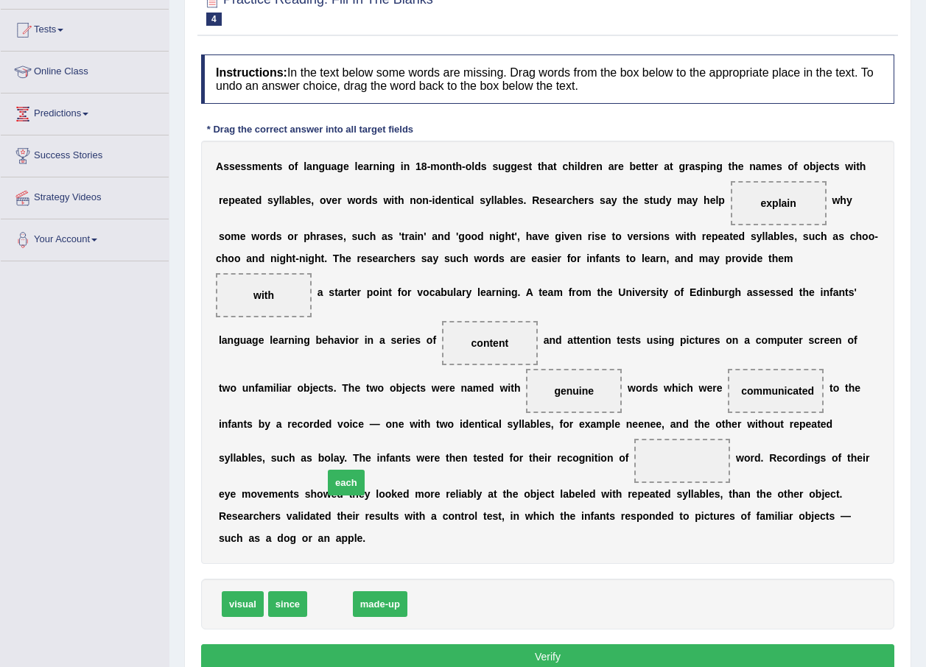
drag, startPoint x: 327, startPoint y: 584, endPoint x: 343, endPoint y: 462, distance: 122.6
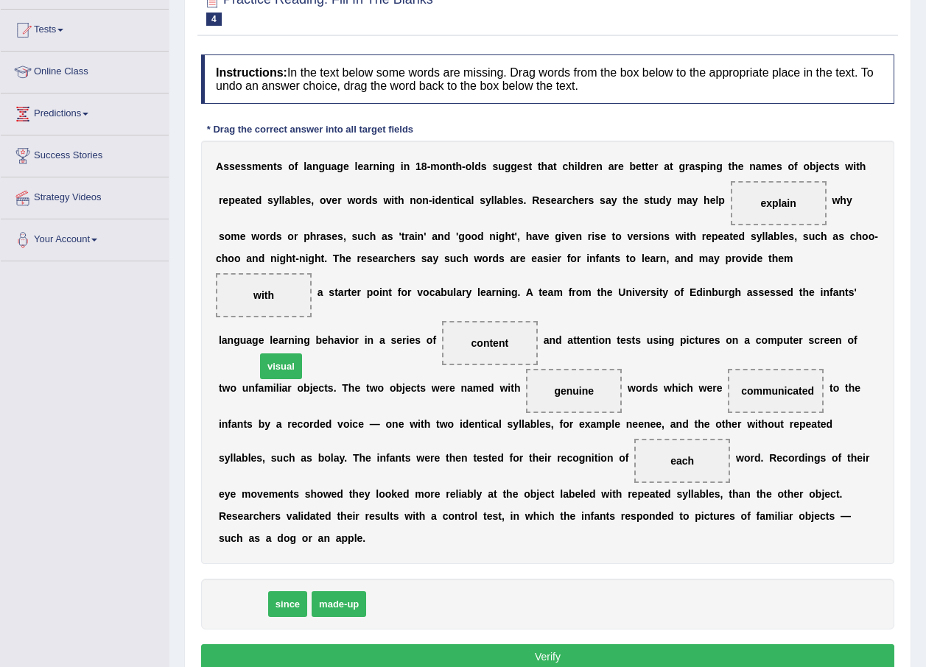
drag, startPoint x: 244, startPoint y: 583, endPoint x: 283, endPoint y: 345, distance: 240.9
drag, startPoint x: 357, startPoint y: 581, endPoint x: 270, endPoint y: 342, distance: 254.2
click at [535, 644] on button "Verify" at bounding box center [547, 656] width 693 height 25
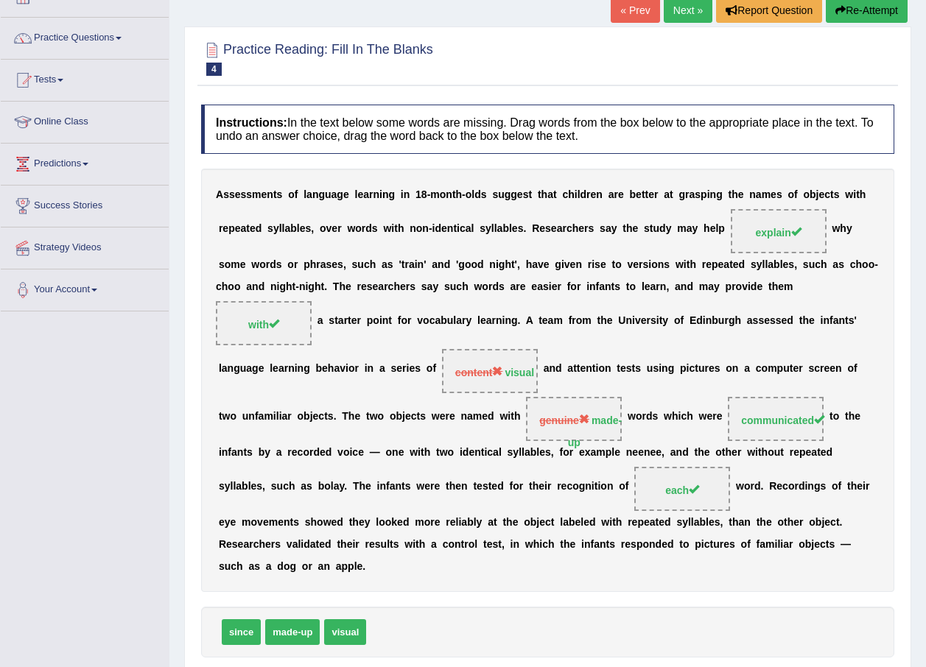
scroll to position [0, 0]
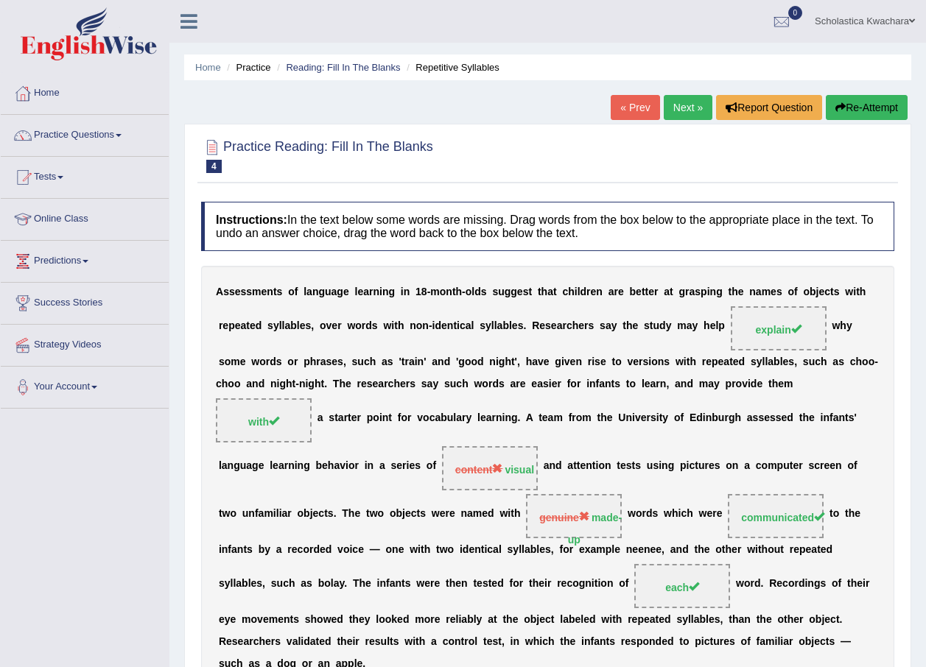
click at [680, 108] on link "Next »" at bounding box center [688, 107] width 49 height 25
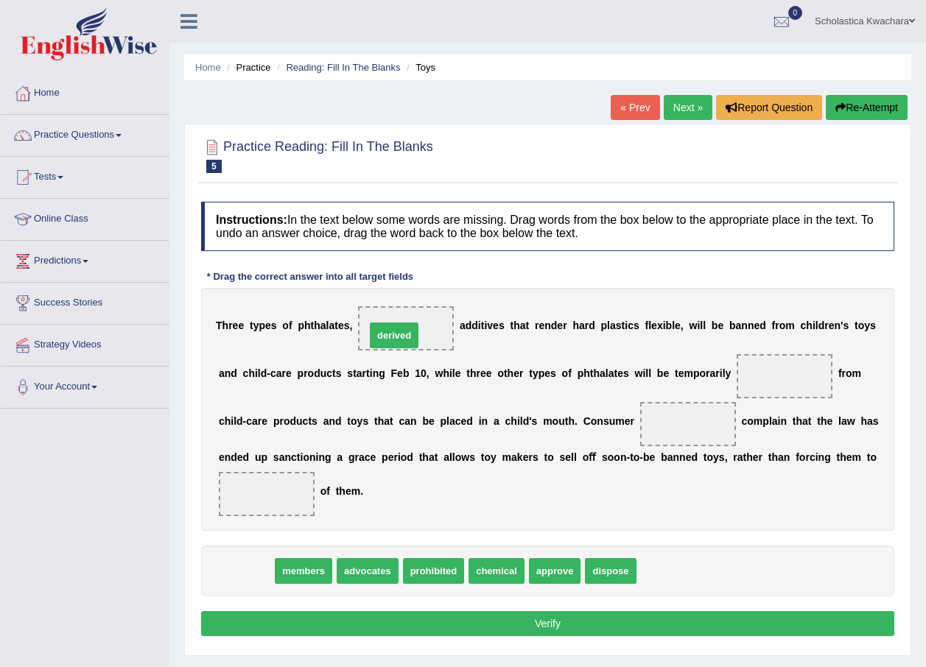
drag, startPoint x: 251, startPoint y: 574, endPoint x: 400, endPoint y: 334, distance: 282.4
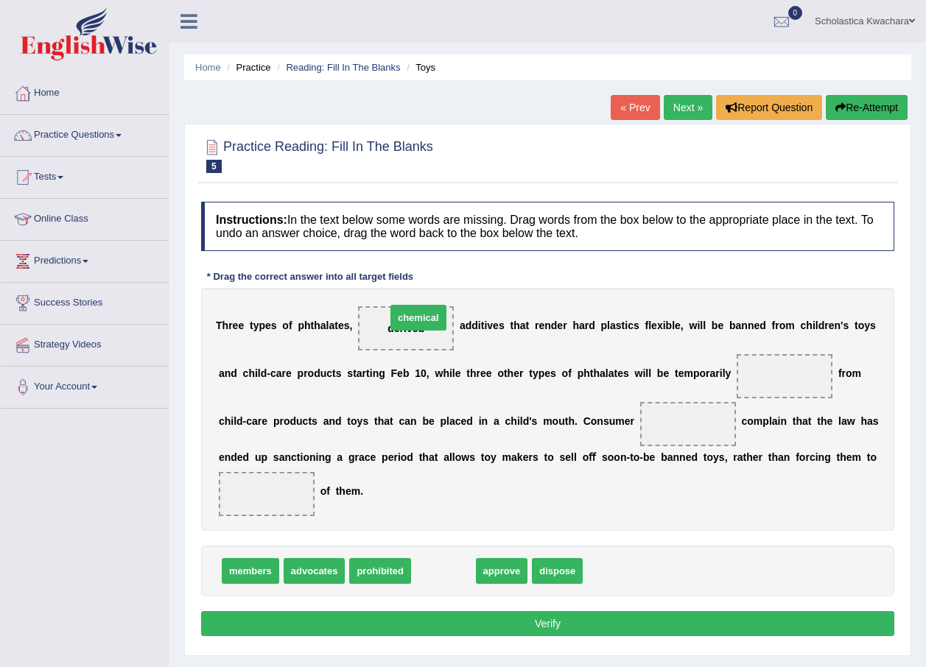
drag, startPoint x: 429, startPoint y: 568, endPoint x: 401, endPoint y: 315, distance: 254.1
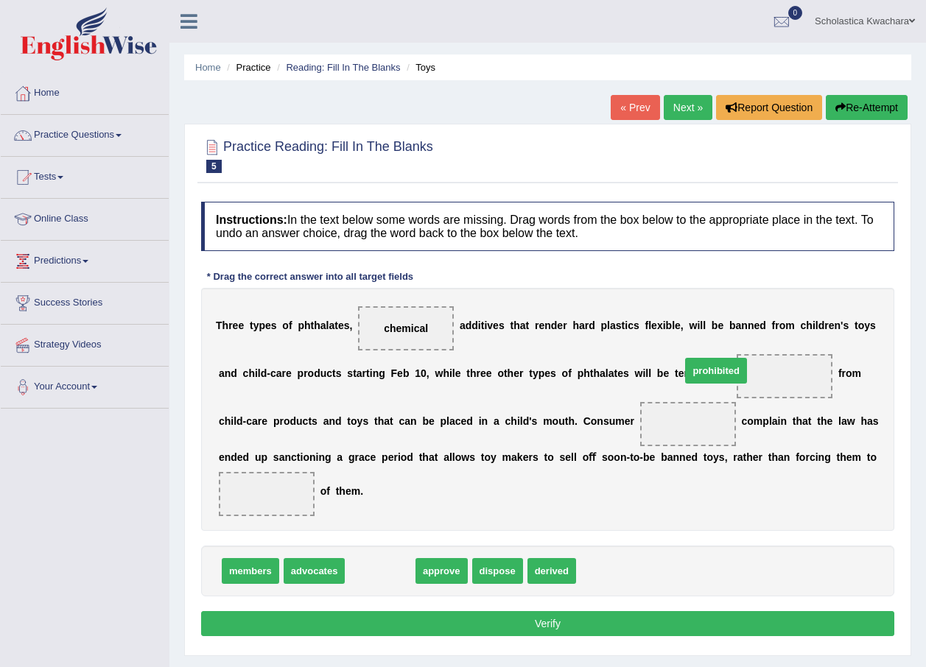
drag, startPoint x: 364, startPoint y: 573, endPoint x: 700, endPoint y: 373, distance: 391.0
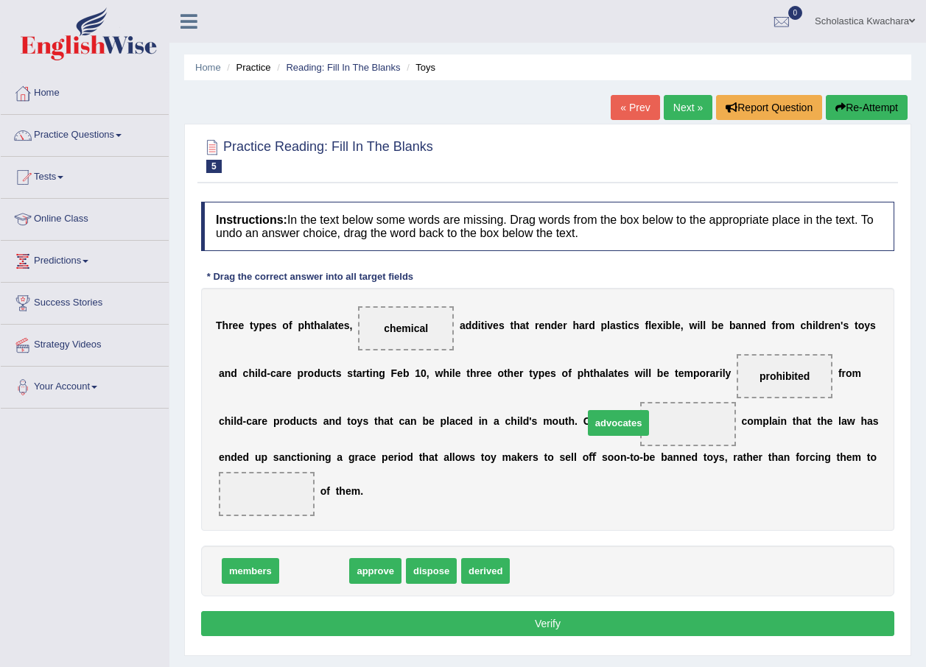
drag, startPoint x: 317, startPoint y: 571, endPoint x: 622, endPoint y: 423, distance: 338.3
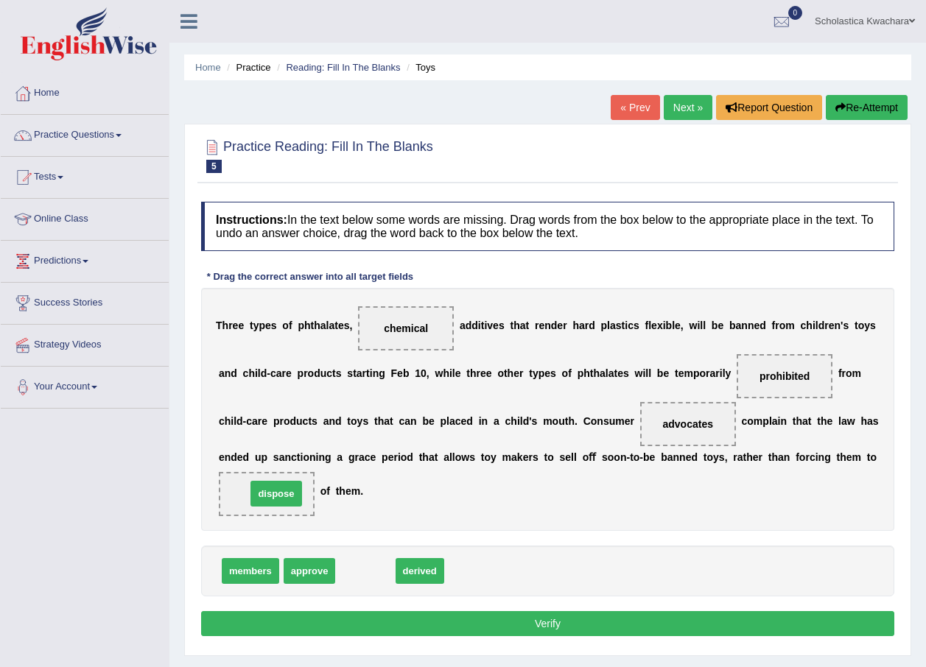
drag, startPoint x: 358, startPoint y: 571, endPoint x: 270, endPoint y: 493, distance: 116.9
click at [556, 620] on button "Verify" at bounding box center [547, 623] width 693 height 25
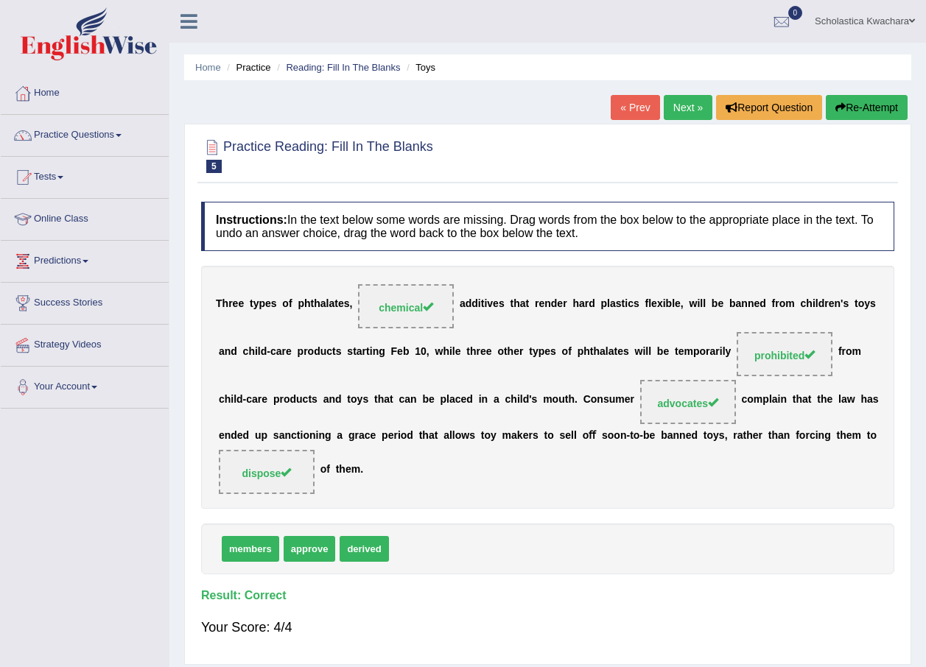
click at [566, 51] on div "Home Practice Reading: Fill In The Blanks Toys « Prev Next » Report Question Re…" at bounding box center [547, 368] width 756 height 736
click at [914, 20] on span at bounding box center [912, 21] width 6 height 10
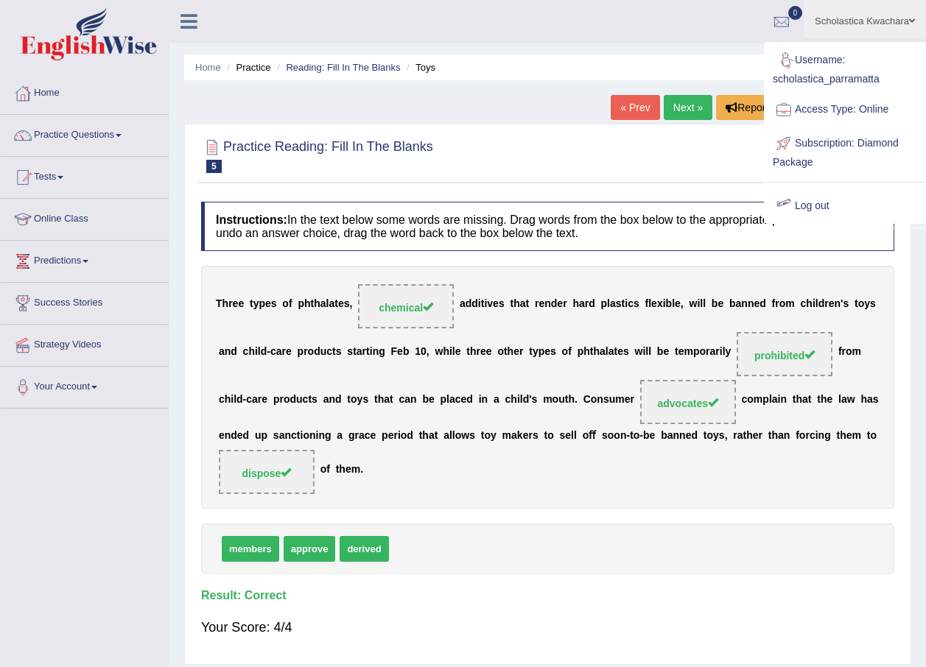
click at [812, 205] on link "Log out" at bounding box center [844, 206] width 159 height 34
